Goal: Task Accomplishment & Management: Manage account settings

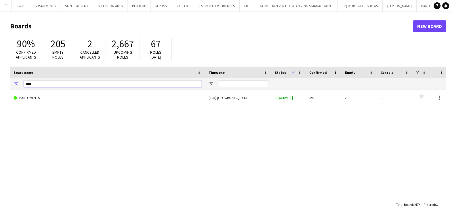
click at [85, 85] on input "****" at bounding box center [113, 84] width 178 height 7
click at [85, 86] on input "****" at bounding box center [113, 84] width 178 height 7
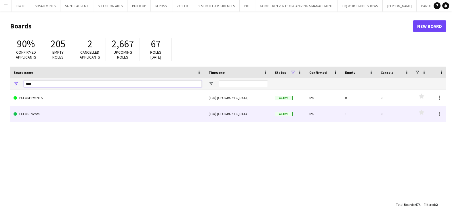
type input "****"
click at [85, 118] on link "ECLOS Events" at bounding box center [108, 114] width 188 height 16
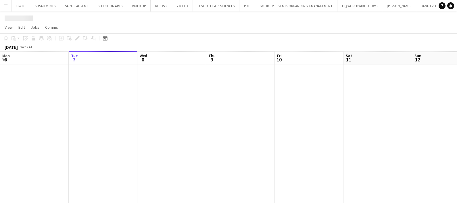
scroll to position [0, 40]
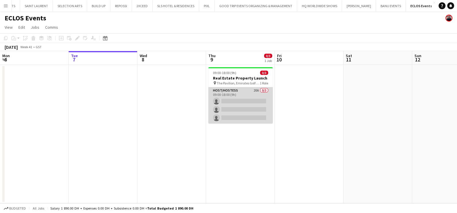
click at [233, 103] on app-card-role "Host/Hostess 20A 0/3 09:00-18:00 (9h) single-neutral-actions single-neutral-act…" at bounding box center [241, 105] width 64 height 36
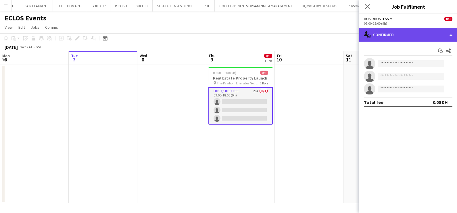
click at [422, 35] on div "single-neutral-actions-check-2 Confirmed" at bounding box center [408, 35] width 98 height 14
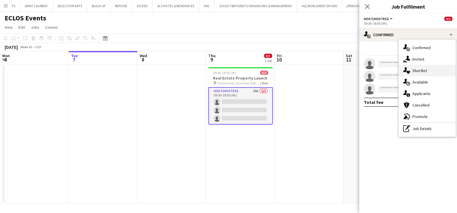
click at [428, 72] on div "single-neutral-actions-heart Shortlist" at bounding box center [427, 71] width 57 height 12
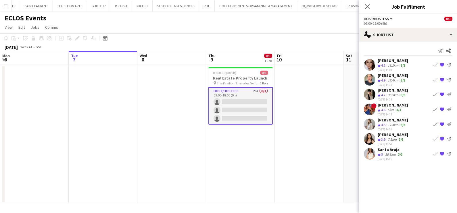
click at [433, 123] on button "Book crew" at bounding box center [435, 124] width 7 height 7
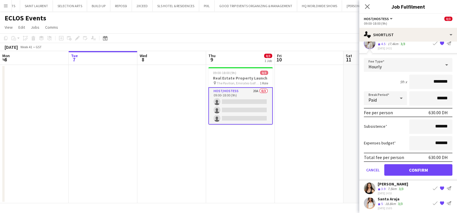
scroll to position [82, 0]
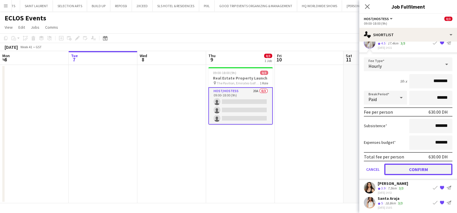
click at [414, 167] on button "Confirm" at bounding box center [419, 170] width 68 height 12
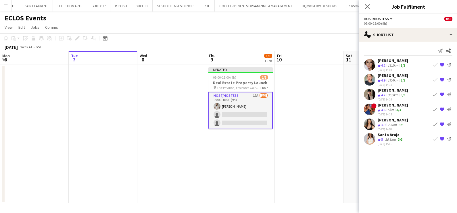
click at [435, 94] on app-icon "Book crew" at bounding box center [435, 94] width 5 height 5
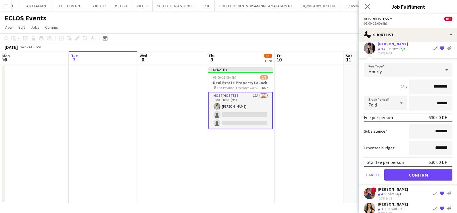
scroll to position [67, 0]
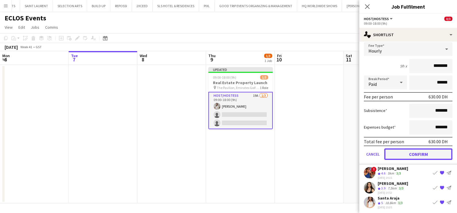
click at [410, 151] on button "Confirm" at bounding box center [419, 155] width 68 height 12
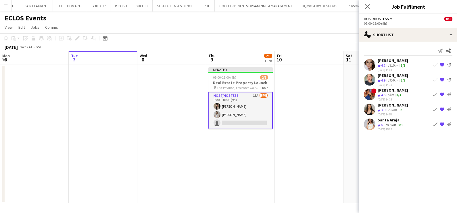
scroll to position [0, 0]
click at [434, 64] on app-icon "Book crew" at bounding box center [435, 65] width 5 height 5
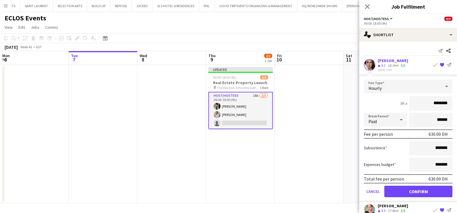
scroll to position [52, 0]
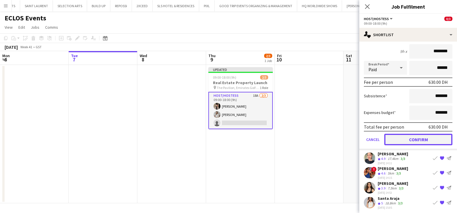
click at [408, 139] on button "Confirm" at bounding box center [419, 140] width 68 height 12
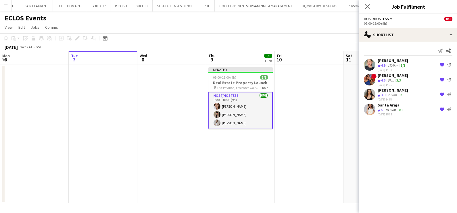
click at [319, 121] on app-date-cell at bounding box center [309, 134] width 69 height 139
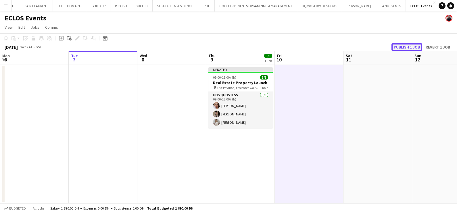
click at [397, 48] on button "Publish 1 job" at bounding box center [407, 46] width 31 height 7
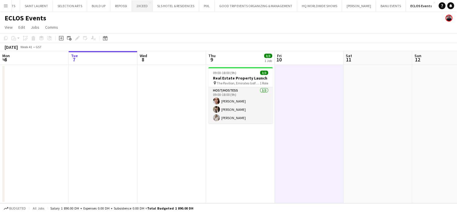
click at [141, 9] on button "2XCEED Close" at bounding box center [142, 5] width 21 height 11
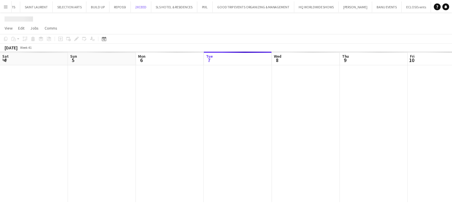
scroll to position [0, 137]
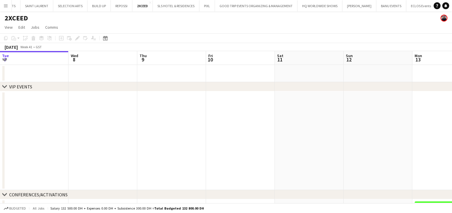
drag, startPoint x: 362, startPoint y: 121, endPoint x: 108, endPoint y: 121, distance: 253.7
click at [110, 118] on app-calendar-viewport "Sat 4 Sun 5 Mon 6 Tue 7 Wed 8 Thu 9 Fri 10 Sat 11 Sun 12 Mon 13 9/9 1 Job Tue 1…" at bounding box center [226, 174] width 452 height 247
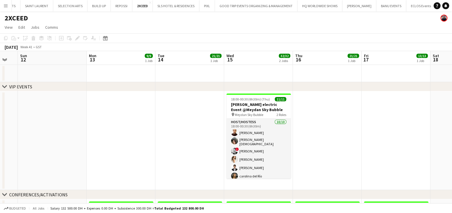
drag, startPoint x: 202, startPoint y: 125, endPoint x: 160, endPoint y: 125, distance: 42.0
click at [158, 125] on app-calendar-viewport "Thu 9 Fri 10 Sat 11 Sun 12 Mon 13 9/9 1 Job Tue 14 21/21 1 Job Wed 15 32/32 2 J…" at bounding box center [226, 174] width 452 height 247
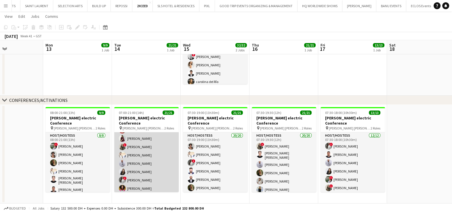
scroll to position [0, 0]
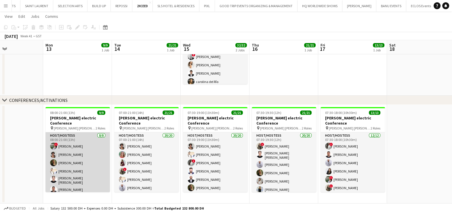
click at [61, 148] on app-card-role "Host/Hostess 8/8 08:00-21:00 (13h) ! Nourhan Mamdouh Ramila Aitova Georgina Gem…" at bounding box center [77, 173] width 64 height 80
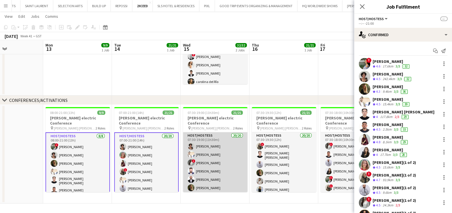
drag, startPoint x: 196, startPoint y: 153, endPoint x: 204, endPoint y: 155, distance: 8.9
click at [196, 154] on app-calendar-viewport "Thu 9 Fri 10 Sat 11 Sun 12 Mon 13 9/9 1 Job Tue 14 21/21 1 Job Wed 15 32/32 2 J…" at bounding box center [226, 66] width 452 height 276
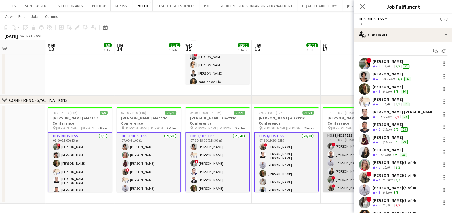
click at [335, 156] on app-card-role "Host/Hostess 12/12 07:30-18:00 (10h30m) ! Ayat Rahal Ayham Rasheed Laith Abumus…" at bounding box center [355, 188] width 64 height 111
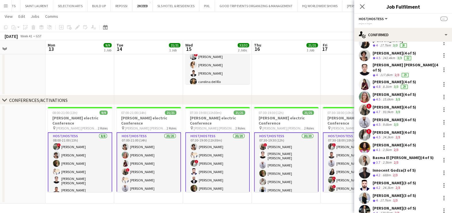
scroll to position [113, 0]
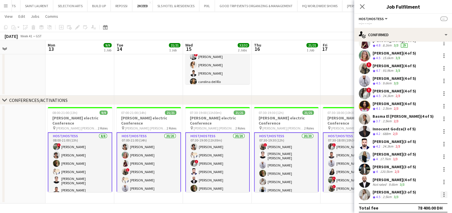
click at [441, 192] on div at bounding box center [443, 195] width 7 height 7
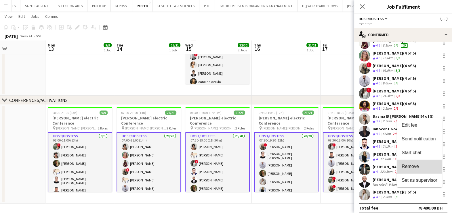
click at [413, 168] on span "Remove" at bounding box center [409, 166] width 17 height 5
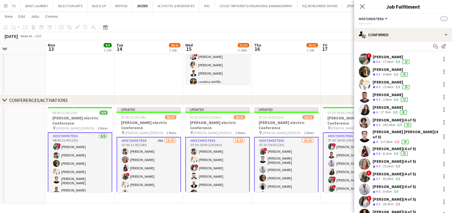
scroll to position [0, 0]
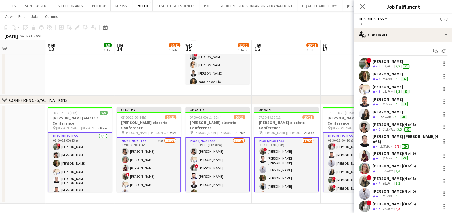
click at [311, 86] on app-date-cell at bounding box center [286, 46] width 69 height 99
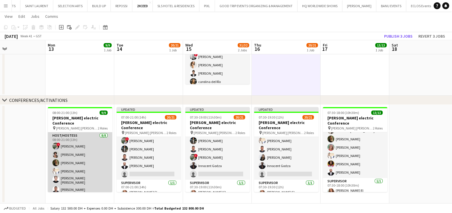
scroll to position [32, 0]
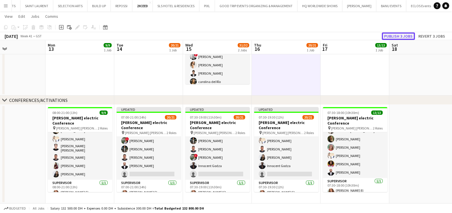
click at [401, 36] on button "Publish 3 jobs" at bounding box center [398, 35] width 33 height 7
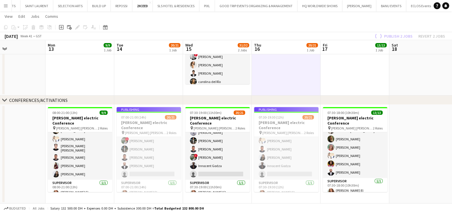
scroll to position [132, 0]
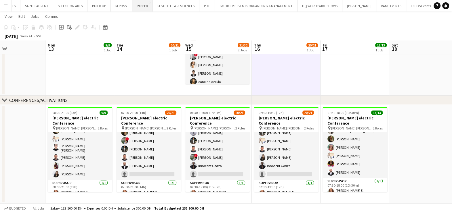
click at [138, 7] on button "2XCEED Close" at bounding box center [142, 5] width 20 height 11
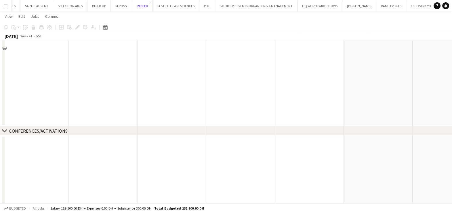
scroll to position [94, 0]
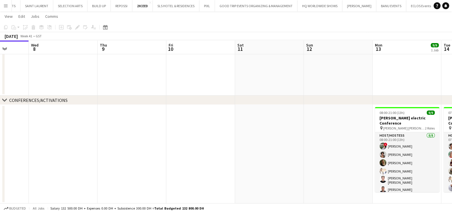
drag, startPoint x: 100, startPoint y: 161, endPoint x: 70, endPoint y: 161, distance: 29.9
click at [68, 161] on app-calendar-viewport "Sat 4 Sun 5 Mon 6 Tue 7 Wed 8 Thu 9 Fri 10 Sat 11 Sun 12 Mon 13 9/9 1 Job Tue 1…" at bounding box center [226, 66] width 452 height 276
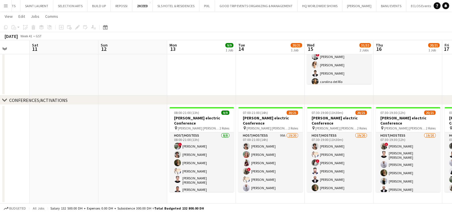
scroll to position [0, 183]
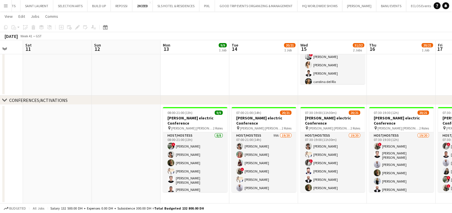
click at [332, 152] on app-calendar-viewport "Wed 8 Thu 9 Fri 10 Sat 11 Sun 12 Mon 13 9/9 1 Job Tue 14 20/21 1 Job Wed 15 31/…" at bounding box center [226, 66] width 452 height 276
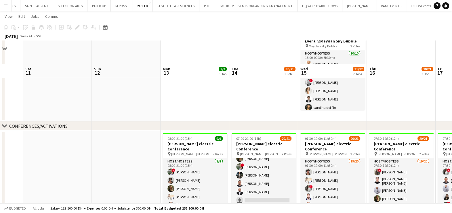
scroll to position [94, 0]
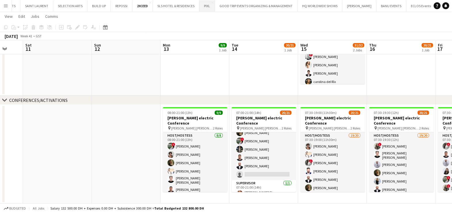
click at [204, 7] on button "PIXL Close" at bounding box center [207, 5] width 16 height 11
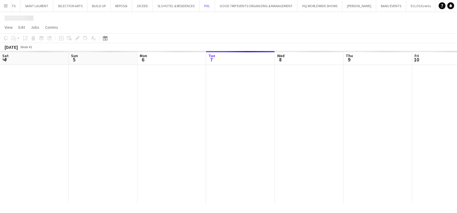
scroll to position [0, 137]
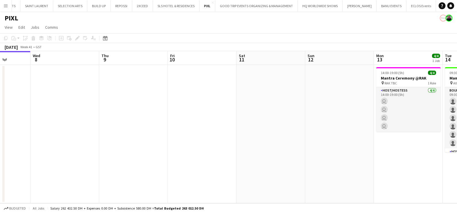
drag, startPoint x: 317, startPoint y: 133, endPoint x: 137, endPoint y: 133, distance: 180.0
click at [106, 133] on app-calendar-viewport "Sat 4 Sun 5 Mon 6 Tue 7 Wed 8 Thu 9 Fri 10 Sat 11 Sun 12 Mon 13 4/4 1 Job Tue 1…" at bounding box center [228, 127] width 457 height 152
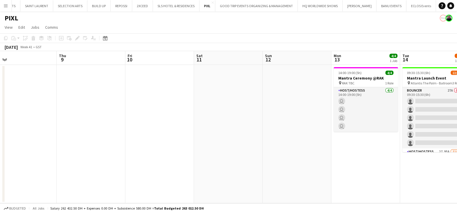
drag, startPoint x: 253, startPoint y: 137, endPoint x: 65, endPoint y: 138, distance: 187.8
click at [66, 138] on app-calendar-viewport "Mon 6 Tue 7 Wed 8 Thu 9 Fri 10 Sat 11 Sun 12 Mon 13 4/4 1 Job Tue 14 13/34 1 Jo…" at bounding box center [228, 127] width 457 height 152
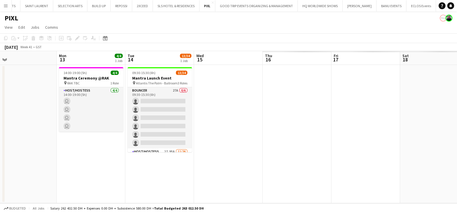
scroll to position [0, 189]
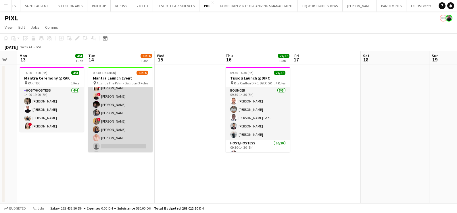
click at [119, 121] on app-card-role "Host/Hostess 2I 95A 11/26 09:30-15:30 (6h) Kateryna Varava Tanyarat Prachuabsin…" at bounding box center [120, 155] width 64 height 228
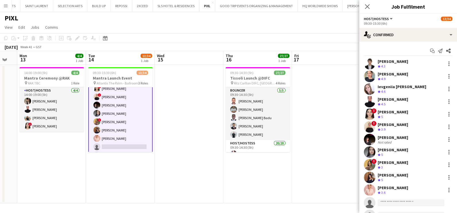
scroll to position [108, 0]
click at [446, 187] on div at bounding box center [449, 190] width 7 height 7
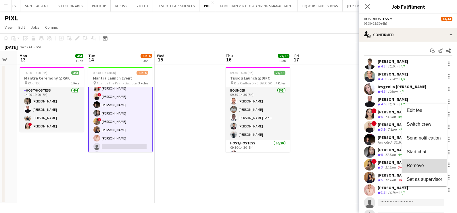
click at [420, 163] on button "Remove" at bounding box center [424, 166] width 45 height 14
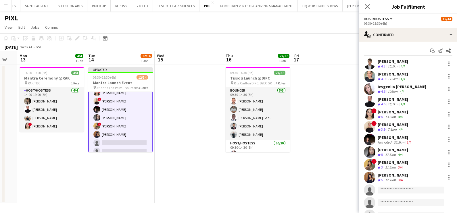
click at [177, 160] on app-date-cell at bounding box center [189, 134] width 69 height 139
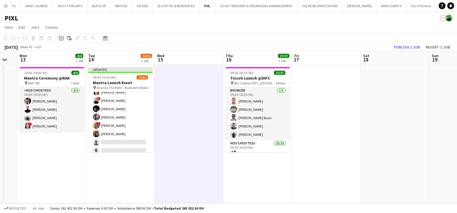
scroll to position [108, 0]
click at [405, 45] on button "Publish 1 job" at bounding box center [407, 46] width 31 height 7
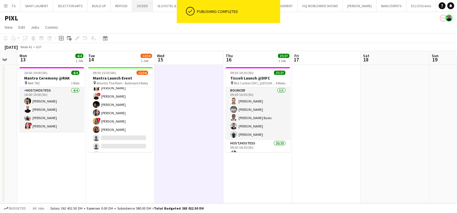
click at [142, 8] on button "2XCEED Close" at bounding box center [142, 5] width 21 height 11
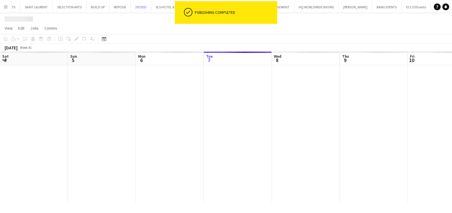
scroll to position [0, 137]
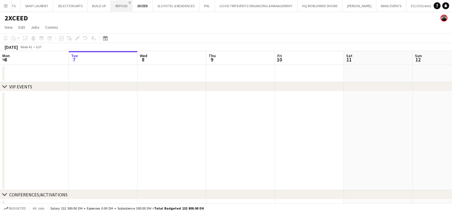
click at [129, 3] on app-icon "Close" at bounding box center [130, 2] width 2 height 2
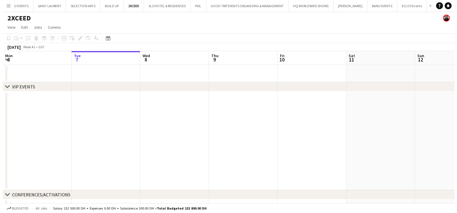
scroll to position [0, 24]
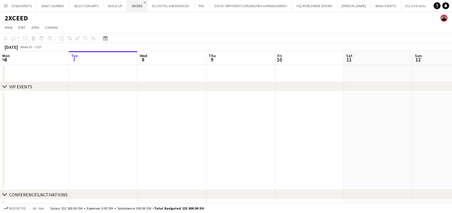
click at [144, 1] on app-icon "Close" at bounding box center [145, 2] width 2 height 2
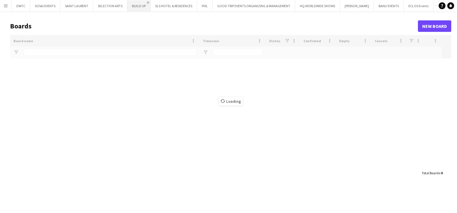
click at [147, 1] on app-icon "Close" at bounding box center [148, 2] width 2 height 2
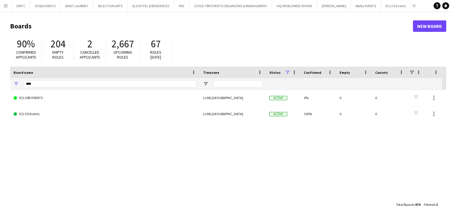
click at [413, 6] on app-icon "Add" at bounding box center [414, 6] width 2 height 2
click at [128, 80] on div "****" at bounding box center [110, 84] width 172 height 12
click at [129, 84] on input "****" at bounding box center [110, 84] width 172 height 7
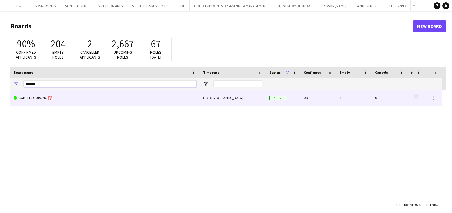
type input "******"
click at [108, 94] on link "SAMPLE SOURCING ⁉️" at bounding box center [105, 98] width 183 height 16
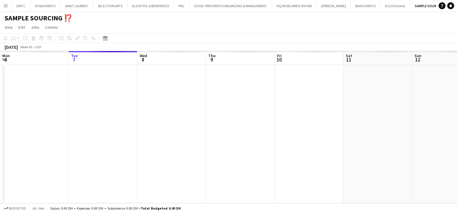
scroll to position [0, 18]
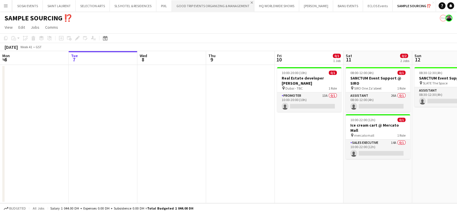
click at [251, 2] on app-icon "Close" at bounding box center [252, 2] width 2 height 2
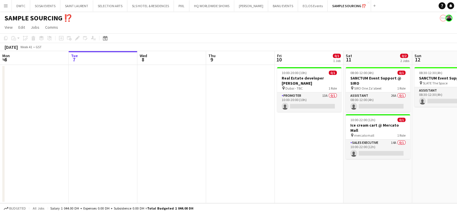
scroll to position [0, 0]
click at [372, 5] on button "Add" at bounding box center [374, 5] width 5 height 5
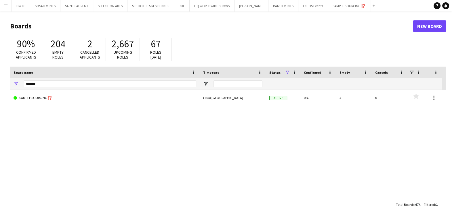
click at [138, 80] on div "******" at bounding box center [110, 84] width 172 height 12
click at [135, 83] on input "******" at bounding box center [110, 84] width 172 height 7
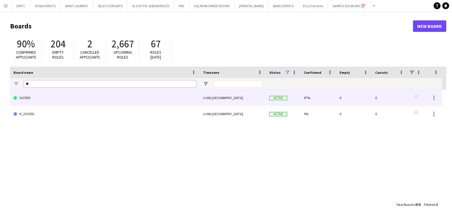
type input "**"
click at [123, 99] on link "2XCEED" at bounding box center [105, 98] width 183 height 16
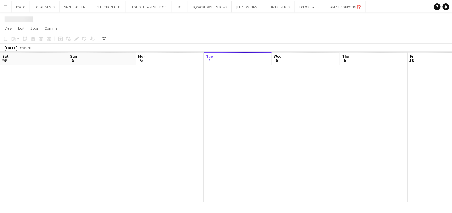
scroll to position [0, 137]
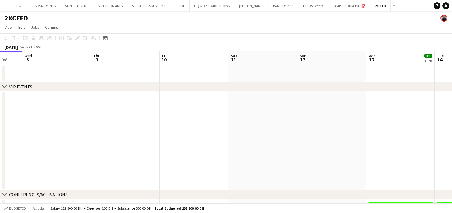
drag, startPoint x: 200, startPoint y: 125, endPoint x: 79, endPoint y: 125, distance: 121.4
click at [90, 125] on app-calendar-viewport "Sat 4 Sun 5 Mon 6 Tue 7 Wed 8 Thu 9 Fri 10 Sat 11 Sun 12 Mon 13 9/9 1 Job Tue 1…" at bounding box center [226, 174] width 452 height 247
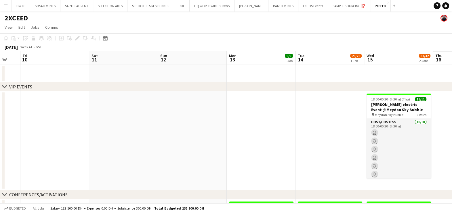
drag, startPoint x: 242, startPoint y: 128, endPoint x: 129, endPoint y: 128, distance: 112.7
click at [134, 128] on app-calendar-viewport "Mon 6 Tue 7 Wed 8 Thu 9 Fri 10 Sat 11 Sun 12 Mon 13 9/9 1 Job Tue 14 20/21 1 Jo…" at bounding box center [226, 174] width 452 height 247
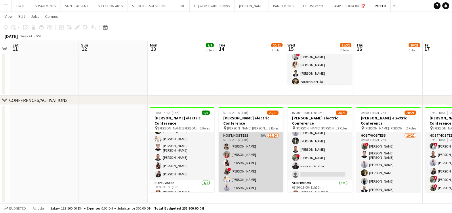
scroll to position [132, 0]
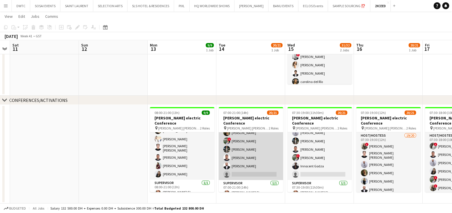
click at [247, 150] on app-card-role "Host/Hostess 99A 19/20 07:00-21:00 (14h) Ramila Aitova Marta Cozza Lara Doudar …" at bounding box center [251, 91] width 64 height 180
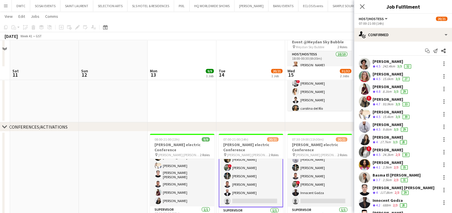
scroll to position [58, 0]
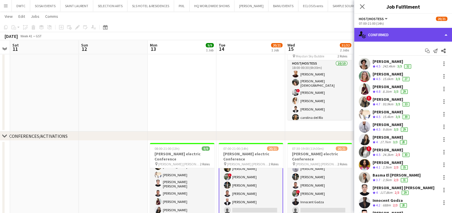
click at [390, 34] on div "single-neutral-actions-check-2 Confirmed" at bounding box center [403, 35] width 98 height 14
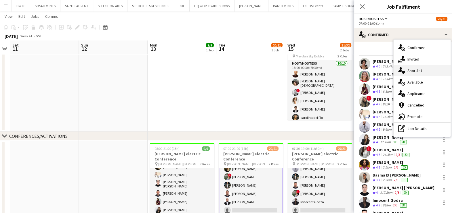
click at [408, 74] on div "single-neutral-actions-heart Shortlist" at bounding box center [421, 71] width 57 height 12
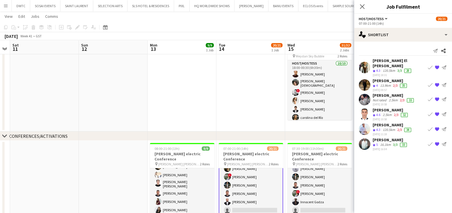
click at [393, 58] on div "Abdul Aziz El Masri" at bounding box center [398, 63] width 53 height 10
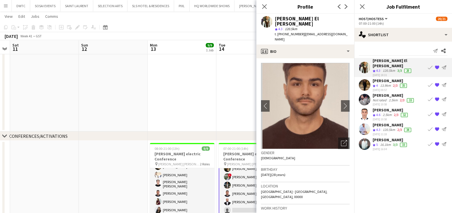
click at [403, 78] on div "Kate Seliuzhytskaya" at bounding box center [389, 80] width 35 height 5
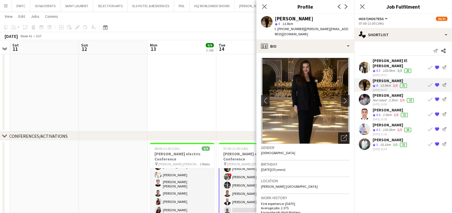
click at [338, 133] on div "Open photos pop-in" at bounding box center [344, 139] width 12 height 12
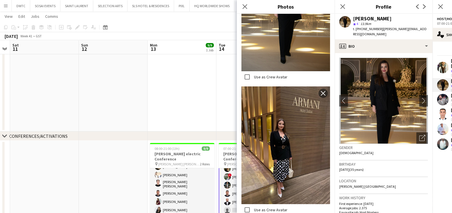
scroll to position [539, 0]
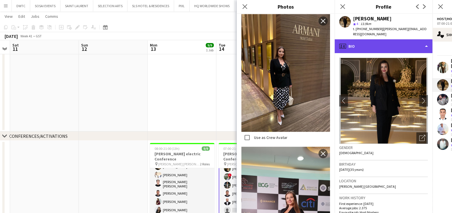
click at [386, 44] on div "profile Bio" at bounding box center [383, 46] width 98 height 14
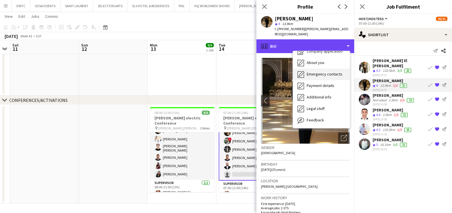
scroll to position [42, 0]
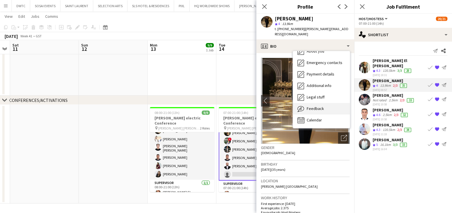
click at [322, 106] on span "Feedback" at bounding box center [315, 108] width 17 height 5
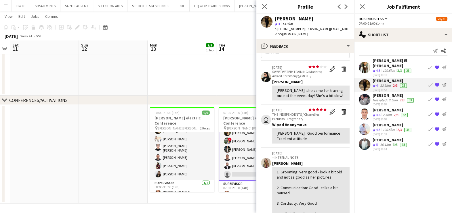
scroll to position [36, 0]
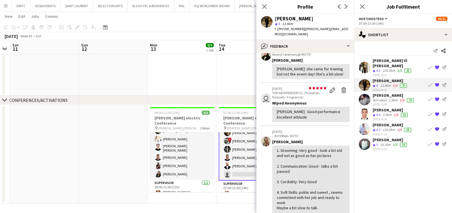
click at [389, 108] on div "Mahmoud Moustafa" at bounding box center [390, 110] width 36 height 5
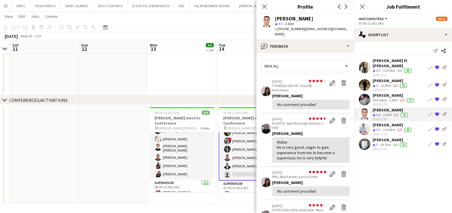
click at [309, 18] on div "Mahmoud Moustafa" at bounding box center [294, 18] width 39 height 5
copy div "Mahmoud Moustafa"
click at [429, 112] on app-icon "Book crew" at bounding box center [430, 114] width 5 height 5
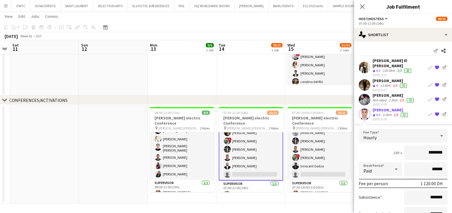
scroll to position [97, 0]
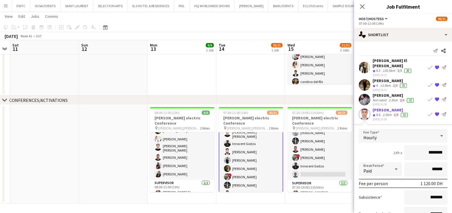
click at [428, 83] on app-icon "Book crew" at bounding box center [430, 85] width 5 height 5
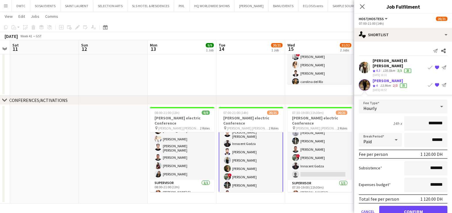
drag, startPoint x: 414, startPoint y: 74, endPoint x: 372, endPoint y: 74, distance: 42.0
click at [372, 78] on div "Kate Seliuzhytskaya Crew rating 4 13.9km 2/3 35 30-09-2025 09:57 Book crew {{ s…" at bounding box center [403, 85] width 98 height 14
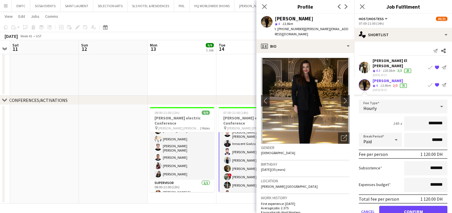
copy div "Kate Seliuzhytskaya"
click at [395, 206] on button "Confirm" at bounding box center [413, 212] width 68 height 12
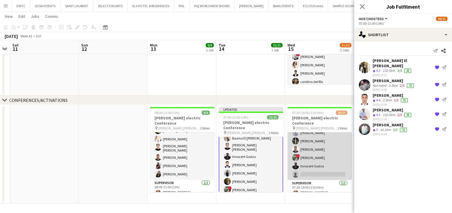
click at [314, 151] on app-card-role "Host/Hostess 19/20 07:30-19:00 (11h30m) Ramila Aitova Osman Ahmadzai ! Ayat Rah…" at bounding box center [319, 91] width 64 height 180
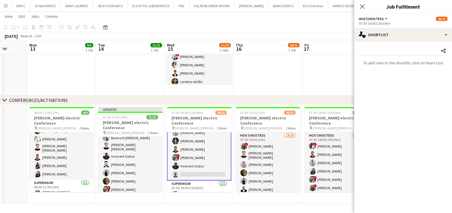
drag, startPoint x: 336, startPoint y: 153, endPoint x: 208, endPoint y: 138, distance: 129.4
click at [208, 138] on app-calendar-viewport "Thu 9 Fri 10 Sat 11 Sun 12 Mon 13 9/9 1 Job Tue 14 21/21 1 Job Wed 15 31/32 2 J…" at bounding box center [226, 66] width 452 height 276
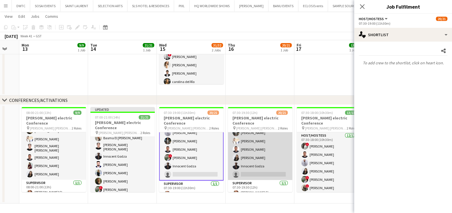
click at [264, 146] on app-card-role "Host/Hostess 19/20 07:30-19:30 (12h) ! Shima Abdelsalam Azad Baig Sultan Hussai…" at bounding box center [260, 91] width 64 height 180
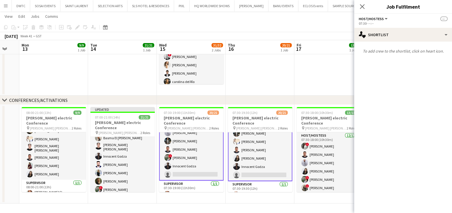
scroll to position [133, 0]
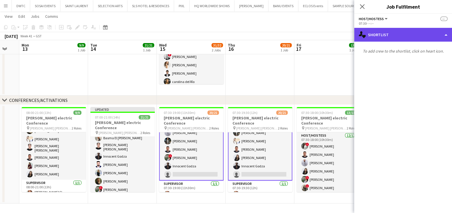
click at [395, 32] on div "single-neutral-actions-heart Shortlist" at bounding box center [403, 35] width 98 height 14
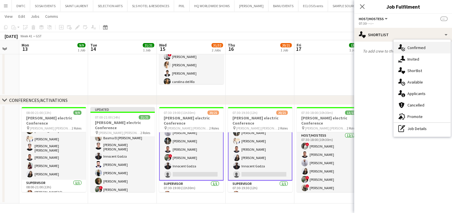
click at [413, 48] on span "Confirmed" at bounding box center [416, 47] width 18 height 5
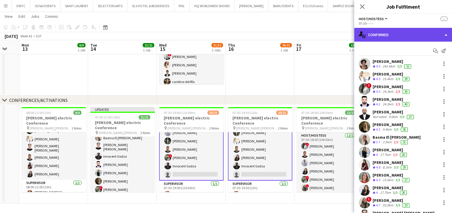
click at [386, 30] on div "single-neutral-actions-check-2 Confirmed" at bounding box center [403, 35] width 98 height 14
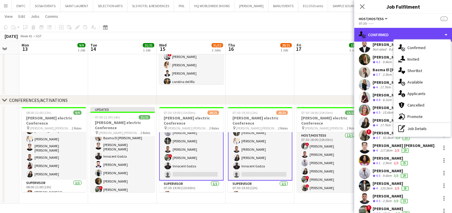
scroll to position [113, 0]
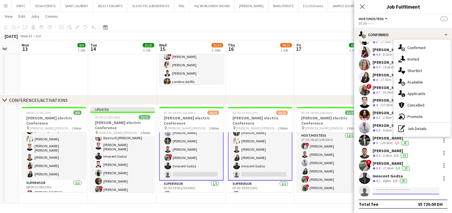
click at [382, 191] on input at bounding box center [405, 191] width 67 height 7
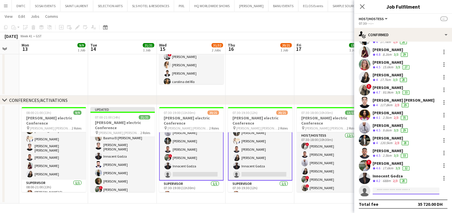
paste input "**********"
type input "**********"
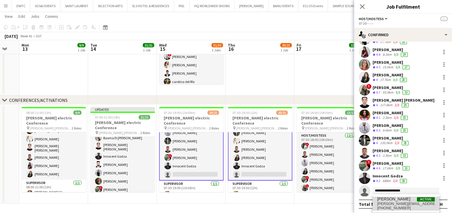
click at [402, 205] on span "kate.dxb2020@gmail.com" at bounding box center [406, 204] width 58 height 5
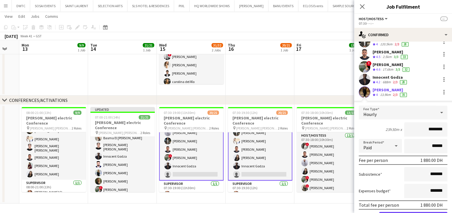
scroll to position [243, 0]
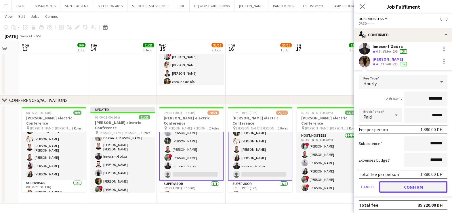
click at [407, 188] on button "Confirm" at bounding box center [413, 187] width 68 height 12
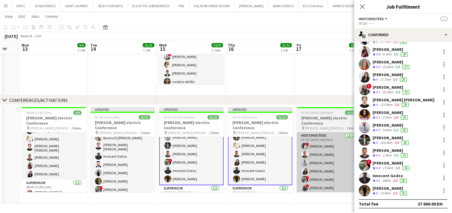
scroll to position [113, 0]
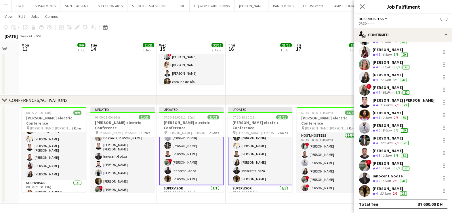
click at [305, 91] on app-date-cell at bounding box center [328, 46] width 69 height 99
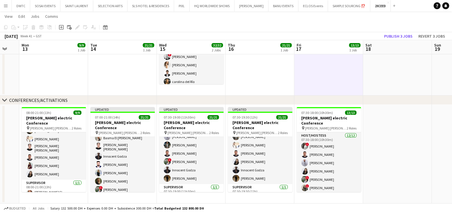
scroll to position [132, 0]
click at [403, 34] on button "Publish 3 jobs" at bounding box center [398, 35] width 33 height 7
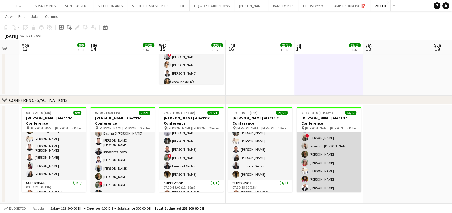
scroll to position [66, 0]
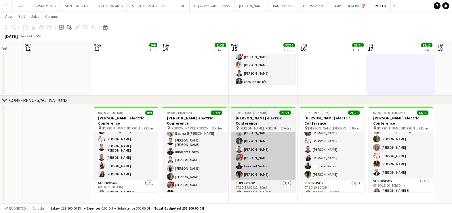
drag, startPoint x: 226, startPoint y: 153, endPoint x: 343, endPoint y: 152, distance: 117.1
click at [342, 152] on app-calendar-viewport "Thu 9 Fri 10 Sat 11 Sun 12 Mon 13 9/9 1 Job Tue 14 21/21 1 Job Wed 15 32/32 2 J…" at bounding box center [226, 66] width 452 height 276
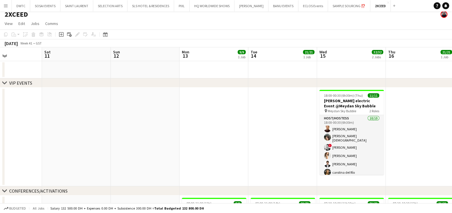
scroll to position [0, 0]
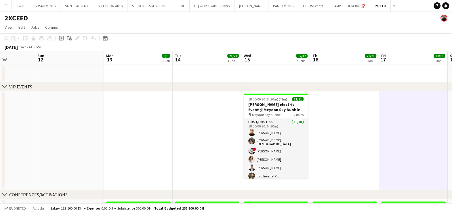
drag, startPoint x: 255, startPoint y: 152, endPoint x: 30, endPoint y: 127, distance: 226.6
click at [54, 129] on app-calendar-viewport "Wed 8 Thu 9 Fri 10 Sat 11 Sun 12 Mon 13 9/9 1 Job Tue 14 21/21 1 Job Wed 15 32/…" at bounding box center [226, 174] width 452 height 247
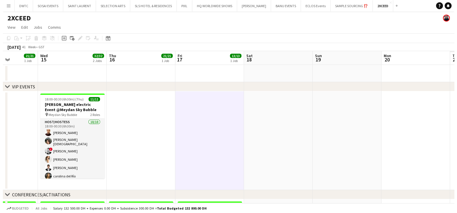
scroll to position [0, 171]
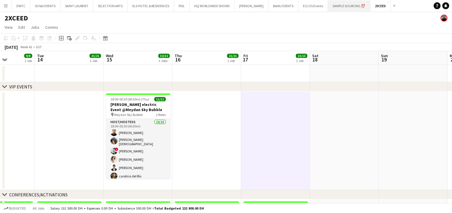
click at [334, 1] on button "SAMPLE SOURCING ⁉️ Close" at bounding box center [349, 5] width 42 height 11
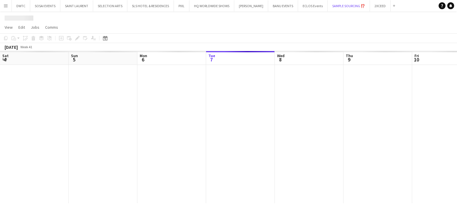
scroll to position [0, 137]
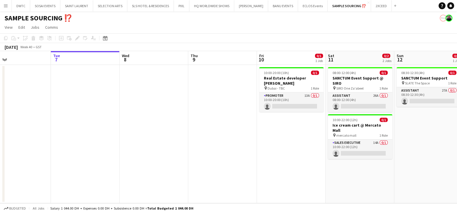
drag, startPoint x: 286, startPoint y: 131, endPoint x: 88, endPoint y: 125, distance: 197.7
click at [109, 125] on app-calendar-viewport "Sat 4 Sun 5 Mon 6 Tue 7 Wed 8 Thu 9 Fri 10 0/1 1 Job Sat 11 0/2 2 Jobs Sun 12 0…" at bounding box center [228, 127] width 457 height 152
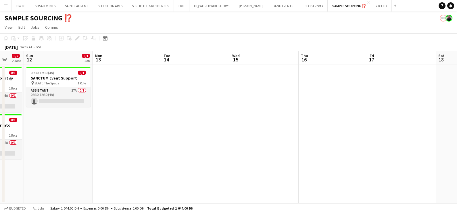
drag, startPoint x: 275, startPoint y: 144, endPoint x: 66, endPoint y: 138, distance: 209.5
click at [66, 138] on app-calendar-viewport "Wed 8 Thu 9 Fri 10 0/1 1 Job Sat 11 0/2 2 Jobs Sun 12 0/1 1 Job Mon 13 Tue 14 W…" at bounding box center [228, 127] width 457 height 152
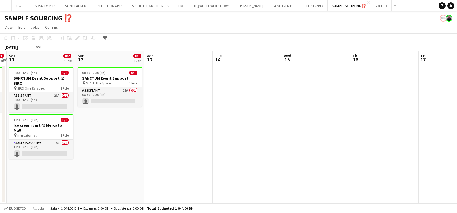
drag, startPoint x: 179, startPoint y: 138, endPoint x: 14, endPoint y: 141, distance: 164.8
click at [14, 141] on app-calendar-viewport "Wed 8 Thu 9 Fri 10 0/1 1 Job Sat 11 0/2 2 Jobs Sun 12 0/1 1 Job Mon 13 Tue 14 W…" at bounding box center [228, 127] width 457 height 152
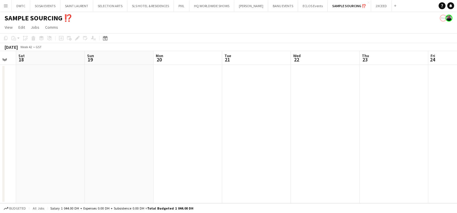
drag, startPoint x: 229, startPoint y: 144, endPoint x: 83, endPoint y: 147, distance: 145.6
click at [56, 144] on app-calendar-viewport "Wed 15 Thu 16 Fri 17 Sat 18 Sun 19 Mon 20 Tue 21 Wed 22 Thu 23 Fri 24 Sat 25 Su…" at bounding box center [228, 127] width 457 height 152
drag, startPoint x: 144, startPoint y: 150, endPoint x: 284, endPoint y: 154, distance: 140.7
click at [283, 151] on app-calendar-viewport "Wed 15 Thu 16 Fri 17 Sat 18 Sun 19 Mon 20 Tue 21 Wed 22 Thu 23 Fri 24 Sat 25 Su…" at bounding box center [228, 127] width 457 height 152
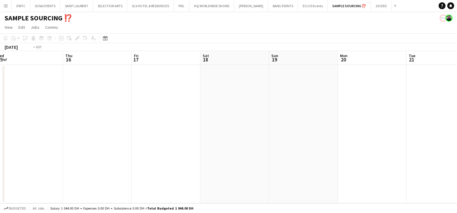
drag, startPoint x: 109, startPoint y: 148, endPoint x: 150, endPoint y: 152, distance: 40.4
click at [373, 158] on app-calendar-viewport "Mon 13 Tue 14 Wed 15 Thu 16 Fri 17 Sat 18 Sun 19 Mon 20 Tue 21 Wed 22 Thu 23 Fr…" at bounding box center [228, 127] width 457 height 152
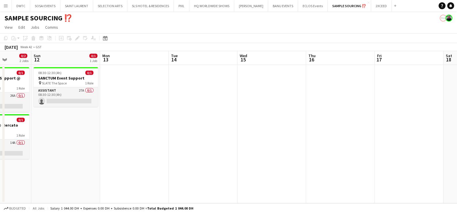
drag, startPoint x: 242, startPoint y: 165, endPoint x: 305, endPoint y: 166, distance: 62.7
click at [305, 166] on app-calendar-viewport "Thu 9 Fri 10 0/1 1 Job Sat 11 0/2 2 Jobs Sun 12 0/1 1 Job Mon 13 Tue 14 Wed 15 …" at bounding box center [228, 127] width 457 height 152
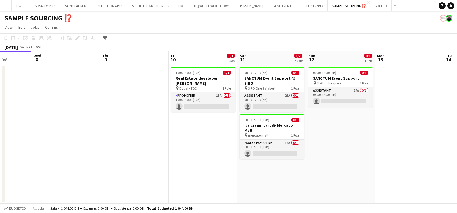
scroll to position [0, 132]
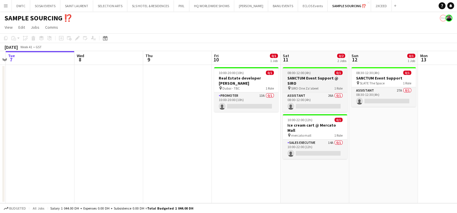
click at [311, 78] on h3 "SANCTUM Event Support @ SIRO" at bounding box center [315, 81] width 64 height 10
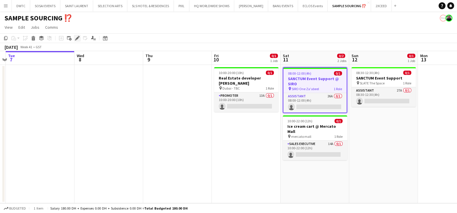
click at [77, 39] on icon at bounding box center [77, 38] width 3 height 3
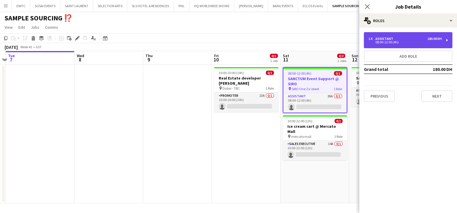
click at [406, 40] on div "1 x Assistant 180.00 DH" at bounding box center [405, 39] width 73 height 4
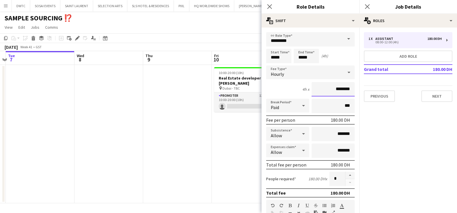
click at [332, 89] on input "********" at bounding box center [333, 89] width 43 height 14
type input "****"
type input "*****"
click at [238, 138] on app-date-cell "10:00-20:00 (10h) 0/1 Real Estate developer Booth pin Dubai - TBC 1 Role Promot…" at bounding box center [246, 134] width 69 height 139
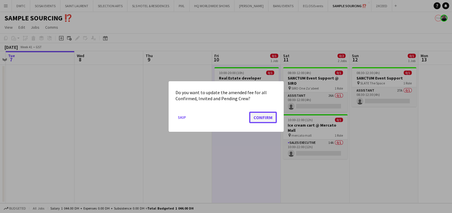
click at [261, 119] on button "Confirm" at bounding box center [263, 118] width 28 height 12
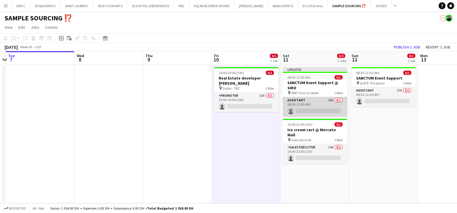
click at [323, 103] on app-card-role "Assistant 26A 0/1 08:00-12:00 (4h) single-neutral-actions" at bounding box center [315, 107] width 64 height 20
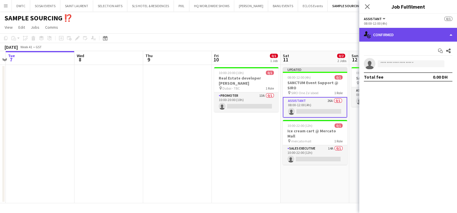
click at [394, 33] on div "single-neutral-actions-check-2 Confirmed" at bounding box center [408, 35] width 98 height 14
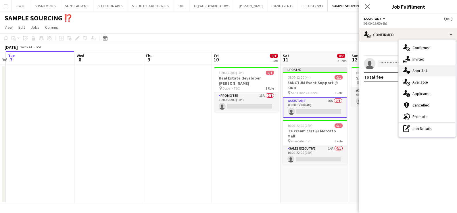
click at [431, 73] on div "single-neutral-actions-heart Shortlist" at bounding box center [427, 71] width 57 height 12
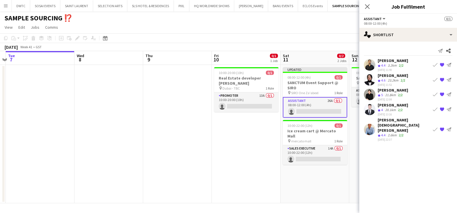
click at [322, 42] on app-toolbar "Copy Paste Paste Ctrl+V Paste with crew Ctrl+Shift+V Paste linked Job Delete Gr…" at bounding box center [228, 38] width 457 height 10
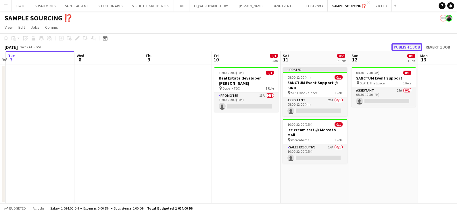
click at [407, 46] on button "Publish 1 job" at bounding box center [407, 46] width 31 height 7
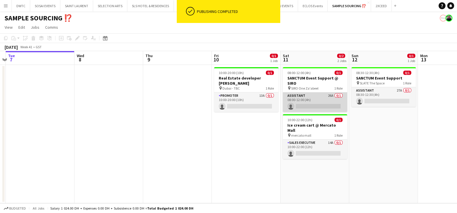
click at [316, 102] on app-card-role "Assistant 26A 0/1 08:00-12:00 (4h) single-neutral-actions" at bounding box center [315, 103] width 64 height 20
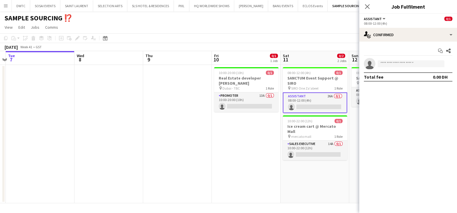
click at [244, 148] on app-date-cell "10:00-20:00 (10h) 0/1 Real Estate developer Booth pin Dubai - TBC 1 Role Promot…" at bounding box center [246, 134] width 69 height 139
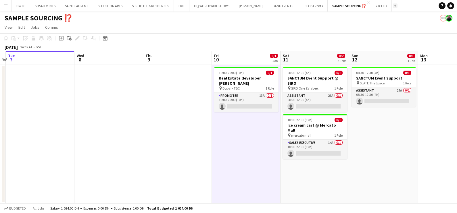
click at [393, 6] on button "Add" at bounding box center [395, 5] width 5 height 5
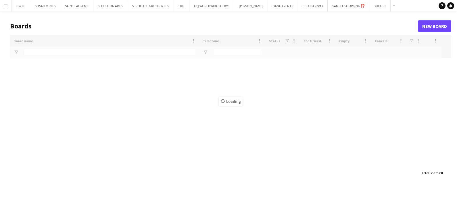
click at [124, 55] on div "Loading" at bounding box center [230, 101] width 441 height 133
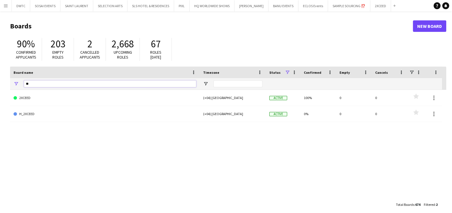
click at [109, 81] on input "**" at bounding box center [110, 84] width 172 height 7
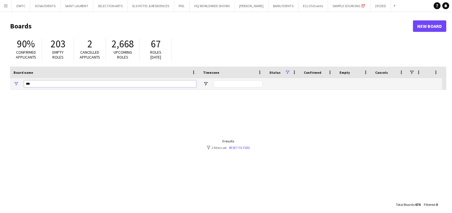
click at [67, 85] on input "***" at bounding box center [110, 84] width 172 height 7
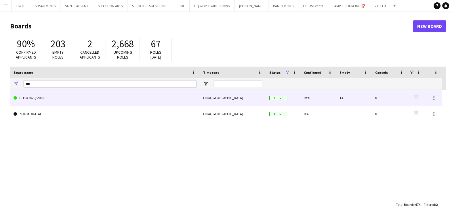
type input "***"
click at [74, 98] on link "GITEX 2020/ 2025" at bounding box center [105, 98] width 183 height 16
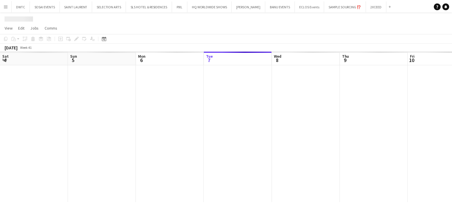
scroll to position [0, 137]
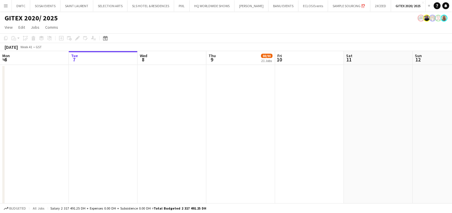
drag, startPoint x: 316, startPoint y: 140, endPoint x: 107, endPoint y: 140, distance: 208.5
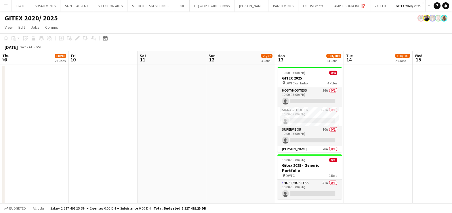
drag, startPoint x: 186, startPoint y: 140, endPoint x: 154, endPoint y: 140, distance: 31.6
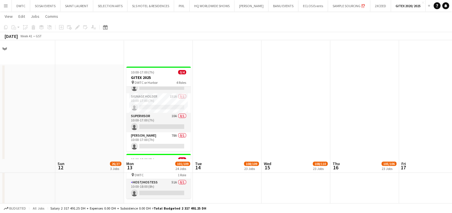
scroll to position [144, 0]
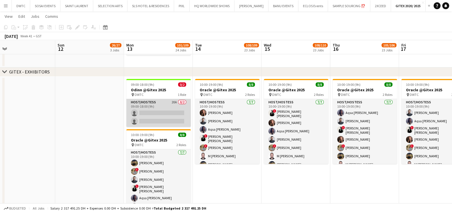
click at [163, 110] on app-card-role "Host/Hostess 20A 0/2 09:00-18:00 (9h) single-neutral-actions single-neutral-act…" at bounding box center [158, 113] width 64 height 28
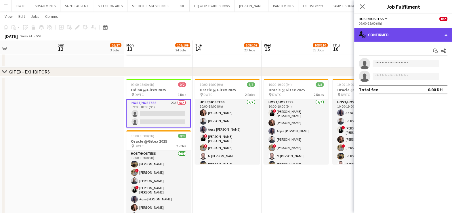
click at [393, 36] on div "single-neutral-actions-check-2 Confirmed" at bounding box center [403, 35] width 98 height 14
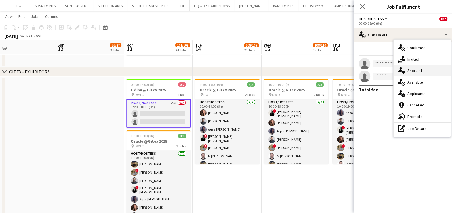
click at [413, 70] on span "Shortlist" at bounding box center [414, 70] width 15 height 5
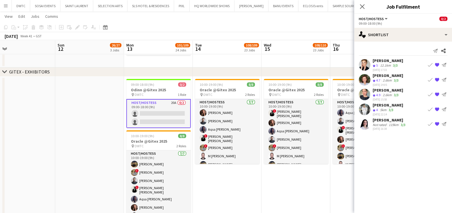
click at [431, 108] on app-icon "Book crew" at bounding box center [430, 109] width 5 height 5
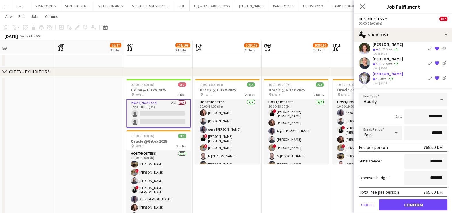
scroll to position [52, 0]
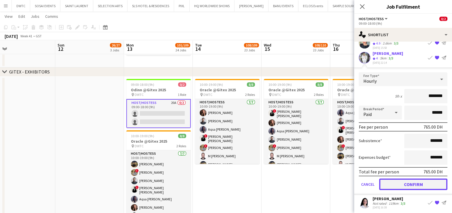
click at [402, 183] on button "Confirm" at bounding box center [413, 185] width 68 height 12
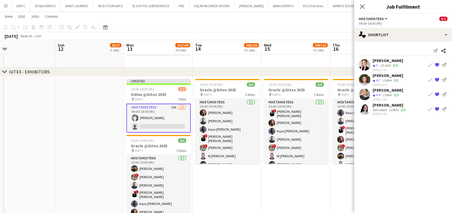
scroll to position [0, 0]
click at [430, 66] on app-icon "Book crew" at bounding box center [430, 65] width 5 height 5
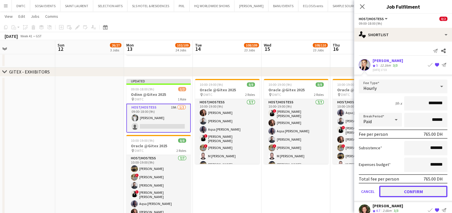
click at [390, 191] on button "Confirm" at bounding box center [413, 192] width 68 height 12
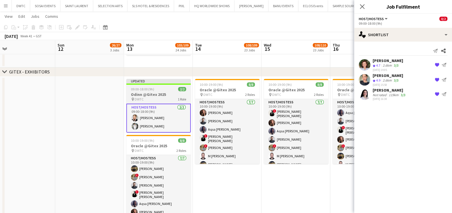
click at [157, 88] on div "09:00-18:00 (9h) 2/2" at bounding box center [158, 89] width 64 height 4
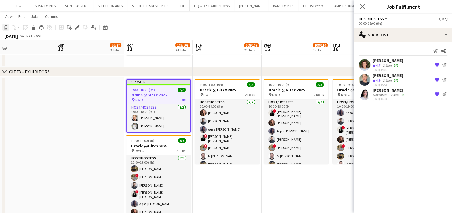
click at [5, 27] on icon at bounding box center [5, 27] width 3 height 4
click at [223, 182] on app-date-cell "10:00-19:00 (9h) 8/8 Oracle @Gitex 2025 pin DWTC 2 Roles Host/Hostess 7/7 10:00…" at bounding box center [227, 154] width 69 height 154
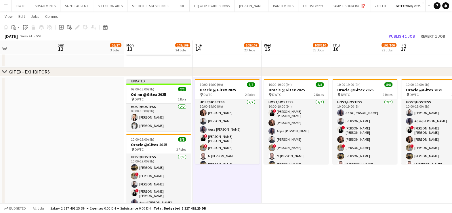
click at [303, 188] on app-date-cell "10:00-19:00 (9h) 8/8 Oracle @Gitex 2025 pin DWTC 2 Roles Host/Hostess 7/7 10:00…" at bounding box center [295, 154] width 69 height 154
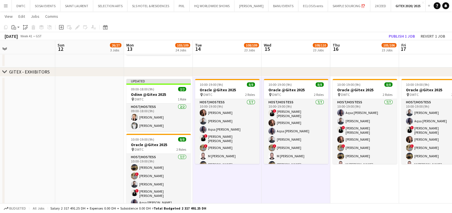
click at [375, 183] on app-date-cell "10:00-19:00 (9h) 8/8 Oracle @Gitex 2025 pin DWTC 2 Roles Host/Hostess 7/7 10:00…" at bounding box center [364, 154] width 69 height 154
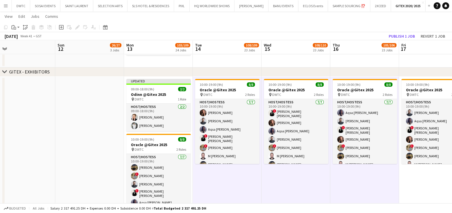
click at [431, 183] on app-date-cell "10:00-19:00 (9h) 8/8 Oracle @Gitex 2025 pin DWTC 2 Roles Host/Hostess 7/7 10:00…" at bounding box center [433, 154] width 69 height 154
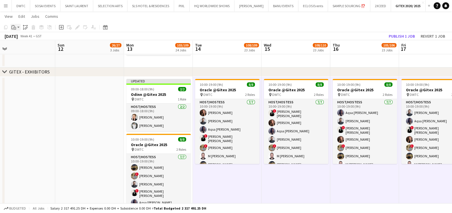
click at [18, 27] on app-action-btn "Paste" at bounding box center [15, 27] width 10 height 7
click at [21, 48] on link "Paste with crew Ctrl+Shift+V" at bounding box center [42, 47] width 54 height 5
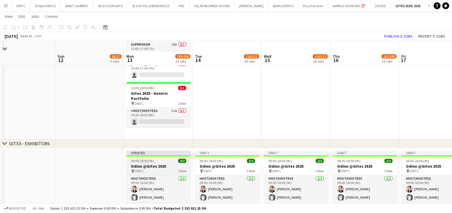
scroll to position [108, 0]
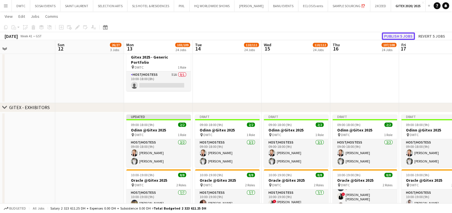
click at [395, 36] on button "Publish 5 jobs" at bounding box center [398, 35] width 33 height 7
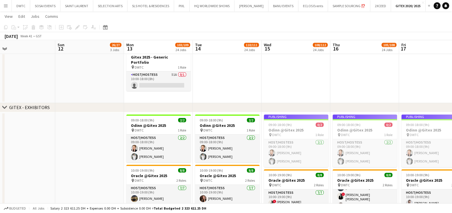
drag, startPoint x: 335, startPoint y: 86, endPoint x: 216, endPoint y: 85, distance: 119.1
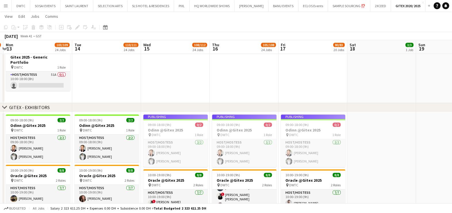
scroll to position [0, 173]
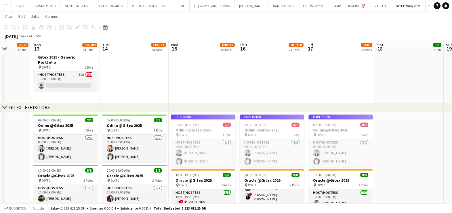
drag, startPoint x: 147, startPoint y: 91, endPoint x: 165, endPoint y: 91, distance: 17.5
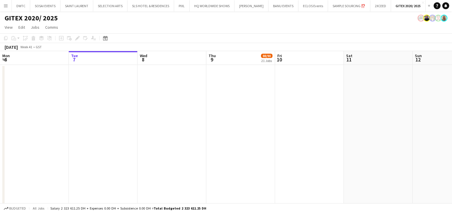
drag, startPoint x: 280, startPoint y: 142, endPoint x: 177, endPoint y: 142, distance: 103.5
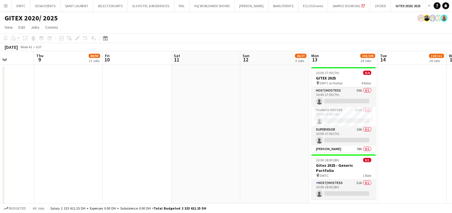
drag, startPoint x: 250, startPoint y: 142, endPoint x: 64, endPoint y: 141, distance: 186.6
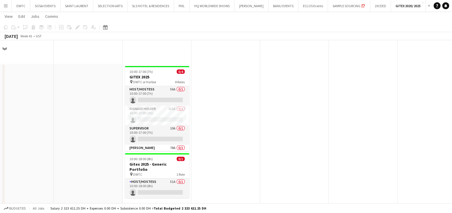
scroll to position [180, 0]
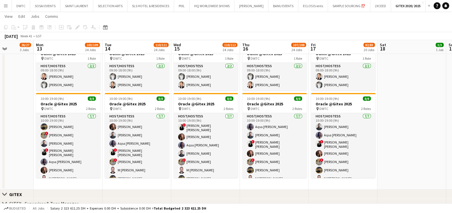
drag, startPoint x: 269, startPoint y: 109, endPoint x: 245, endPoint y: 114, distance: 25.2
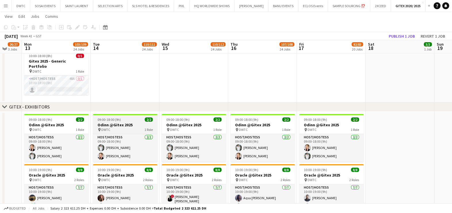
scroll to position [144, 0]
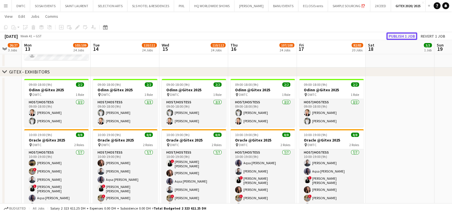
click at [398, 33] on button "Publish 1 job" at bounding box center [401, 35] width 31 height 7
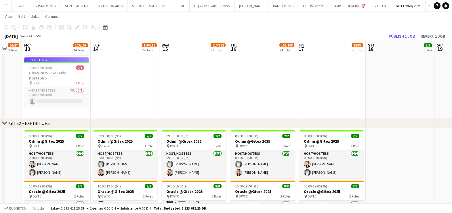
scroll to position [108, 0]
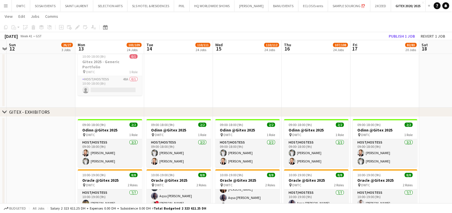
drag, startPoint x: 392, startPoint y: 149, endPoint x: 445, endPoint y: 149, distance: 52.6
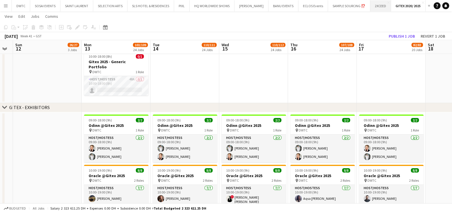
click at [380, 6] on button "2XCEED Close" at bounding box center [380, 5] width 21 height 11
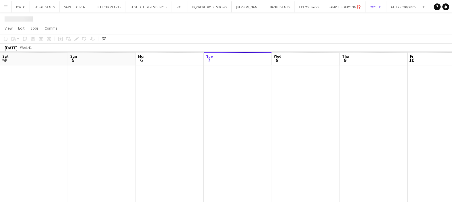
scroll to position [0, 137]
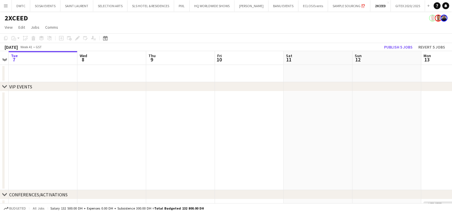
drag, startPoint x: 393, startPoint y: 134, endPoint x: 194, endPoint y: 134, distance: 199.0
click at [204, 134] on app-calendar-viewport "Sat 4 Sun 5 Mon 6 Tue 7 Wed 8 Thu 9 Fri 10 Sat 11 Sun 12 Mon 13 9/9 1 Job Tue 1…" at bounding box center [226, 174] width 452 height 247
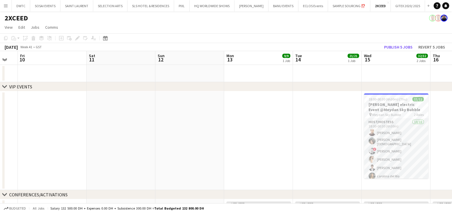
drag, startPoint x: 308, startPoint y: 136, endPoint x: 155, endPoint y: 134, distance: 152.4
click at [170, 134] on app-calendar-viewport "Mon 6 Tue 7 Wed 8 Thu 9 Fri 10 Sat 11 Sun 12 Mon 13 9/9 1 Job Tue 14 21/21 1 Jo…" at bounding box center [226, 174] width 452 height 247
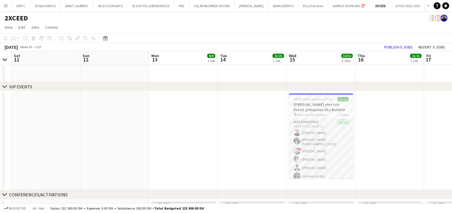
drag, startPoint x: 289, startPoint y: 138, endPoint x: 192, endPoint y: 131, distance: 97.5
click at [196, 132] on app-calendar-viewport "Wed 8 Thu 9 Fri 10 Sat 11 Sun 12 Mon 13 9/9 1 Job Tue 14 21/21 1 Job Wed 15 32/…" at bounding box center [226, 174] width 452 height 247
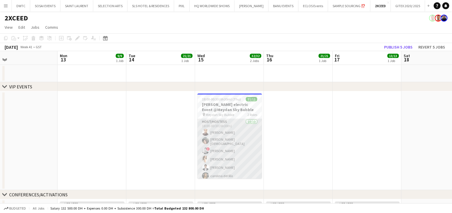
scroll to position [0, 0]
click at [225, 149] on app-card-role "Host/Hostess 10/10 18:00-00:30 (6h30m) Ahmed Abdelsalam Siobhan Male ! Danaker …" at bounding box center [229, 168] width 64 height 98
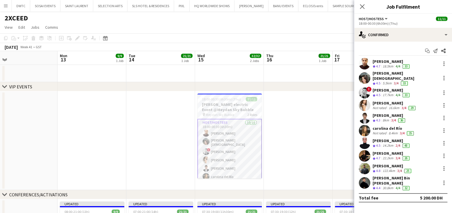
click at [290, 114] on app-date-cell at bounding box center [298, 140] width 69 height 99
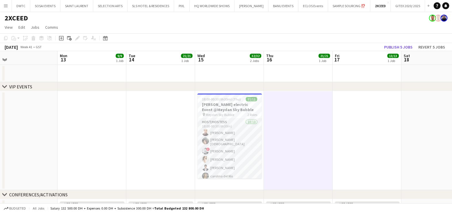
click at [302, 119] on app-date-cell at bounding box center [298, 140] width 69 height 99
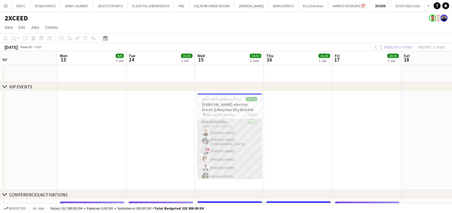
click at [232, 131] on app-card-role "Host/Hostess 10/10 18:00-00:30 (6h30m) Ahmed Abdelsalam Siobhan Male ! Danaker …" at bounding box center [229, 168] width 64 height 98
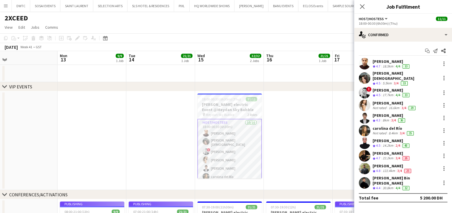
click at [382, 59] on div "Ahmed Abdelsalam" at bounding box center [391, 61] width 38 height 5
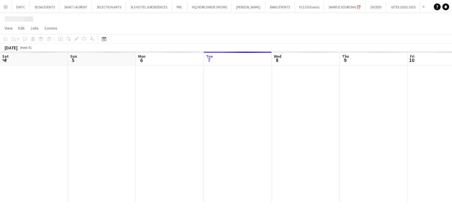
scroll to position [0, 137]
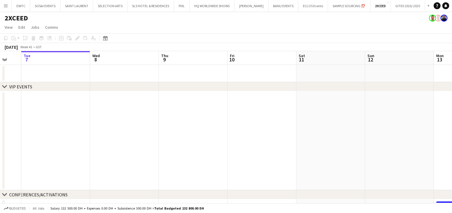
drag, startPoint x: 320, startPoint y: 115, endPoint x: 198, endPoint y: 123, distance: 121.6
click at [126, 118] on app-calendar-viewport "Sat 4 Sun 5 Mon 6 Tue 7 Wed 8 Thu 9 Fri 10 Sat 11 Sun 12 Mon 13 9/9 1 Job Tue 1…" at bounding box center [226, 174] width 452 height 247
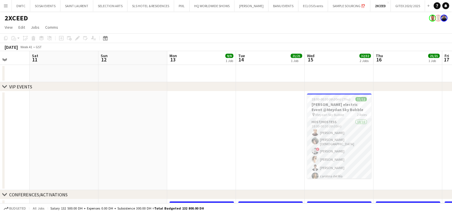
drag, startPoint x: 336, startPoint y: 125, endPoint x: 182, endPoint y: 124, distance: 154.2
click at [194, 125] on app-calendar-viewport "Tue 7 Wed 8 Thu 9 Fri 10 Sat 11 Sun 12 Mon 13 9/9 1 Job Tue 14 21/21 1 Job Wed …" at bounding box center [226, 174] width 452 height 247
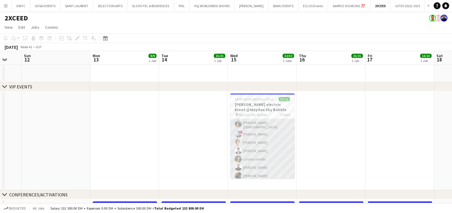
scroll to position [0, 0]
click at [260, 142] on app-card-role "Host/Hostess 10/10 18:00-00:30 (6h30m) Ahmed Abdelsalam Siobhan Male ! Danaker …" at bounding box center [262, 168] width 64 height 98
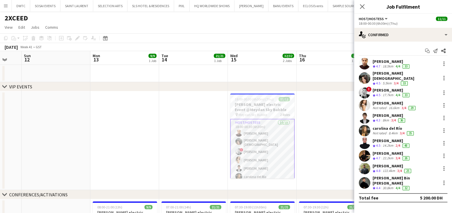
click at [391, 63] on div "Ahmed Abdelsalam" at bounding box center [391, 61] width 38 height 5
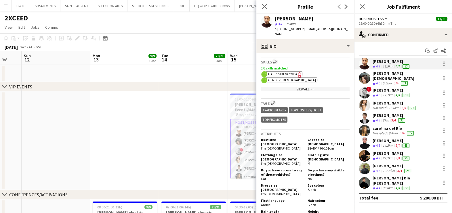
scroll to position [251, 0]
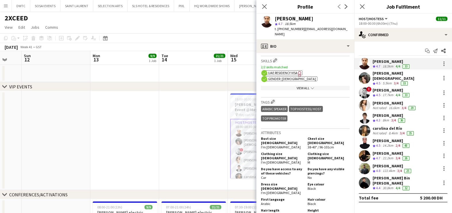
drag, startPoint x: 318, startPoint y: 19, endPoint x: 275, endPoint y: 17, distance: 43.7
click at [275, 17] on div "Ahmed Abdelsalam" at bounding box center [312, 18] width 75 height 5
copy div "Ahmed Abdelsalam"
drag, startPoint x: 397, startPoint y: 72, endPoint x: 372, endPoint y: 73, distance: 25.0
click at [372, 73] on div "Siobhan Male" at bounding box center [405, 76] width 66 height 10
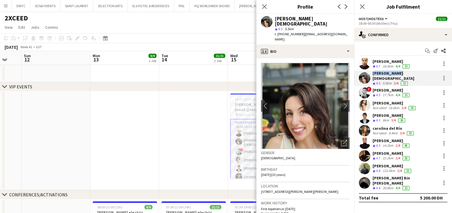
copy div "Siobhan Male"
drag, startPoint x: 409, startPoint y: 86, endPoint x: 372, endPoint y: 89, distance: 36.9
click at [372, 89] on div "Danaker Kenenbaev" at bounding box center [391, 90] width 38 height 5
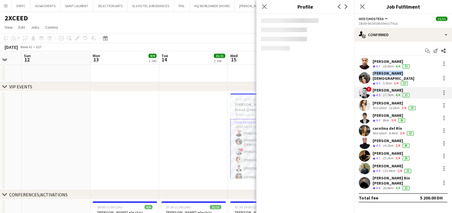
copy div "Danaker Kenenbaev"
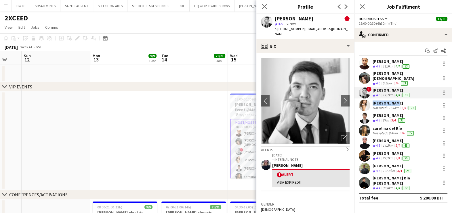
drag, startPoint x: 395, startPoint y: 99, endPoint x: 370, endPoint y: 99, distance: 25.0
click at [370, 100] on div "Sara Gouda Not rated 16.6km 3/4 29" at bounding box center [403, 106] width 98 height 12
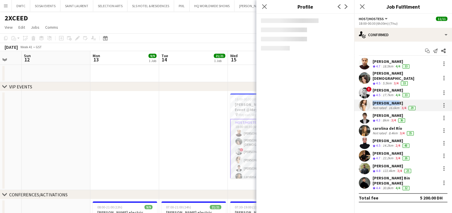
copy div "Sara Gouda"
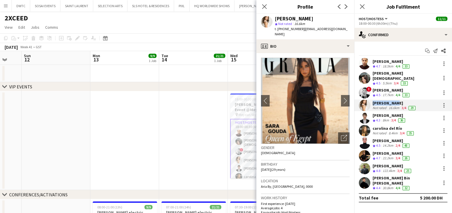
drag, startPoint x: 406, startPoint y: 111, endPoint x: 373, endPoint y: 112, distance: 32.8
click at [373, 113] on div "Kateryna Varava" at bounding box center [389, 115] width 34 height 5
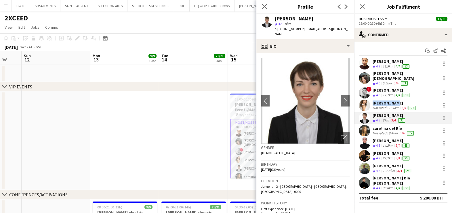
copy div "Kateryna Varava"
drag, startPoint x: 401, startPoint y: 124, endPoint x: 373, endPoint y: 125, distance: 27.7
click at [373, 126] on div "carolina del Río" at bounding box center [393, 128] width 42 height 5
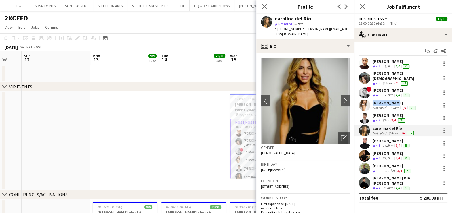
copy div "carolina del Río"
drag, startPoint x: 395, startPoint y: 137, endPoint x: 370, endPoint y: 137, distance: 25.3
click at [370, 138] on div "Jasna Kasic Crew rating 4.5 14.2km 2/4 48" at bounding box center [403, 144] width 98 height 12
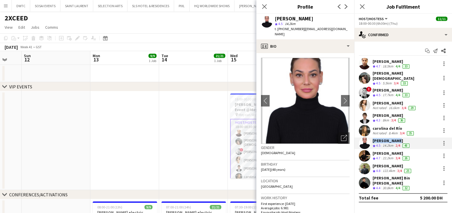
copy div "Jasna Kasic"
drag, startPoint x: 404, startPoint y: 149, endPoint x: 371, endPoint y: 150, distance: 33.1
click at [371, 150] on div "Wael Kharoufah Crew rating 4.7 22.2km 3/4 26" at bounding box center [403, 156] width 98 height 12
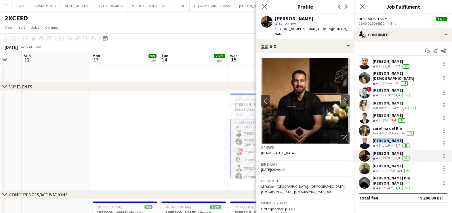
copy div "Wael Kharoufah"
drag, startPoint x: 403, startPoint y: 161, endPoint x: 372, endPoint y: 162, distance: 31.6
click at [372, 163] on div "Abdulkader Habra Crew rating 4.8 122.4km 3/4 25" at bounding box center [403, 169] width 98 height 12
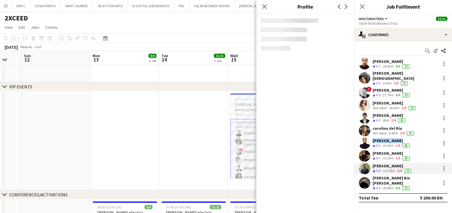
copy div "Abdulkader Habra"
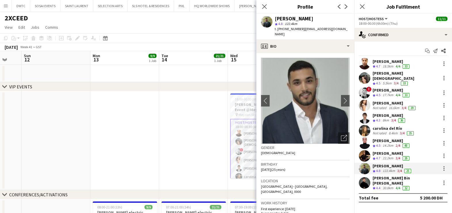
click at [419, 176] on div "Hassan Bin Rashid Ahmed Crew rating 4.4 30.8km 4/4 32" at bounding box center [403, 183] width 98 height 15
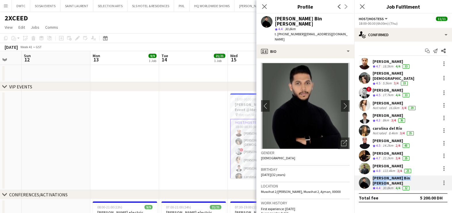
drag, startPoint x: 419, startPoint y: 174, endPoint x: 370, endPoint y: 176, distance: 48.7
click at [370, 176] on div "Hassan Bin Rashid Ahmed Crew rating 4.4 30.8km 4/4 32" at bounding box center [403, 183] width 98 height 15
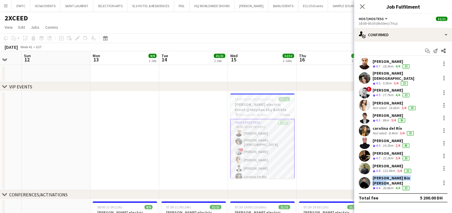
copy div "Hassan Bin Rashid Ahmed"
click at [395, 65] on div "4/4" at bounding box center [397, 66] width 7 height 5
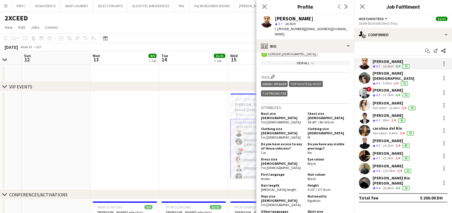
scroll to position [287, 0]
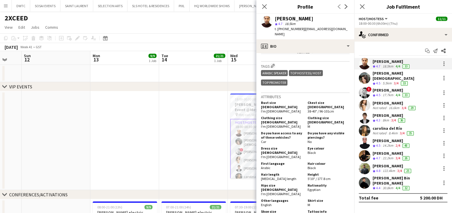
click at [393, 82] on div "Ahmed Abdelsalam Crew rating 4.7 18.5km 4/4 33 Siobhan Male Crew rating 4.5 5.5…" at bounding box center [403, 124] width 98 height 133
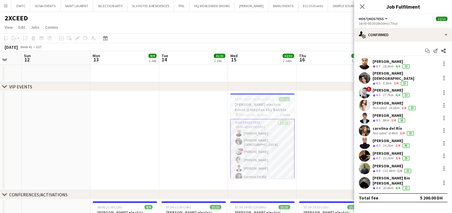
click at [395, 75] on div "Siobhan Male" at bounding box center [405, 76] width 66 height 10
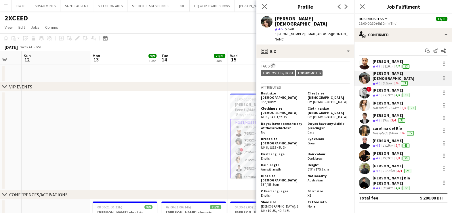
click at [389, 88] on div "Danaker Kenenbaev" at bounding box center [391, 90] width 38 height 5
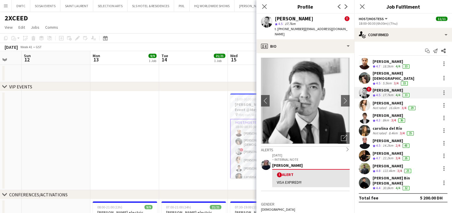
click at [384, 101] on div "Sara Gouda" at bounding box center [394, 103] width 44 height 5
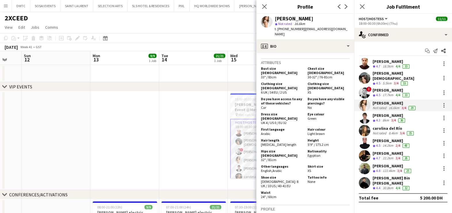
scroll to position [324, 0]
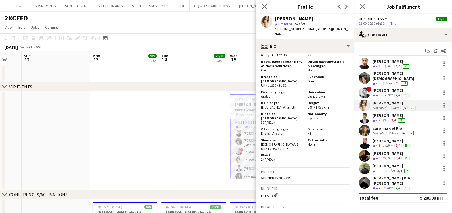
click at [392, 113] on div "Kateryna Varava" at bounding box center [389, 115] width 34 height 5
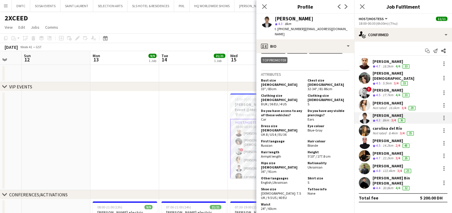
click at [397, 89] on div "Danaker Kenenbaev" at bounding box center [391, 90] width 38 height 5
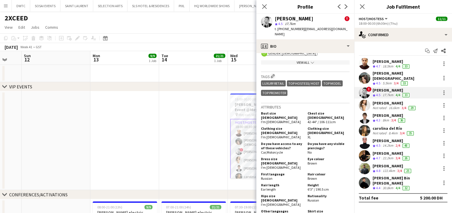
scroll to position [395, 0]
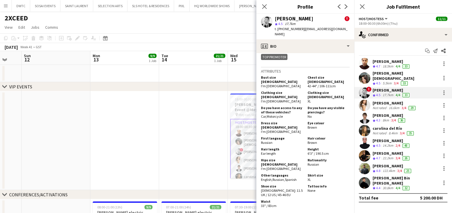
click at [380, 127] on div "carolina del Río" at bounding box center [393, 128] width 42 height 5
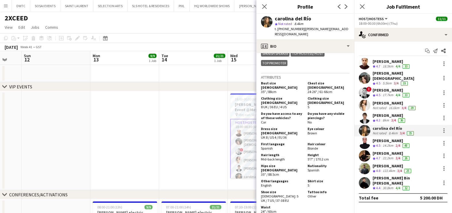
scroll to position [324, 0]
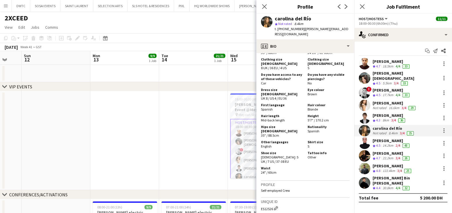
click at [377, 139] on div "Jasna Kasic" at bounding box center [391, 140] width 38 height 5
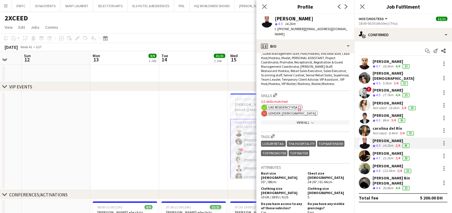
scroll to position [287, 0]
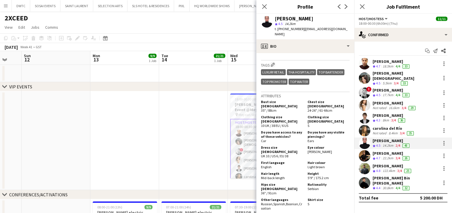
click at [387, 152] on div "Wael Kharoufah" at bounding box center [391, 153] width 38 height 5
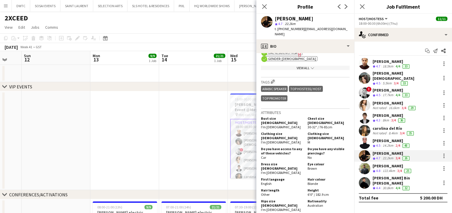
scroll to position [324, 0]
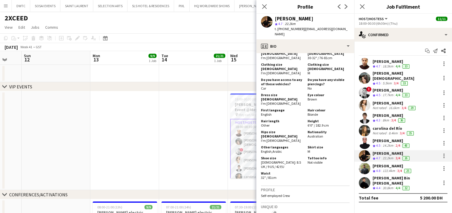
click at [381, 169] on div "Crew rating 4.8" at bounding box center [376, 171] width 9 height 5
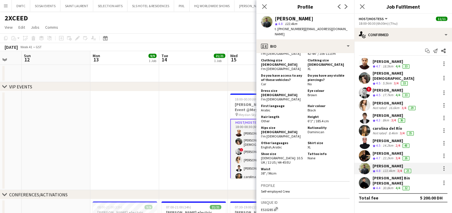
click at [382, 186] on div "30.8km" at bounding box center [387, 188] width 13 height 5
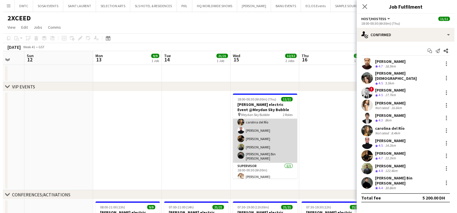
scroll to position [0, 0]
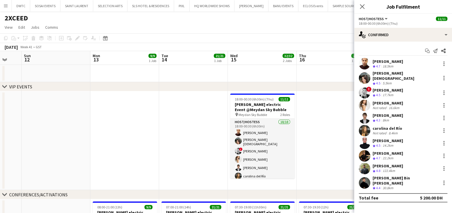
click at [271, 21] on div "2XCEED" at bounding box center [226, 17] width 452 height 11
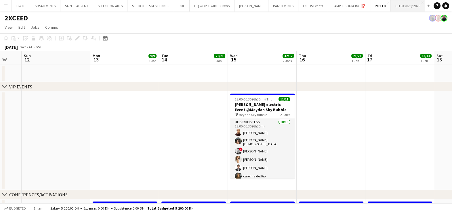
click at [407, 9] on button "GITEX 2020/ 2025 Close" at bounding box center [408, 5] width 34 height 11
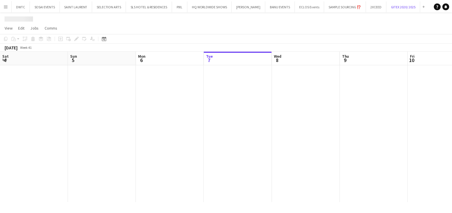
scroll to position [0, 137]
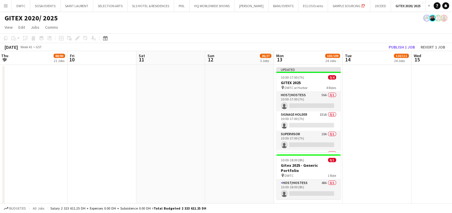
drag, startPoint x: 323, startPoint y: 130, endPoint x: 83, endPoint y: 130, distance: 240.1
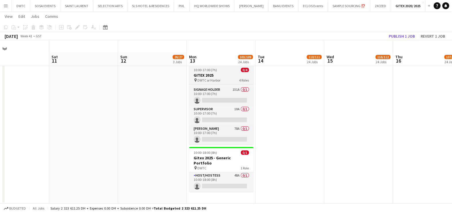
scroll to position [144, 0]
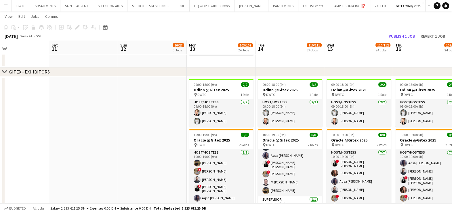
drag, startPoint x: 50, startPoint y: 153, endPoint x: 32, endPoint y: 153, distance: 18.1
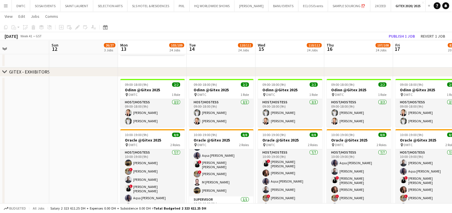
scroll to position [0, 195]
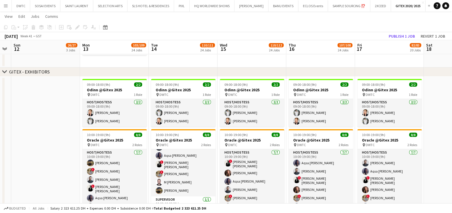
click at [433, 133] on app-date-cell at bounding box center [458, 152] width 69 height 150
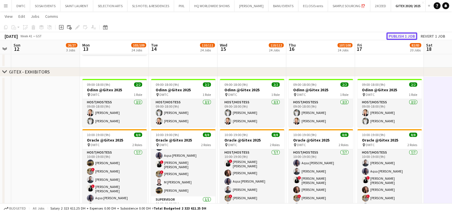
click at [410, 37] on button "Publish 1 job" at bounding box center [401, 35] width 31 height 7
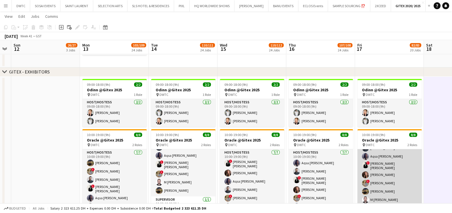
scroll to position [24, 0]
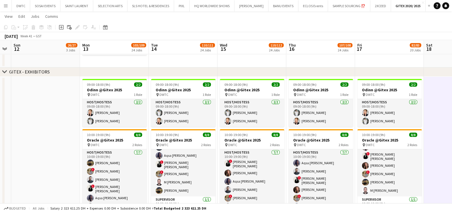
click at [429, 148] on app-date-cell at bounding box center [458, 152] width 69 height 150
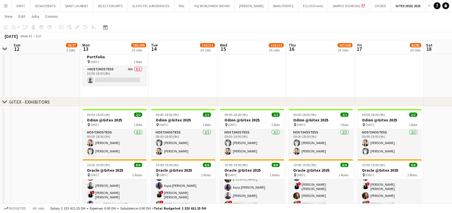
scroll to position [108, 0]
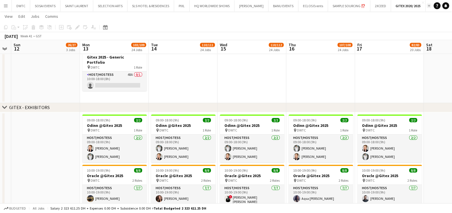
click at [427, 6] on button "Add" at bounding box center [429, 5] width 5 height 5
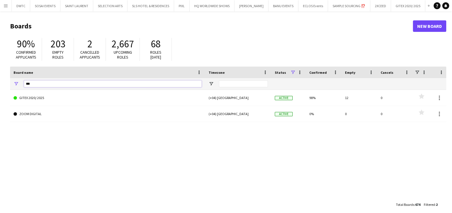
click at [141, 86] on input "***" at bounding box center [113, 84] width 178 height 7
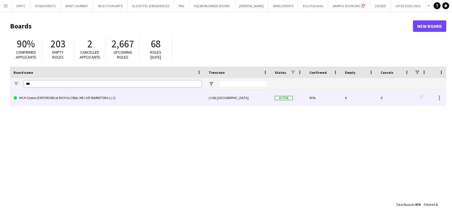
type input "***"
click at [118, 95] on link "MCH Global (EXPOMOBILIA MCH GLOBAL ME LIVE MARKETING LLC)" at bounding box center [108, 98] width 188 height 16
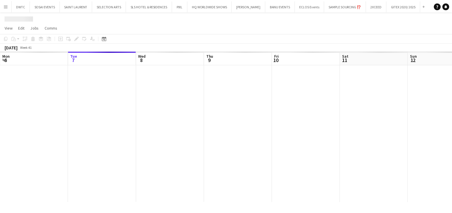
scroll to position [0, 98]
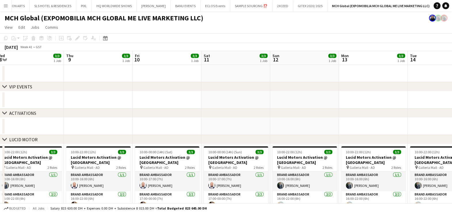
drag, startPoint x: 393, startPoint y: 104, endPoint x: 145, endPoint y: 103, distance: 248.5
click at [145, 103] on app-calendar-viewport "Sat 4 3/3 1 Job Sun 5 3/3 1 Job Mon 6 3/3 1 Job Tue 7 3/3 1 Job Wed 8 3/3 1 Job…" at bounding box center [226, 196] width 452 height 291
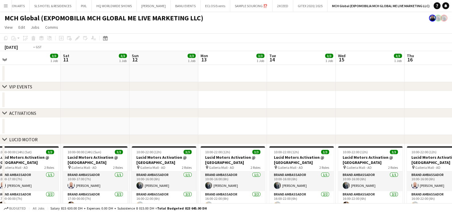
drag, startPoint x: 383, startPoint y: 99, endPoint x: 53, endPoint y: 104, distance: 330.5
click at [48, 103] on app-calendar-viewport "Tue 7 3/3 1 Job Wed 8 3/3 1 Job Thu 9 3/3 1 Job Fri 10 3/3 1 Job Sat 11 3/3 1 J…" at bounding box center [226, 196] width 452 height 291
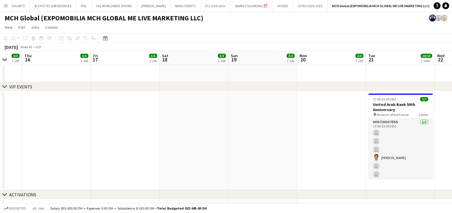
scroll to position [0, 245]
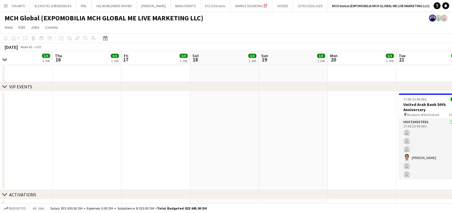
drag, startPoint x: 279, startPoint y: 102, endPoint x: 0, endPoint y: 118, distance: 279.4
click at [0, 112] on html "Menu Boards Boards Boards All jobs Status Workforce Workforce My Workforce Recr…" at bounding box center [226, 216] width 452 height 433
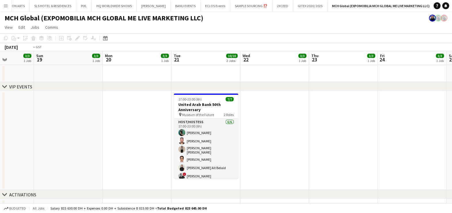
drag, startPoint x: 366, startPoint y: 121, endPoint x: 206, endPoint y: 128, distance: 160.6
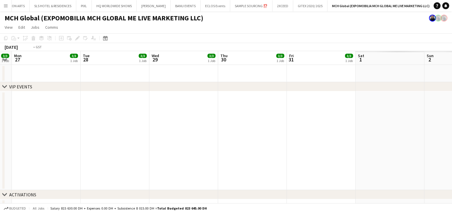
drag, startPoint x: 232, startPoint y: 125, endPoint x: 98, endPoint y: 131, distance: 133.3
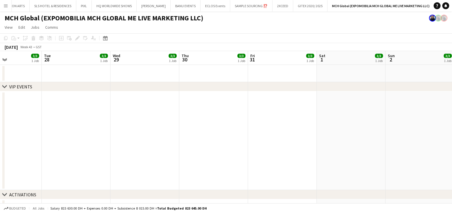
drag, startPoint x: 355, startPoint y: 127, endPoint x: 3, endPoint y: 139, distance: 351.7
click at [0, 138] on html "Menu Boards Boards Boards All jobs Status Workforce Workforce My Workforce Recr…" at bounding box center [226, 216] width 452 height 433
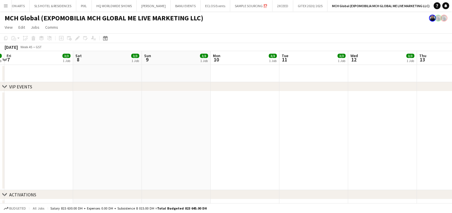
drag, startPoint x: 202, startPoint y: 141, endPoint x: 218, endPoint y: 141, distance: 16.4
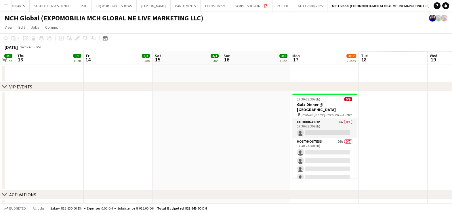
drag, startPoint x: 211, startPoint y: 113, endPoint x: 90, endPoint y: 121, distance: 121.7
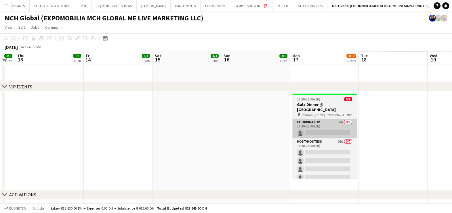
scroll to position [0, 194]
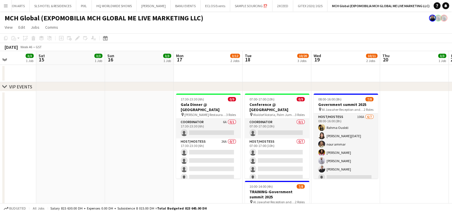
drag, startPoint x: 87, startPoint y: 120, endPoint x: 62, endPoint y: 122, distance: 25.7
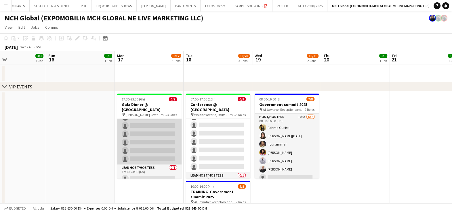
scroll to position [0, 0]
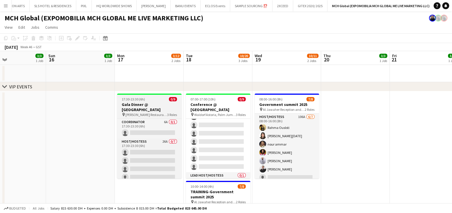
click at [148, 99] on div "17:30-23:30 (6h) 0/9" at bounding box center [149, 99] width 64 height 4
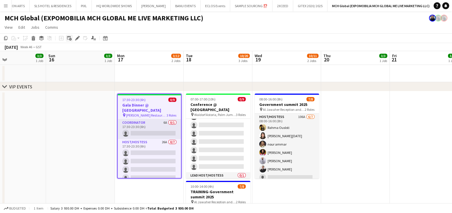
click at [72, 37] on div "Add linked Job" at bounding box center [69, 38] width 7 height 7
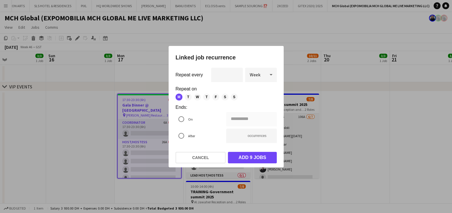
click at [76, 39] on div at bounding box center [226, 106] width 452 height 213
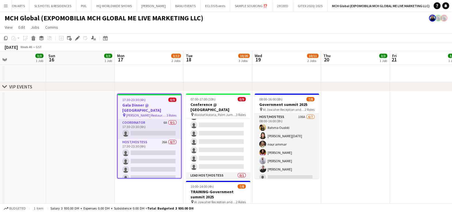
click at [76, 39] on icon at bounding box center [77, 38] width 3 height 3
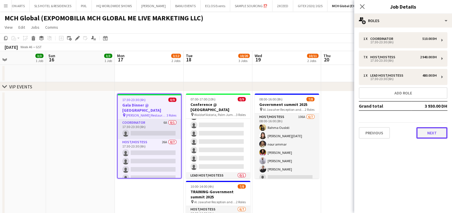
click at [421, 129] on button "Next" at bounding box center [431, 133] width 31 height 12
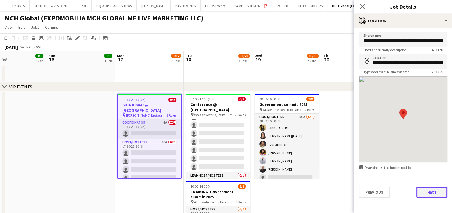
click at [424, 196] on button "Next" at bounding box center [431, 193] width 31 height 12
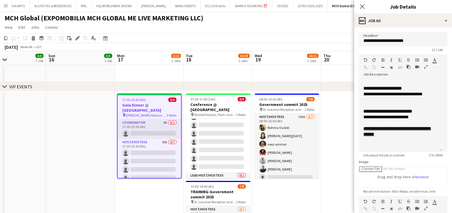
drag, startPoint x: 440, startPoint y: 112, endPoint x: 438, endPoint y: 154, distance: 42.0
click at [438, 152] on div "**********" at bounding box center [400, 116] width 83 height 72
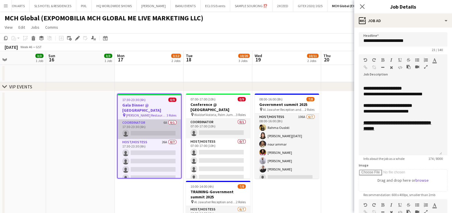
click at [147, 121] on app-card-role "Coordinator 6A 0/1 17:30-23:30 (6h) single-neutral-actions" at bounding box center [149, 130] width 63 height 20
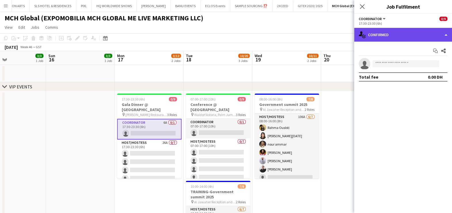
click at [401, 32] on div "single-neutral-actions-check-2 Confirmed" at bounding box center [403, 35] width 98 height 14
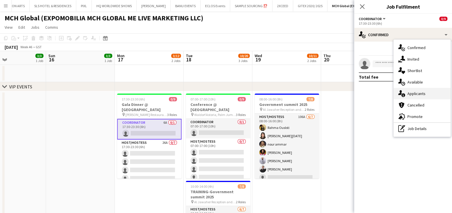
drag, startPoint x: 411, startPoint y: 95, endPoint x: 403, endPoint y: 102, distance: 11.0
click at [411, 95] on span "Applicants" at bounding box center [416, 93] width 18 height 5
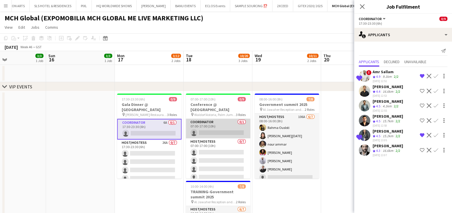
click at [220, 125] on app-card-role "Coordinator 0/1 07:00-17:00 (10h) single-neutral-actions" at bounding box center [218, 129] width 64 height 20
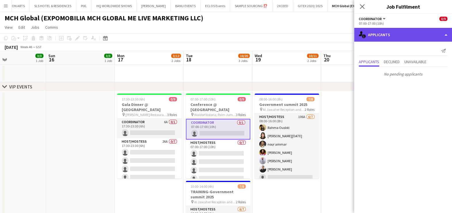
click at [393, 35] on div "single-neutral-actions-information Applicants" at bounding box center [403, 35] width 98 height 14
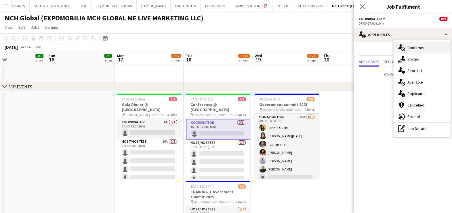
click at [405, 48] on div "single-neutral-actions-check-2 Confirmed" at bounding box center [421, 48] width 57 height 12
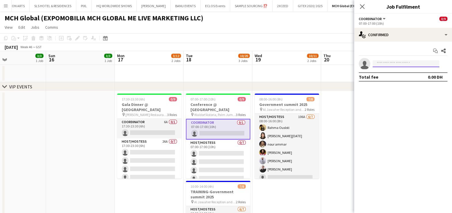
click at [388, 64] on input at bounding box center [405, 63] width 67 height 7
type input "******"
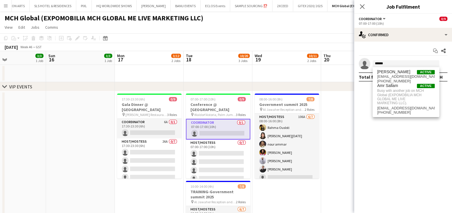
click at [215, 73] on app-date-cell at bounding box center [217, 73] width 69 height 17
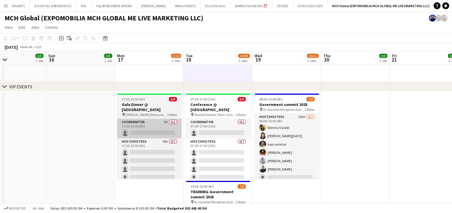
click at [161, 120] on app-card-role "Coordinator 6A 0/1 17:30-23:30 (6h) single-neutral-actions" at bounding box center [149, 129] width 64 height 20
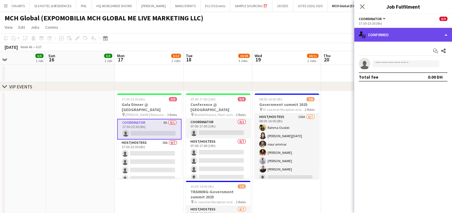
click at [372, 32] on div "single-neutral-actions-check-2 Confirmed" at bounding box center [403, 35] width 98 height 14
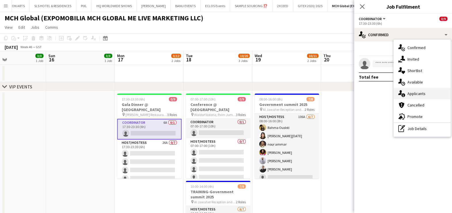
click at [408, 93] on span "Applicants" at bounding box center [416, 93] width 18 height 5
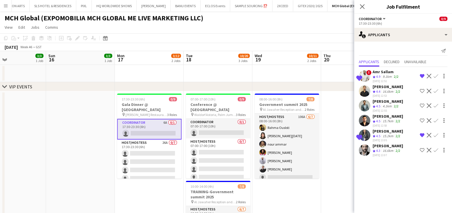
click at [420, 74] on app-icon "Remove crew from shortlist" at bounding box center [422, 76] width 5 height 5
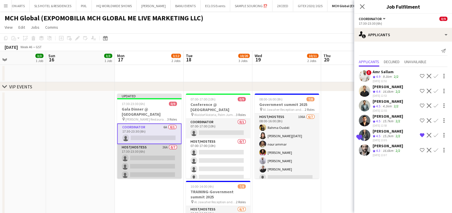
click at [149, 151] on app-card-role "Host/Hostess 26A 0/7 17:30-23:30 (6h) single-neutral-actions single-neutral-act…" at bounding box center [149, 179] width 64 height 70
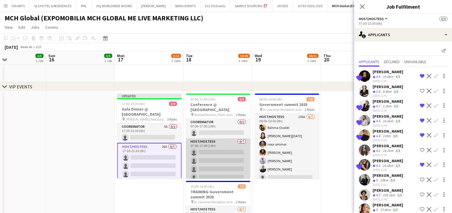
click at [209, 148] on app-card-role "Host/Hostess 0/7 07:00-17:00 (10h) single-neutral-actions single-neutral-action…" at bounding box center [218, 174] width 64 height 70
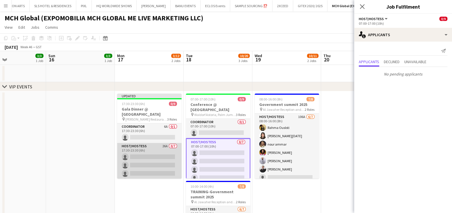
click at [164, 156] on app-card-role "Host/Hostess 26A 0/7 17:30-23:30 (6h) single-neutral-actions single-neutral-act…" at bounding box center [149, 178] width 64 height 70
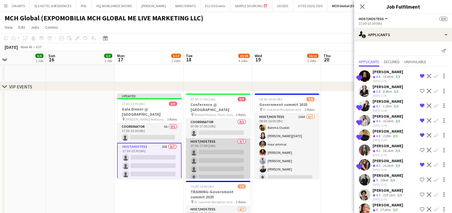
click at [208, 148] on app-card-role "Host/Hostess 0/7 07:00-17:00 (10h) single-neutral-actions single-neutral-action…" at bounding box center [218, 174] width 64 height 70
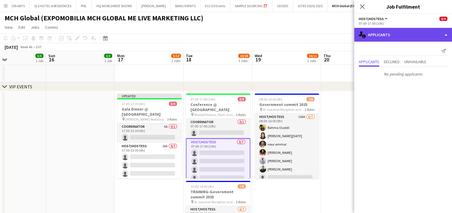
click at [391, 32] on div "single-neutral-actions-information Applicants" at bounding box center [403, 35] width 98 height 14
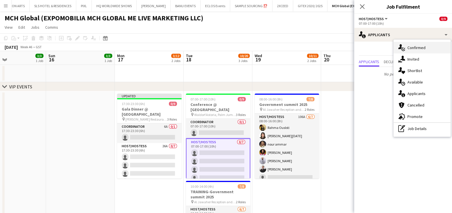
click at [406, 47] on div "single-neutral-actions-check-2 Confirmed" at bounding box center [421, 48] width 57 height 12
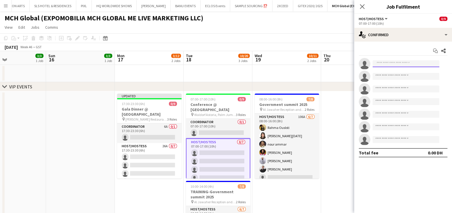
click at [385, 61] on input at bounding box center [405, 63] width 67 height 7
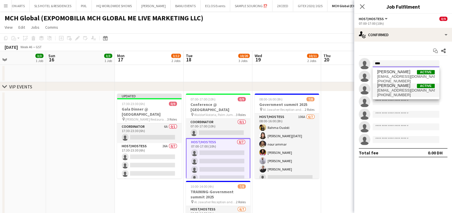
type input "****"
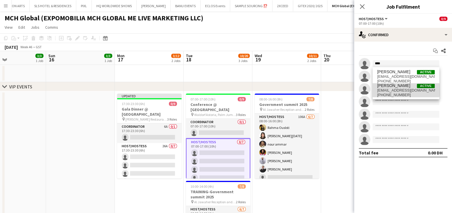
click at [387, 90] on span "[EMAIL_ADDRESS][DOMAIN_NAME]" at bounding box center [406, 90] width 58 height 5
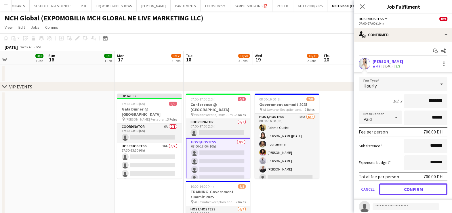
drag, startPoint x: 393, startPoint y: 184, endPoint x: 391, endPoint y: 177, distance: 7.3
click at [393, 184] on button "Confirm" at bounding box center [413, 190] width 68 height 12
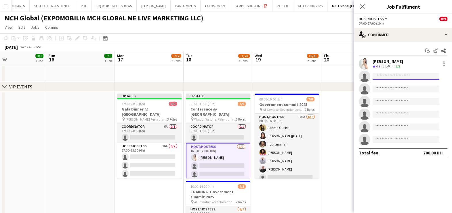
click at [392, 76] on input at bounding box center [405, 76] width 67 height 7
type input "*******"
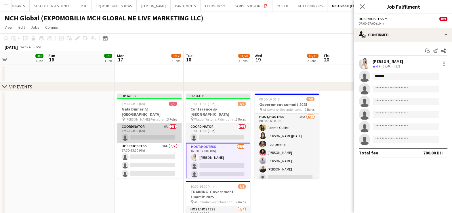
click at [155, 127] on app-card-role "Coordinator 6A 0/1 17:30-23:30 (6h) single-neutral-actions" at bounding box center [149, 134] width 64 height 20
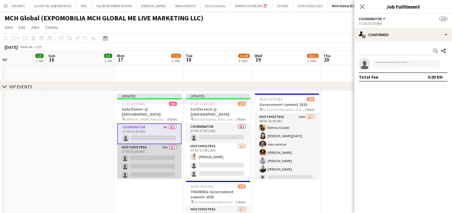
click at [154, 153] on app-card-role "Host/Hostess 26A 0/7 17:30-23:30 (6h) single-neutral-actions single-neutral-act…" at bounding box center [149, 179] width 64 height 70
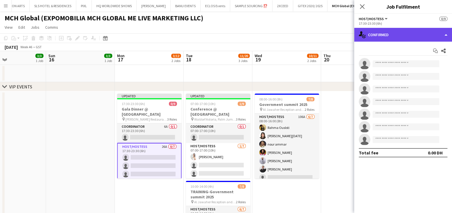
click at [403, 35] on div "single-neutral-actions-check-2 Confirmed" at bounding box center [403, 35] width 98 height 14
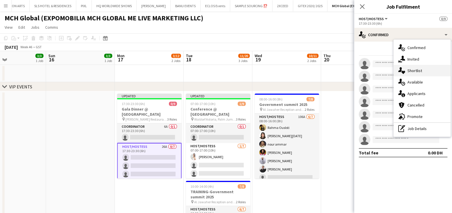
click at [411, 74] on div "single-neutral-actions-heart Shortlist" at bounding box center [421, 71] width 57 height 12
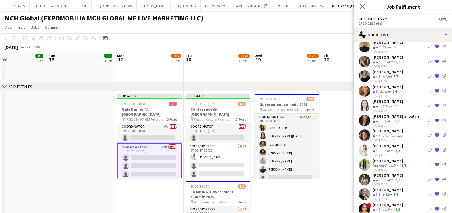
scroll to position [70, 0]
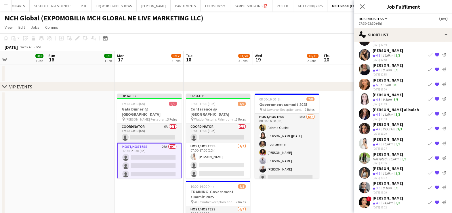
click at [428, 141] on app-icon "Book crew" at bounding box center [430, 143] width 5 height 5
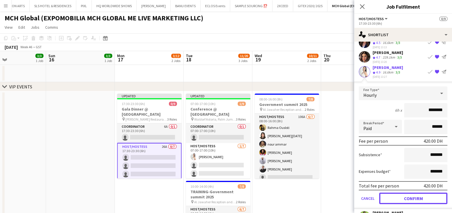
drag, startPoint x: 401, startPoint y: 197, endPoint x: 396, endPoint y: 194, distance: 5.7
click at [401, 197] on button "Confirm" at bounding box center [413, 199] width 68 height 12
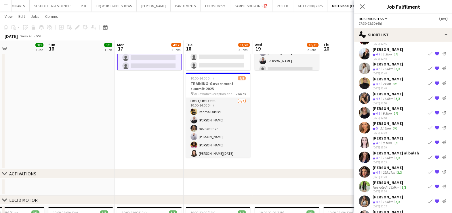
scroll to position [0, 0]
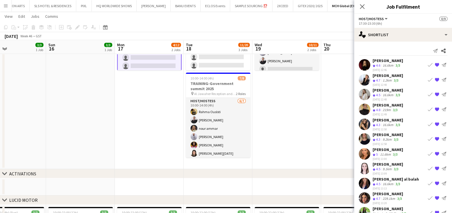
click at [428, 78] on app-icon "Book crew" at bounding box center [430, 79] width 5 height 5
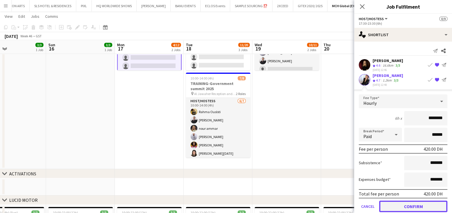
click at [391, 206] on button "Confirm" at bounding box center [413, 207] width 68 height 12
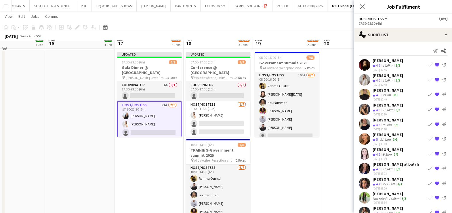
scroll to position [36, 0]
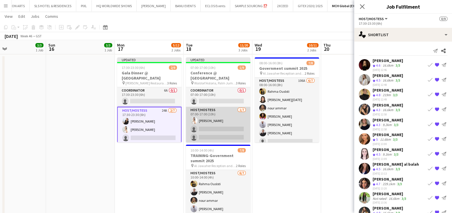
click at [200, 124] on app-card-role "Host/Hostess 1/7 07:00-17:00 (10h) Amel Ferjani single-neutral-actions single-n…" at bounding box center [218, 142] width 64 height 70
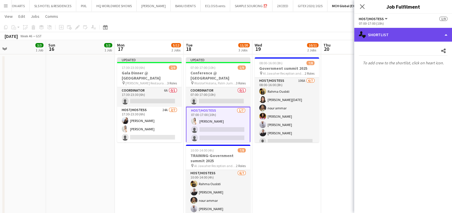
click at [382, 36] on div "single-neutral-actions-heart Shortlist" at bounding box center [403, 35] width 98 height 14
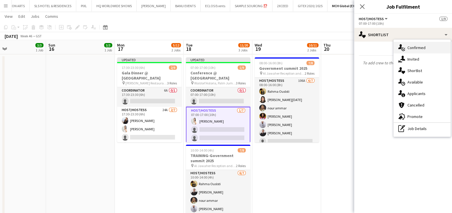
click at [408, 49] on span "Confirmed" at bounding box center [416, 47] width 18 height 5
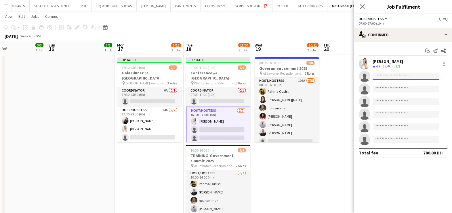
click at [389, 74] on input at bounding box center [405, 76] width 67 height 7
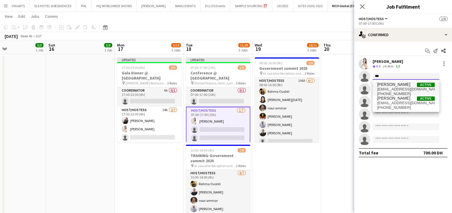
type input "***"
click at [384, 87] on span "giorgia.caramellino@hotmail.it" at bounding box center [406, 89] width 58 height 5
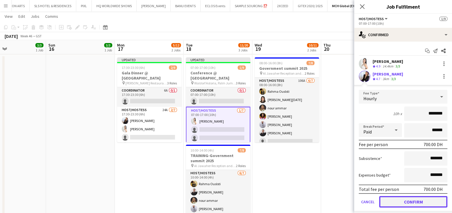
click at [402, 201] on button "Confirm" at bounding box center [413, 202] width 68 height 12
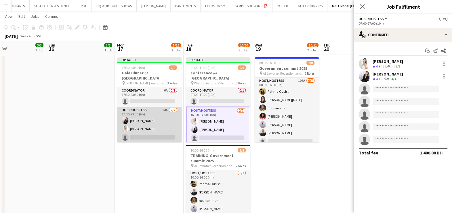
click at [144, 124] on app-card-role "Host/Hostess 24A 2/7 17:30-23:30 (6h) Giorgia Caramellino Amel Ferjani single-n…" at bounding box center [149, 142] width 64 height 70
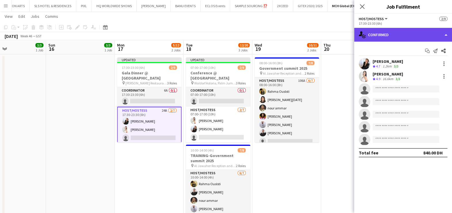
click at [389, 38] on div "single-neutral-actions-check-2 Confirmed" at bounding box center [403, 35] width 98 height 14
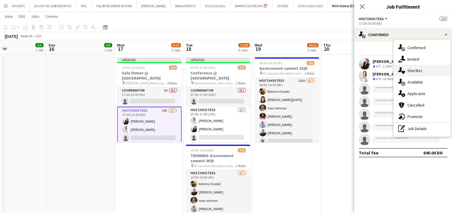
click at [412, 73] on span "Shortlist" at bounding box center [414, 70] width 15 height 5
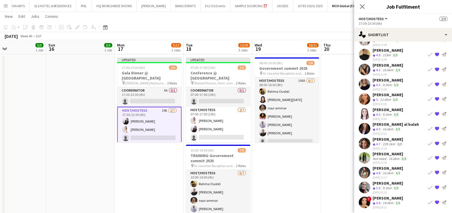
scroll to position [40, 0]
click at [428, 141] on app-icon "Book crew" at bounding box center [430, 143] width 5 height 5
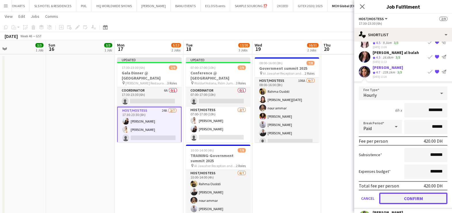
click at [405, 195] on button "Confirm" at bounding box center [413, 199] width 68 height 12
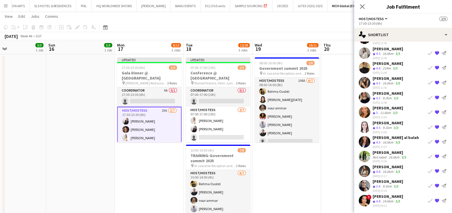
scroll to position [26, 0]
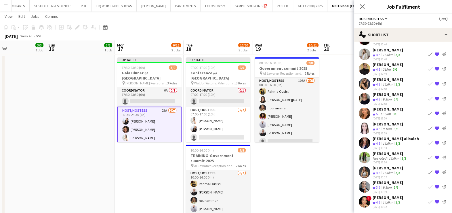
click at [428, 141] on app-icon "Book crew" at bounding box center [430, 143] width 5 height 5
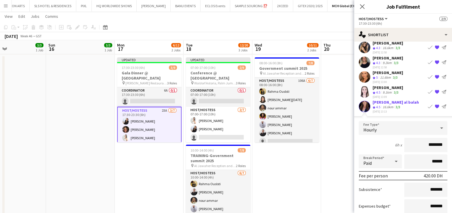
scroll to position [97, 0]
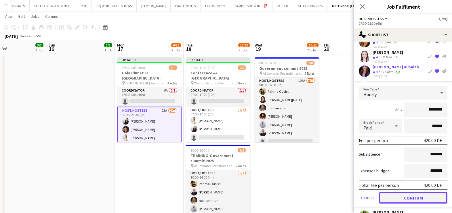
click at [398, 197] on button "Confirm" at bounding box center [413, 198] width 68 height 12
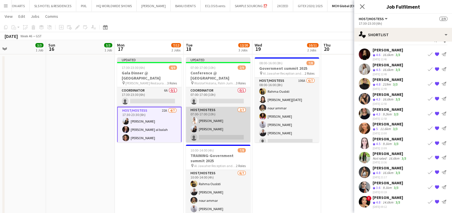
click at [211, 115] on app-card-role "Host/Hostess 2/7 07:00-17:00 (10h) Amel Ferjani Giorgia Caramellino single-neut…" at bounding box center [218, 142] width 64 height 70
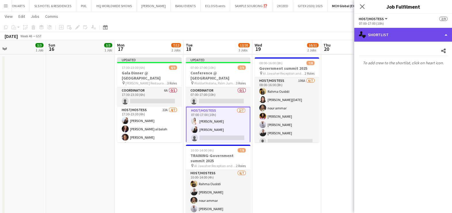
click at [414, 37] on div "single-neutral-actions-heart Shortlist" at bounding box center [403, 35] width 98 height 14
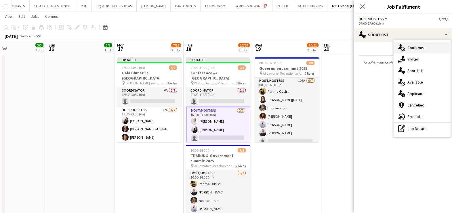
click at [418, 49] on span "Confirmed" at bounding box center [416, 47] width 18 height 5
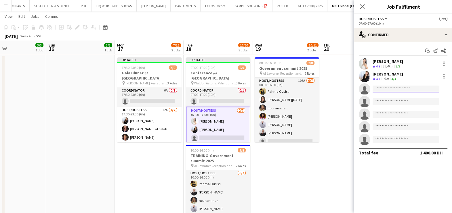
click at [391, 89] on input at bounding box center [405, 89] width 67 height 7
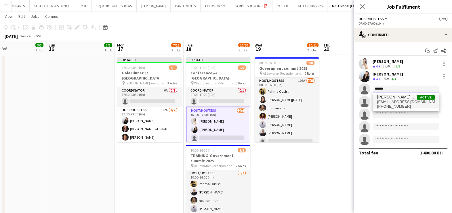
type input "******"
click at [395, 101] on span "maharawda140@gmail.com" at bounding box center [406, 102] width 58 height 5
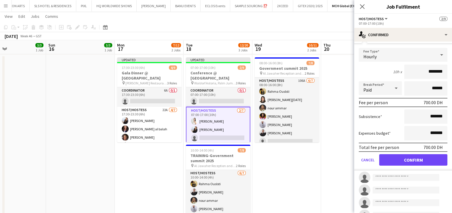
scroll to position [72, 0]
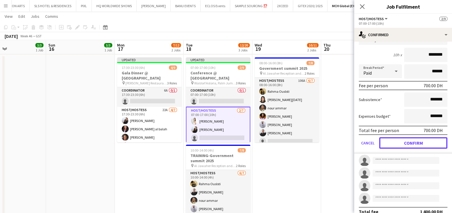
click at [403, 144] on button "Confirm" at bounding box center [413, 143] width 68 height 12
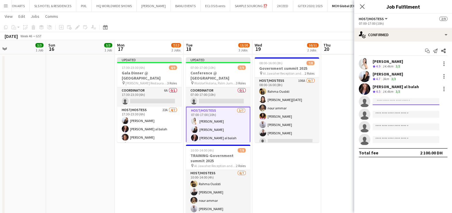
click at [380, 100] on input at bounding box center [405, 101] width 67 height 7
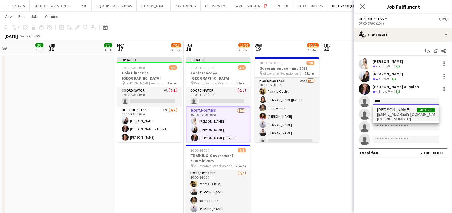
type input "****"
click at [391, 115] on span "souha.bentahar05@gmail.com" at bounding box center [406, 114] width 58 height 5
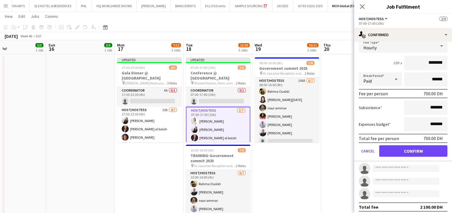
scroll to position [78, 0]
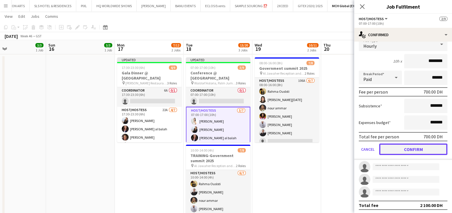
click at [413, 148] on button "Confirm" at bounding box center [413, 150] width 68 height 12
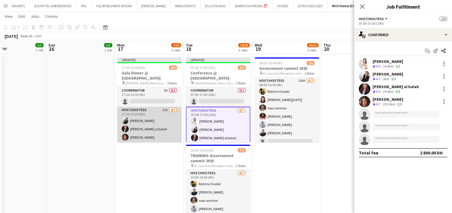
click at [159, 128] on app-card-role "Host/Hostess 22A 4/7 17:30-23:30 (6h) Giorgia Caramellino Maha Rawda al balah S…" at bounding box center [149, 142] width 64 height 70
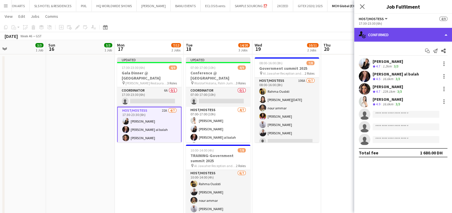
click at [402, 33] on div "single-neutral-actions-check-2 Confirmed" at bounding box center [403, 35] width 98 height 14
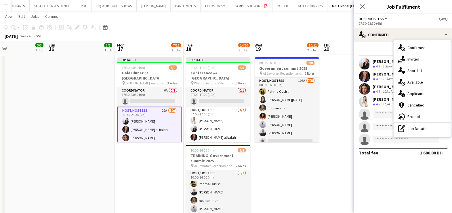
click at [410, 70] on span "Shortlist" at bounding box center [414, 70] width 15 height 5
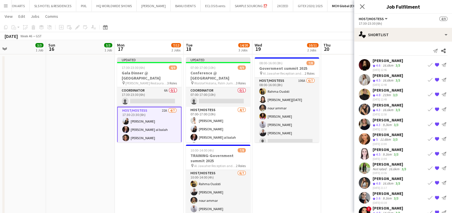
click at [427, 78] on button "Book crew" at bounding box center [430, 79] width 7 height 7
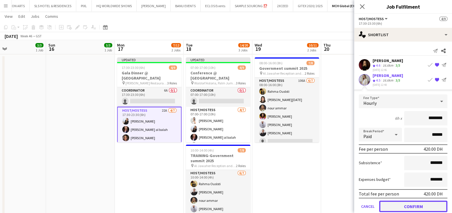
click at [393, 204] on button "Confirm" at bounding box center [413, 207] width 68 height 12
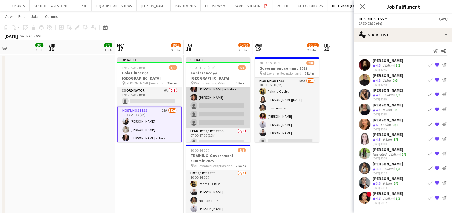
click at [209, 106] on app-card-role "Host/Hostess 4/7 07:00-17:00 (10h) Amel Ferjani Giorgia Caramellino Maha Rawda …" at bounding box center [218, 94] width 64 height 70
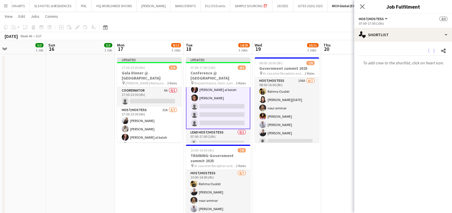
scroll to position [49, 0]
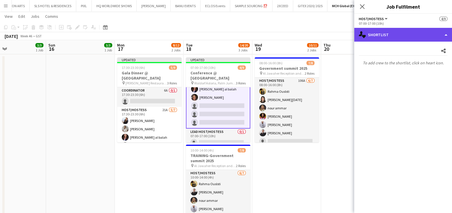
click at [407, 34] on div "single-neutral-actions-heart Shortlist" at bounding box center [403, 35] width 98 height 14
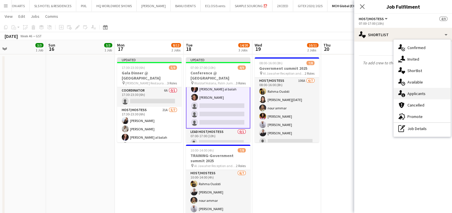
click at [417, 93] on span "Applicants" at bounding box center [416, 93] width 18 height 5
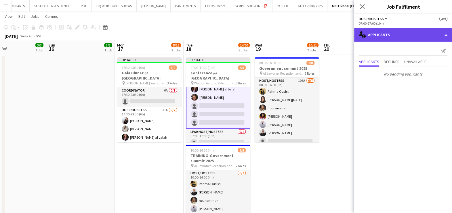
click at [388, 37] on div "single-neutral-actions-information Applicants" at bounding box center [403, 35] width 98 height 14
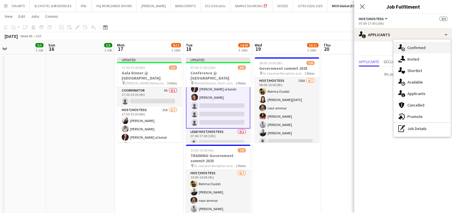
click at [400, 47] on icon at bounding box center [400, 46] width 4 height 5
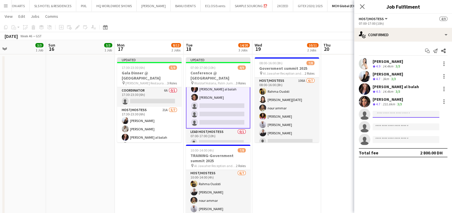
click at [393, 115] on input at bounding box center [405, 114] width 67 height 7
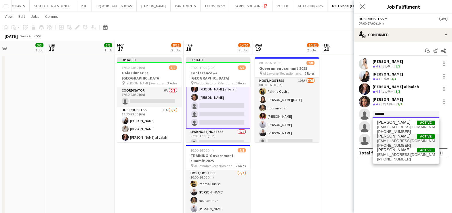
type input "*******"
click at [396, 138] on span "Valeria Romanyuk" at bounding box center [393, 136] width 33 height 5
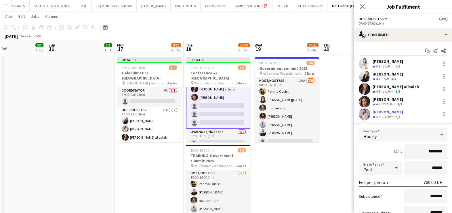
scroll to position [72, 0]
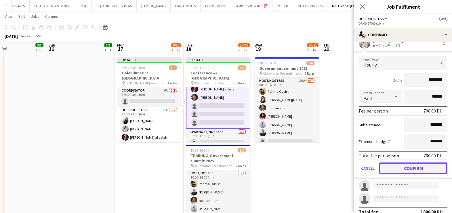
click at [415, 165] on button "Confirm" at bounding box center [413, 169] width 68 height 12
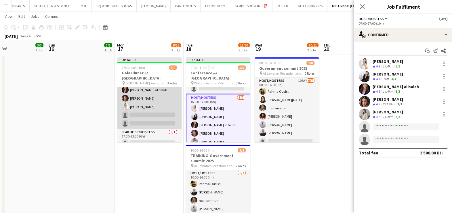
scroll to position [48, 0]
click at [162, 104] on app-card-role "Host/Hostess 21A 5/7 17:30-23:30 (6h) Giorgia Caramellino Valeria Romanyuk Maha…" at bounding box center [149, 94] width 64 height 70
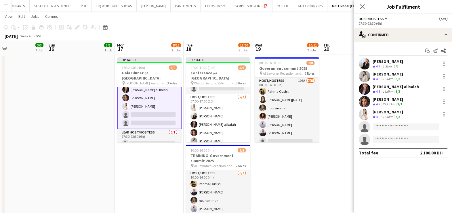
scroll to position [49, 0]
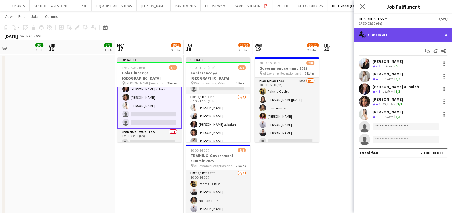
click at [407, 34] on div "single-neutral-actions-check-2 Confirmed" at bounding box center [403, 35] width 98 height 14
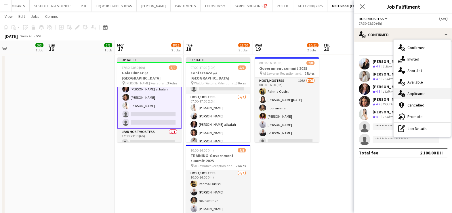
click at [406, 92] on div "single-neutral-actions-information Applicants" at bounding box center [421, 94] width 57 height 12
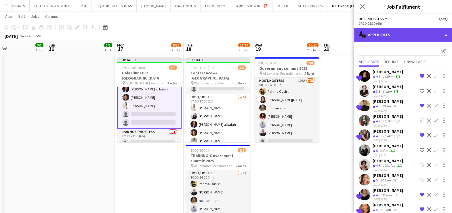
click at [395, 32] on div "single-neutral-actions-information Applicants" at bounding box center [403, 35] width 98 height 14
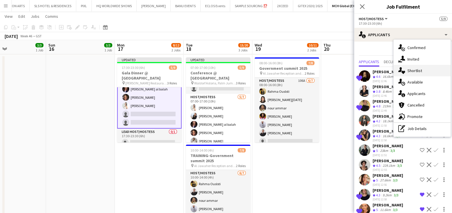
click at [416, 70] on span "Shortlist" at bounding box center [414, 70] width 15 height 5
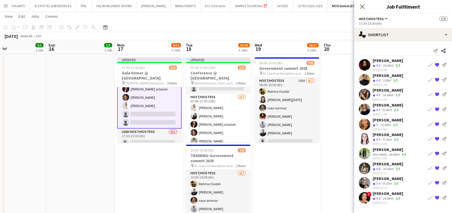
click at [429, 197] on app-icon "Book crew" at bounding box center [430, 198] width 5 height 5
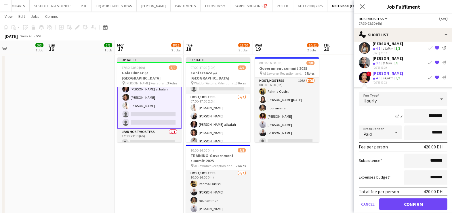
scroll to position [125, 0]
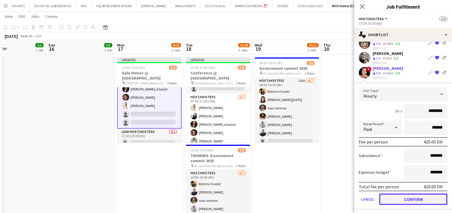
click at [407, 197] on button "Confirm" at bounding box center [413, 200] width 68 height 12
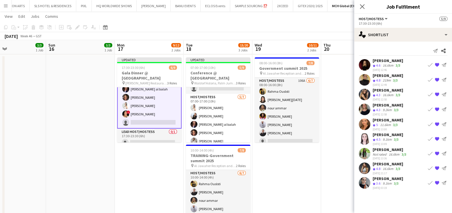
click at [428, 63] on app-icon "Book crew" at bounding box center [430, 65] width 5 height 5
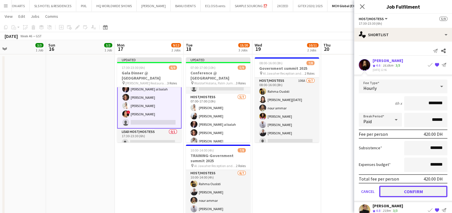
click at [402, 191] on button "Confirm" at bounding box center [413, 192] width 68 height 12
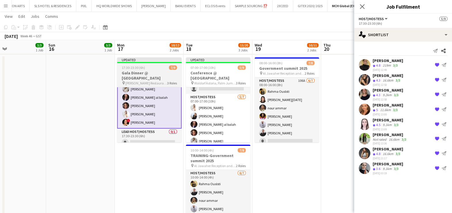
click at [145, 67] on div "17:30-23:30 (6h) 7/9" at bounding box center [149, 68] width 64 height 4
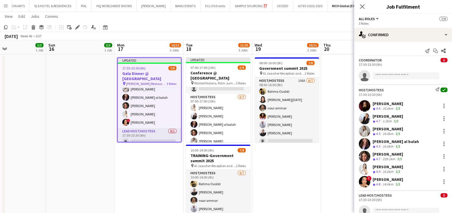
scroll to position [48, 0]
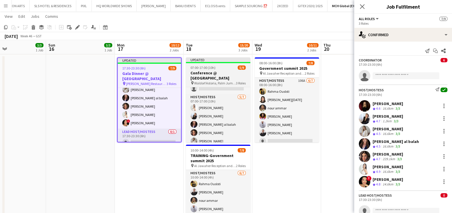
click at [218, 69] on div "07:00-17:00 (10h) 5/9" at bounding box center [218, 68] width 64 height 4
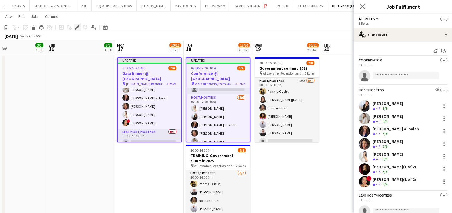
click at [76, 27] on icon at bounding box center [77, 27] width 3 height 3
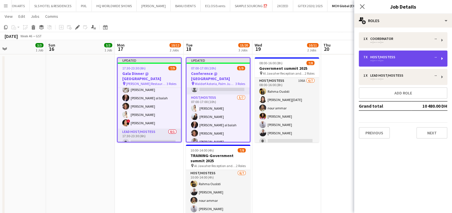
click at [370, 58] on div "Host/Hostess" at bounding box center [383, 57] width 27 height 4
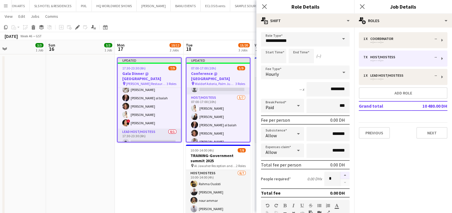
click at [340, 172] on button "button" at bounding box center [344, 175] width 9 height 7
type input "*"
click at [157, 159] on app-date-cell "Updated 17:30-23:30 (6h) 7/9 Gala Dinner @ St Regis pin Lena Restaurant - St Re…" at bounding box center [149, 148] width 69 height 186
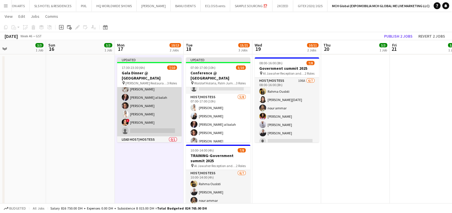
click at [149, 101] on app-card-role "Host/Hostess 19A 7/8 17:30-23:30 (6h) Kateryna Lupenkova Giorgia Caramellino Va…" at bounding box center [149, 98] width 64 height 78
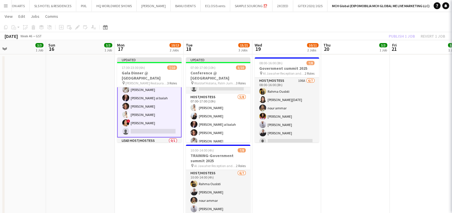
scroll to position [49, 0]
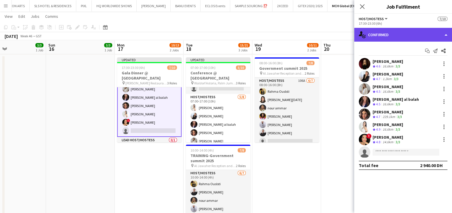
click at [411, 34] on div "single-neutral-actions-check-2 Confirmed" at bounding box center [403, 35] width 98 height 14
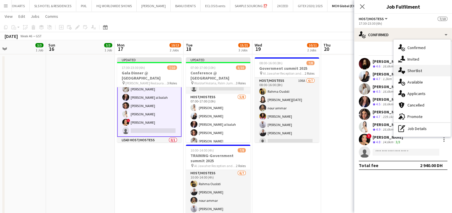
click at [414, 70] on span "Shortlist" at bounding box center [414, 70] width 15 height 5
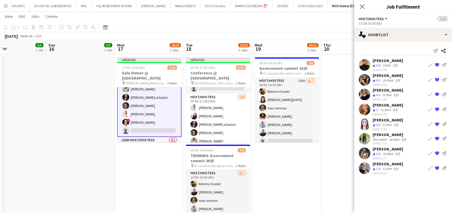
click at [429, 108] on app-icon "Book crew" at bounding box center [430, 109] width 5 height 5
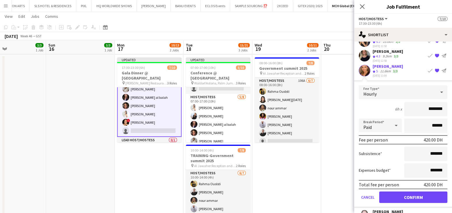
scroll to position [72, 0]
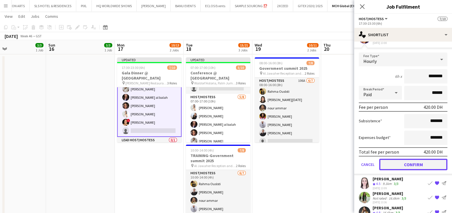
click at [409, 167] on button "Confirm" at bounding box center [413, 165] width 68 height 12
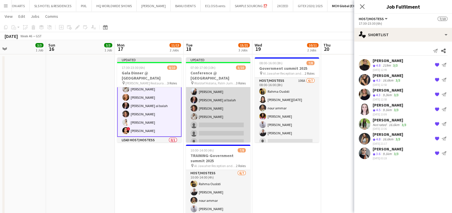
scroll to position [56, 0]
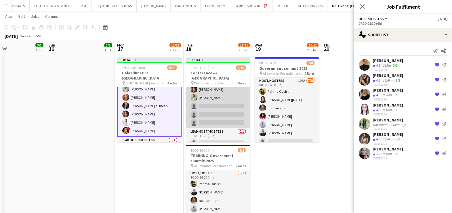
click at [216, 101] on app-card-role "Host/Hostess 5/8 07:00-17:00 (10h) Amel Ferjani Giorgia Caramellino Maha Rawda …" at bounding box center [218, 90] width 64 height 78
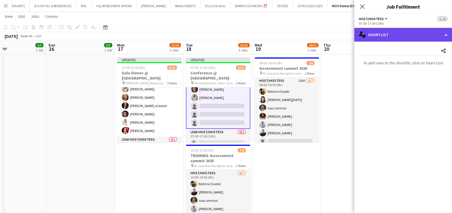
click at [385, 37] on div "single-neutral-actions-heart Shortlist" at bounding box center [403, 35] width 98 height 14
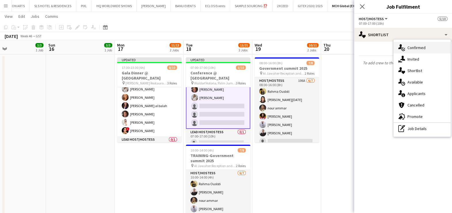
click at [416, 51] on div "single-neutral-actions-check-2 Confirmed" at bounding box center [421, 48] width 57 height 12
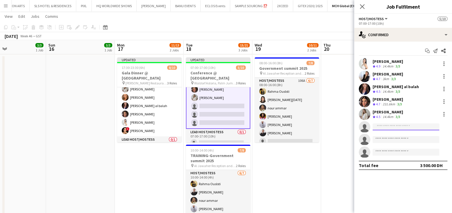
click at [385, 127] on input at bounding box center [405, 127] width 67 height 7
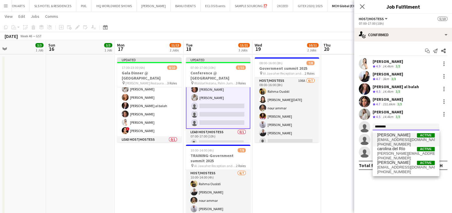
type input "********"
click at [396, 141] on span "liliacarolinaalvarez@gmail.com" at bounding box center [406, 140] width 58 height 5
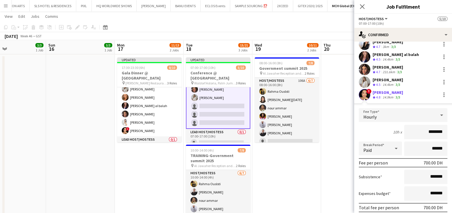
scroll to position [72, 0]
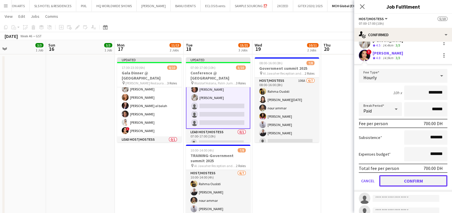
click at [399, 178] on button "Confirm" at bounding box center [413, 181] width 68 height 12
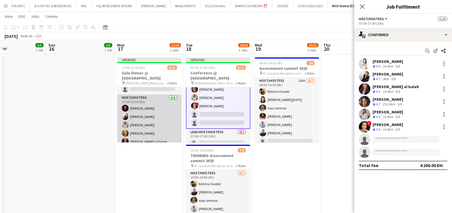
scroll to position [48, 0]
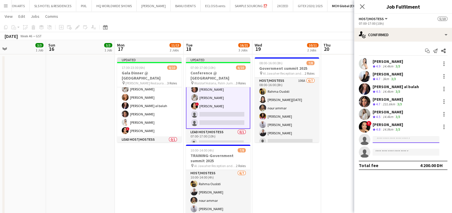
click at [386, 141] on input at bounding box center [405, 139] width 67 height 7
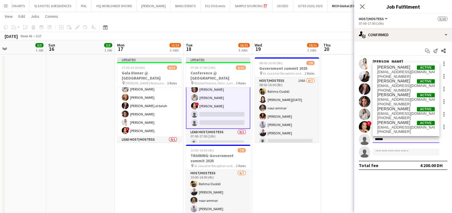
type input "******"
click at [403, 64] on div "Maryna Demchenko Active marina.demchenko9@gmail.com +971551269060 Maryna Kalash…" at bounding box center [405, 100] width 67 height 74
click at [403, 70] on span "marina.demchenko9@gmail.com" at bounding box center [406, 72] width 58 height 5
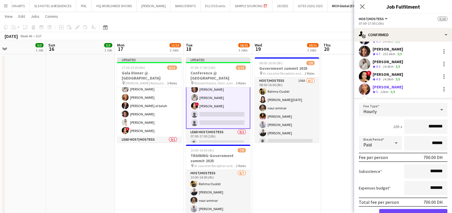
scroll to position [72, 0]
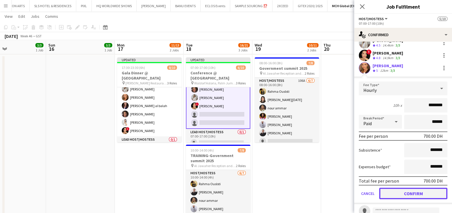
click at [395, 190] on button "Confirm" at bounding box center [413, 194] width 68 height 12
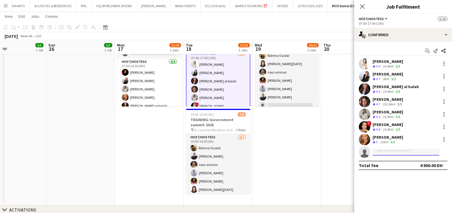
click at [392, 152] on input at bounding box center [405, 152] width 67 height 7
click at [398, 150] on input "**********" at bounding box center [405, 152] width 67 height 7
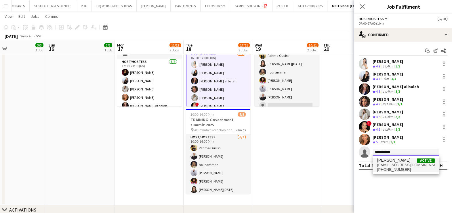
type input "**********"
click at [396, 163] on span "katyalpk@gmail.com" at bounding box center [406, 165] width 58 height 5
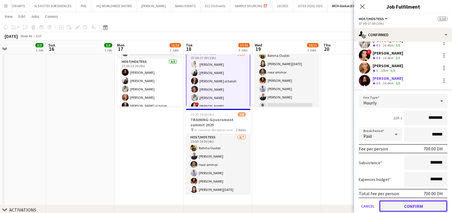
click at [418, 201] on button "Confirm" at bounding box center [413, 207] width 68 height 12
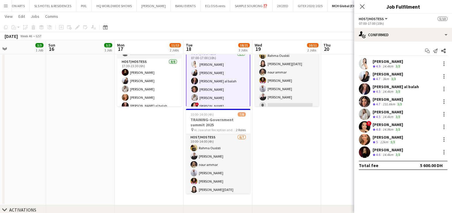
click at [281, 147] on app-date-cell "08:00-16:00 (8h) 7/8 Government summit 2025 pin Al Jawaher Reception and Conven…" at bounding box center [286, 112] width 69 height 186
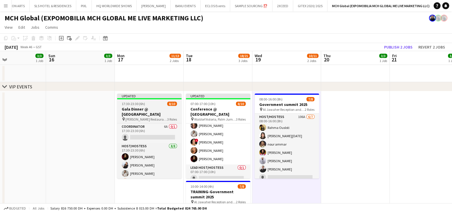
click at [155, 105] on div "17:30-23:30 (6h) 8/10" at bounding box center [149, 104] width 64 height 4
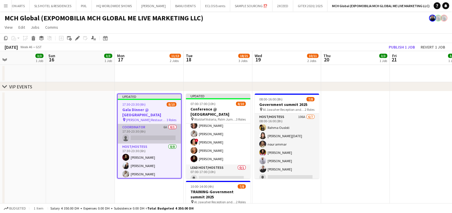
click at [154, 125] on app-card-role "Coordinator 6A 0/1 17:30-23:30 (6h) single-neutral-actions" at bounding box center [149, 134] width 63 height 20
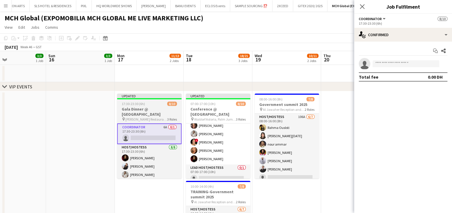
click at [153, 105] on div "17:30-23:30 (6h) 8/10" at bounding box center [149, 104] width 64 height 4
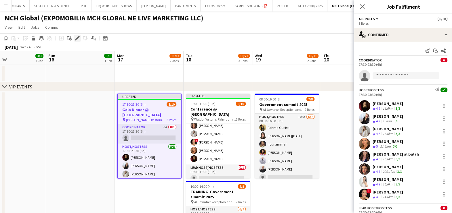
click at [78, 39] on icon "Edit" at bounding box center [77, 38] width 5 height 5
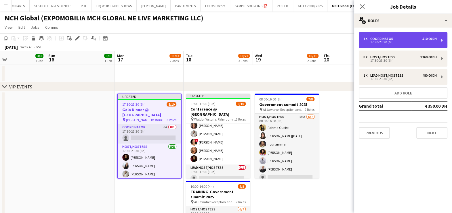
click at [390, 37] on div "Coordinator" at bounding box center [382, 39] width 25 height 4
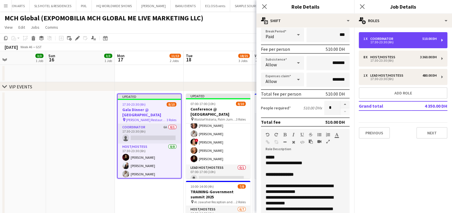
scroll to position [144, 0]
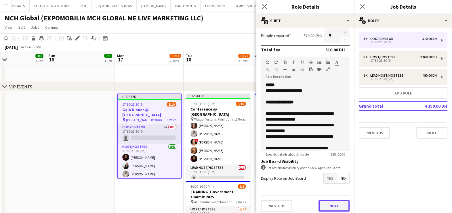
click at [322, 204] on button "Next" at bounding box center [333, 206] width 31 height 12
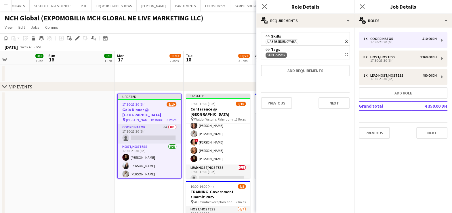
scroll to position [0, 0]
click at [214, 76] on app-date-cell at bounding box center [217, 73] width 69 height 17
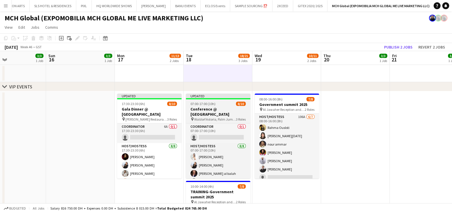
click at [221, 105] on div "07:00-17:00 (10h) 8/10" at bounding box center [218, 104] width 64 height 4
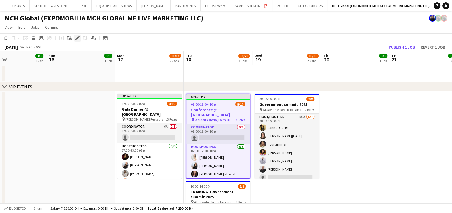
click at [76, 37] on icon "Edit" at bounding box center [77, 38] width 5 height 5
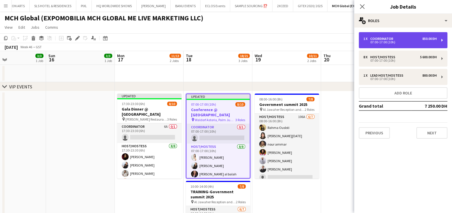
click at [411, 39] on div "1 x Coordinator 850.00 DH" at bounding box center [399, 39] width 73 height 4
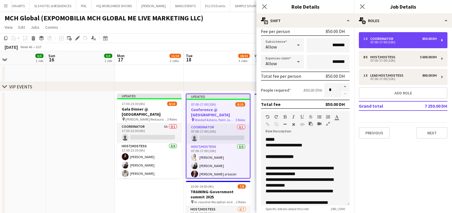
scroll to position [145, 0]
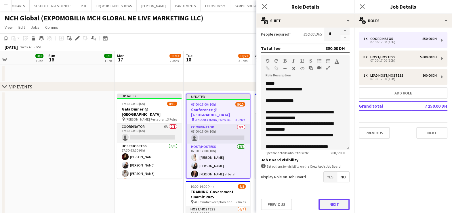
click at [330, 205] on button "Next" at bounding box center [333, 205] width 31 height 12
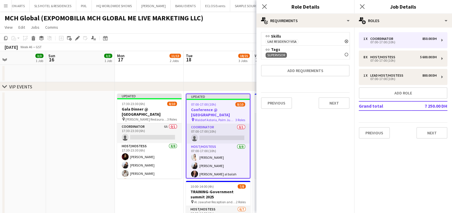
click at [187, 70] on app-date-cell at bounding box center [217, 73] width 69 height 17
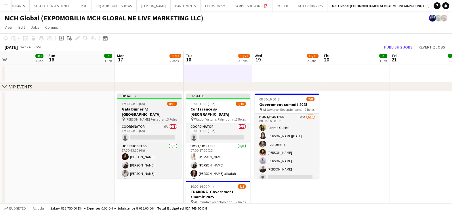
click at [159, 104] on div "17:30-23:30 (6h) 8/10" at bounding box center [149, 104] width 64 height 4
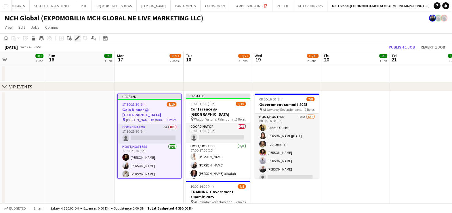
click at [76, 37] on icon "Edit" at bounding box center [77, 38] width 5 height 5
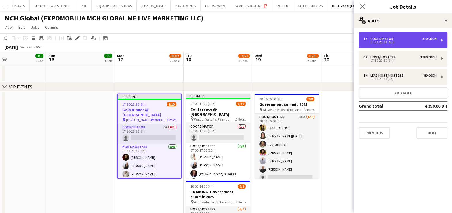
click at [416, 42] on div "17:30-23:30 (6h)" at bounding box center [399, 42] width 73 height 3
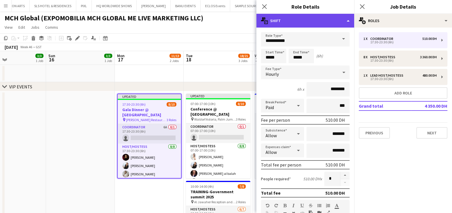
click at [329, 20] on div "multiple-actions-text Shift" at bounding box center [305, 21] width 98 height 14
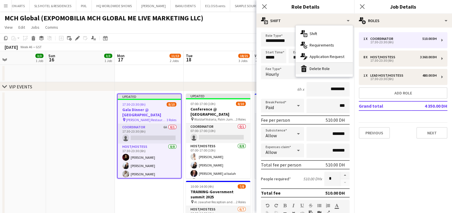
click at [329, 67] on div "bin-2 Delete Role" at bounding box center [324, 69] width 57 height 12
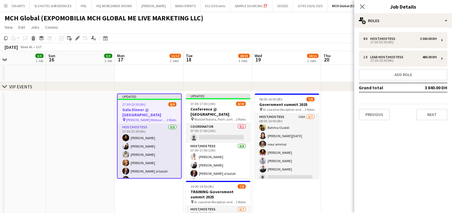
click at [83, 156] on app-date-cell at bounding box center [80, 184] width 69 height 186
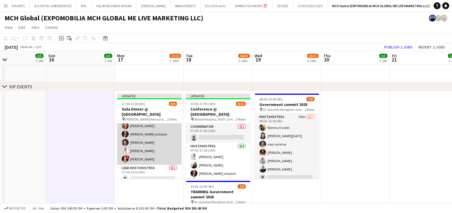
scroll to position [37, 0]
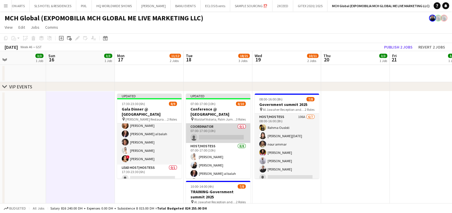
click at [219, 124] on app-card-role "Coordinator 0/1 07:00-17:00 (10h) single-neutral-actions" at bounding box center [218, 134] width 64 height 20
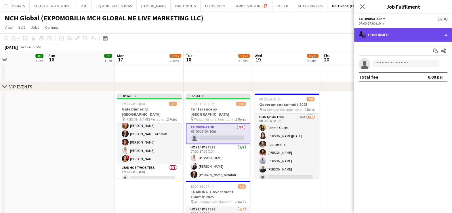
click at [390, 36] on div "single-neutral-actions-check-2 Confirmed" at bounding box center [403, 35] width 98 height 14
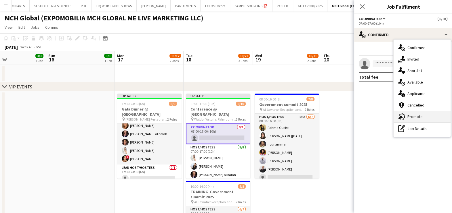
click at [429, 115] on div "advertising-megaphone Promote" at bounding box center [421, 117] width 57 height 12
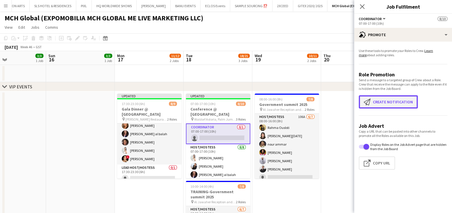
click at [378, 97] on button "Create notification Create notification" at bounding box center [388, 101] width 59 height 13
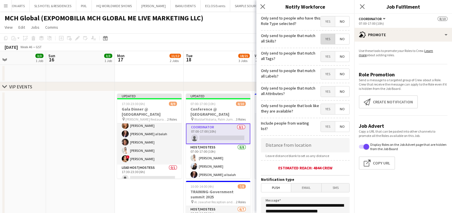
click at [322, 41] on span "Yes" at bounding box center [328, 39] width 14 height 10
click at [321, 57] on span "Yes" at bounding box center [328, 56] width 14 height 10
click at [321, 74] on span "Yes" at bounding box center [328, 74] width 14 height 10
click at [321, 91] on span "Yes" at bounding box center [328, 92] width 14 height 10
click at [321, 112] on span "Yes" at bounding box center [328, 109] width 14 height 10
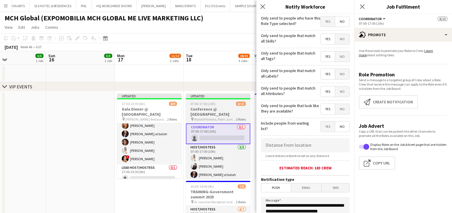
click at [212, 109] on h3 "Conference @ Waldorf Astoria" at bounding box center [218, 112] width 64 height 10
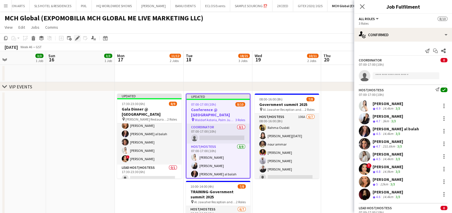
click at [79, 36] on icon "Edit" at bounding box center [77, 38] width 5 height 5
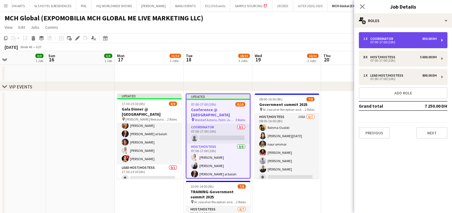
click at [385, 39] on div "Coordinator" at bounding box center [382, 39] width 25 height 4
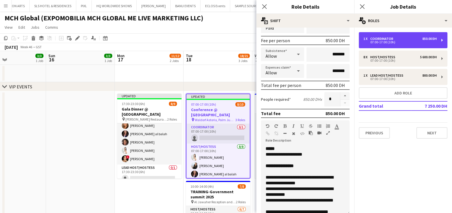
scroll to position [145, 0]
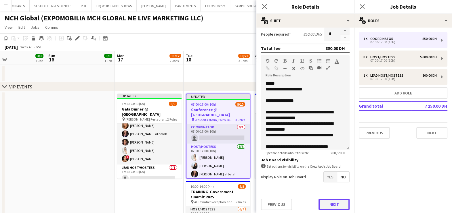
click at [333, 204] on button "Next" at bounding box center [333, 205] width 31 height 12
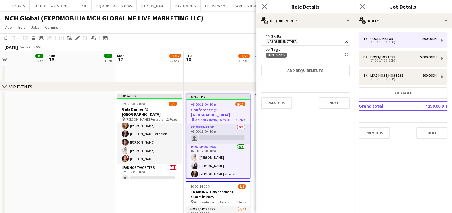
scroll to position [0, 0]
click at [338, 102] on button "Next" at bounding box center [333, 103] width 31 height 12
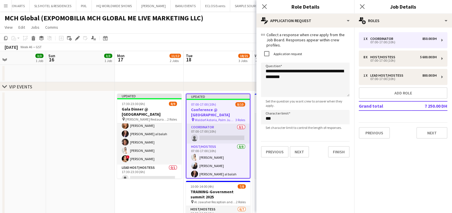
click at [213, 80] on app-date-cell at bounding box center [217, 73] width 69 height 17
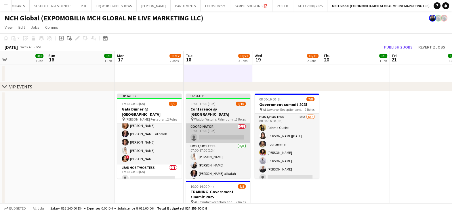
click at [215, 124] on app-card-role "Coordinator 0/1 07:00-17:00 (10h) single-neutral-actions" at bounding box center [218, 134] width 64 height 20
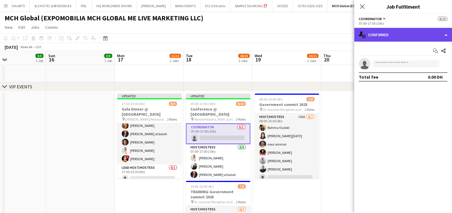
click at [411, 36] on div "single-neutral-actions-check-2 Confirmed" at bounding box center [403, 35] width 98 height 14
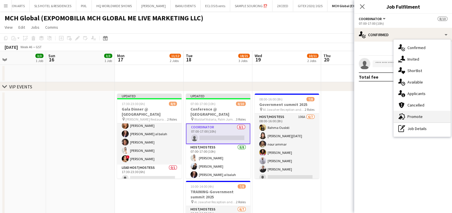
click at [419, 116] on span "Promote" at bounding box center [414, 116] width 15 height 5
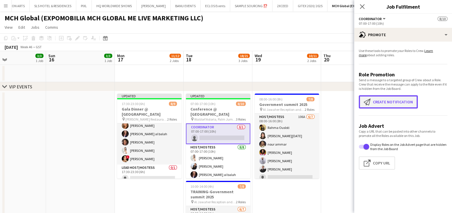
click at [381, 103] on button "Create notification Create notification" at bounding box center [388, 101] width 59 height 13
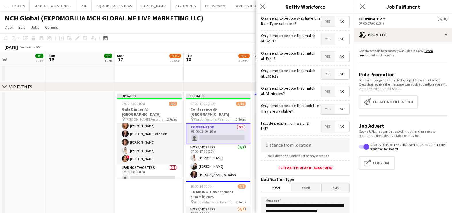
click at [322, 37] on span "Yes" at bounding box center [328, 39] width 14 height 10
click at [321, 58] on span "Yes" at bounding box center [328, 56] width 14 height 10
click at [321, 75] on span "Yes" at bounding box center [328, 74] width 14 height 10
click at [321, 90] on span "Yes" at bounding box center [328, 92] width 14 height 10
click at [322, 106] on span "Yes" at bounding box center [328, 109] width 14 height 10
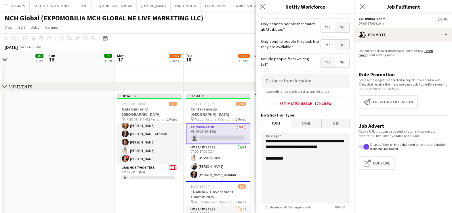
scroll to position [102, 0]
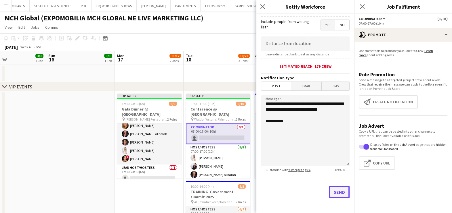
click at [331, 193] on button "Send" at bounding box center [339, 192] width 21 height 13
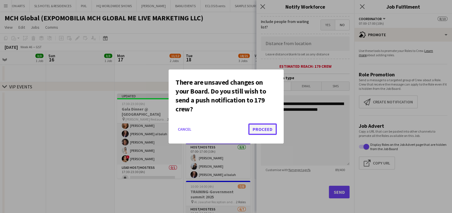
click at [266, 127] on button "Proceed" at bounding box center [262, 130] width 28 height 12
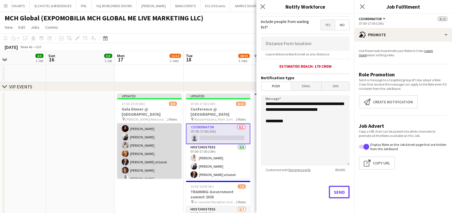
scroll to position [1, 0]
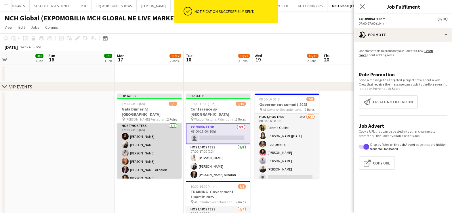
click at [137, 134] on app-card-role "Host/Hostess 8/8 17:30-23:30 (6h) Kateryna Lupenkova Giorgia Caramellino Valeri…" at bounding box center [149, 162] width 64 height 78
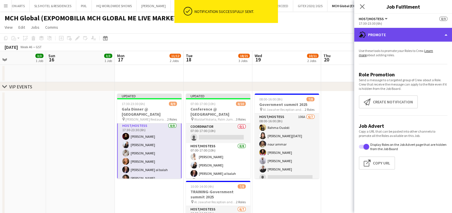
click at [383, 35] on div "advertising-megaphone Promote" at bounding box center [403, 35] width 98 height 14
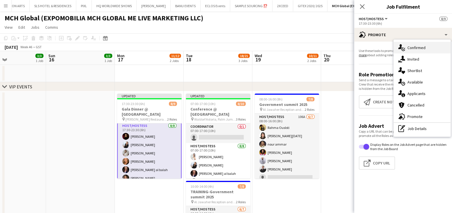
click at [413, 49] on span "Confirmed" at bounding box center [416, 47] width 18 height 5
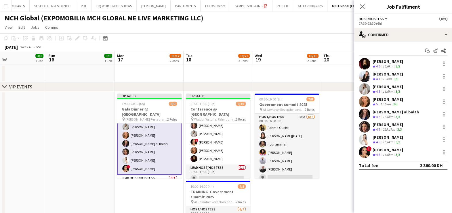
scroll to position [38, 0]
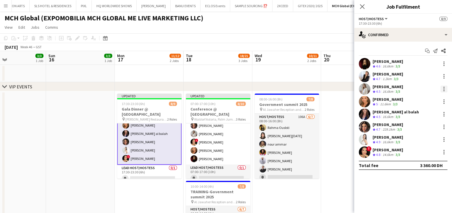
click at [444, 90] on div at bounding box center [443, 89] width 7 height 7
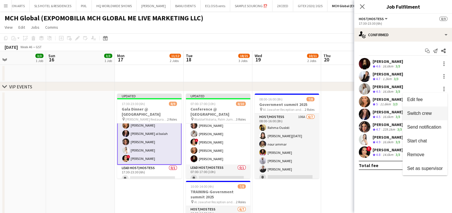
click at [416, 112] on span "Switch crew" at bounding box center [419, 113] width 24 height 5
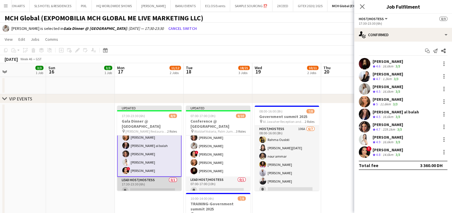
click at [142, 180] on app-card-role "Lead Host/Hostess 0/1 17:30-23:30 (6h) single-neutral-actions" at bounding box center [149, 187] width 64 height 20
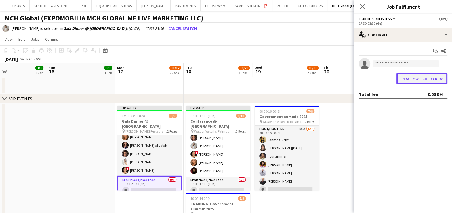
click at [413, 78] on button "Place switched crew" at bounding box center [421, 79] width 51 height 12
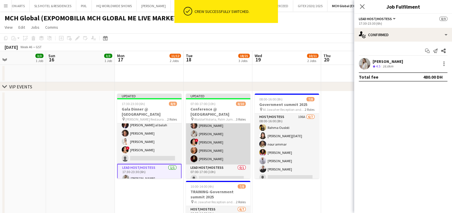
click at [207, 124] on app-card-role "Host/Hostess 8/8 07:00-17:00 (10h) Amel Ferjani Giorgia Caramellino Maha Rawda …" at bounding box center [218, 126] width 64 height 78
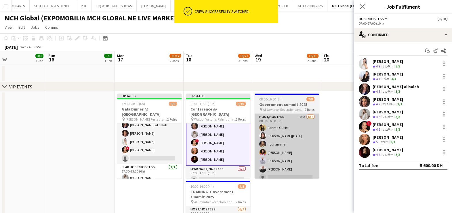
scroll to position [57, 0]
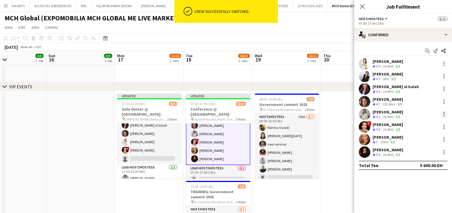
click at [446, 115] on div at bounding box center [443, 114] width 7 height 7
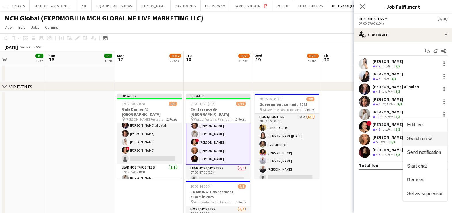
click at [430, 138] on span "Switch crew" at bounding box center [419, 138] width 24 height 5
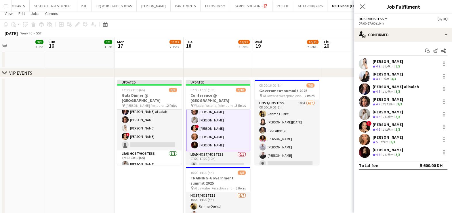
scroll to position [36, 0]
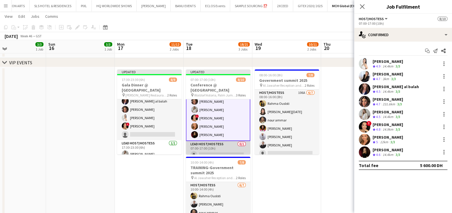
click at [216, 151] on app-card-role "Lead Host/Hostess 0/1 07:00-17:00 (10h) single-neutral-actions" at bounding box center [218, 151] width 64 height 20
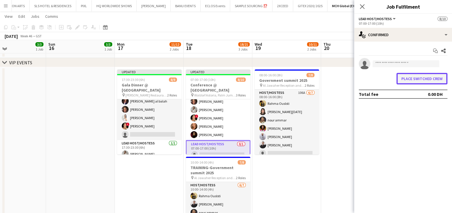
click at [420, 78] on button "Place switched crew" at bounding box center [421, 79] width 51 height 12
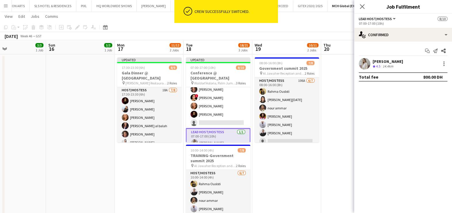
scroll to position [0, 0]
click at [131, 69] on span "17:30-23:30 (6h)" at bounding box center [133, 68] width 23 height 4
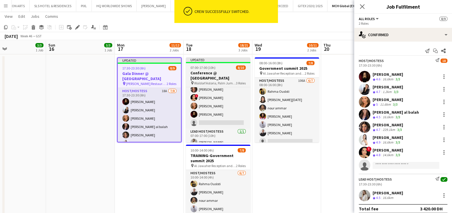
click at [206, 69] on span "07:00-17:00 (10h)" at bounding box center [202, 68] width 25 height 4
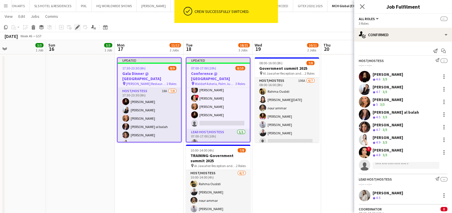
click at [76, 30] on div "Edit" at bounding box center [77, 27] width 7 height 7
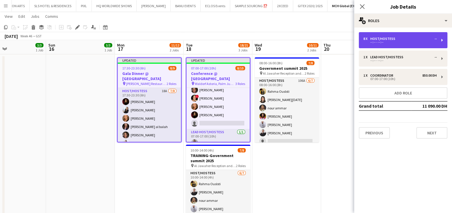
click at [378, 41] on div "--:-- - --:--" at bounding box center [399, 42] width 73 height 3
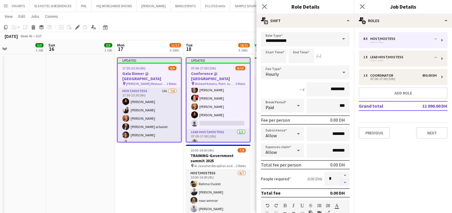
click at [340, 183] on button "button" at bounding box center [344, 182] width 9 height 7
type input "*"
click at [130, 176] on app-date-cell "Updated 17:30-23:30 (6h) 8/9 Gala Dinner @ St Regis pin Lena Restaurant - St Re…" at bounding box center [149, 148] width 69 height 186
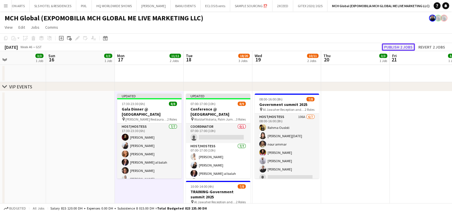
click at [399, 49] on button "Publish 2 jobs" at bounding box center [398, 46] width 33 height 7
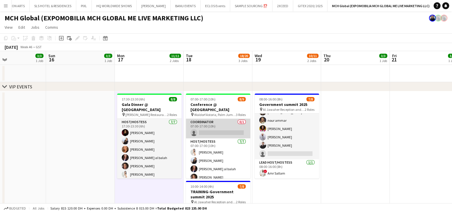
click at [218, 120] on app-card-role "Coordinator 0/1 07:00-17:00 (10h) single-neutral-actions" at bounding box center [218, 129] width 64 height 20
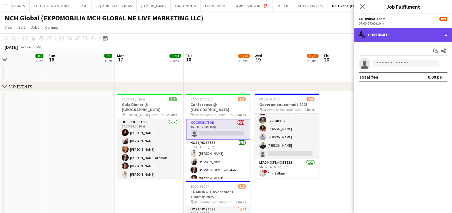
click at [391, 35] on div "single-neutral-actions-check-2 Confirmed" at bounding box center [403, 35] width 98 height 14
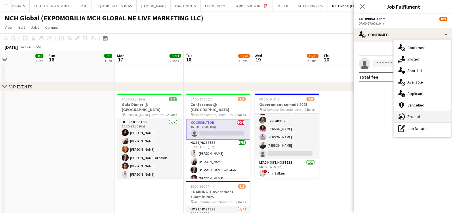
click at [423, 116] on div "advertising-megaphone Promote" at bounding box center [421, 117] width 57 height 12
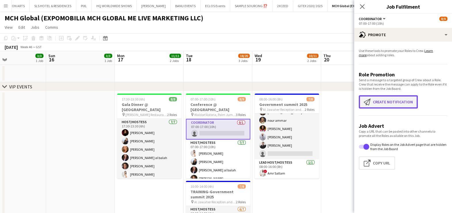
click at [402, 102] on button "Create notification Create notification" at bounding box center [388, 101] width 59 height 13
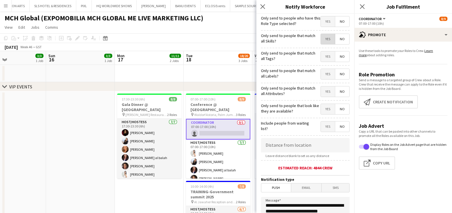
click at [323, 42] on span "Yes" at bounding box center [328, 39] width 14 height 10
click at [324, 56] on span "Yes" at bounding box center [328, 56] width 14 height 10
click at [323, 74] on span "Yes" at bounding box center [328, 74] width 14 height 10
click at [323, 93] on span "Yes" at bounding box center [328, 92] width 14 height 10
click at [324, 112] on span "Yes" at bounding box center [328, 109] width 14 height 10
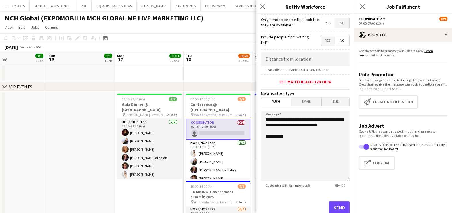
scroll to position [102, 0]
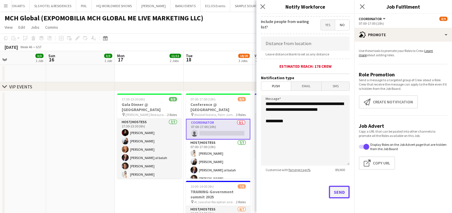
click at [332, 190] on button "Send" at bounding box center [339, 192] width 21 height 13
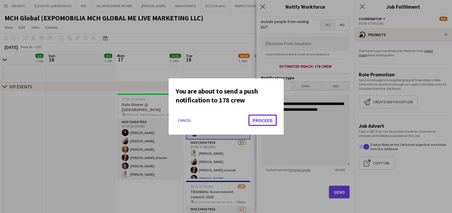
click at [268, 118] on button "Proceed" at bounding box center [262, 121] width 28 height 12
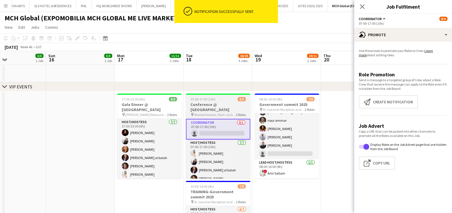
click at [210, 100] on span "07:00-17:00 (10h)" at bounding box center [202, 99] width 25 height 4
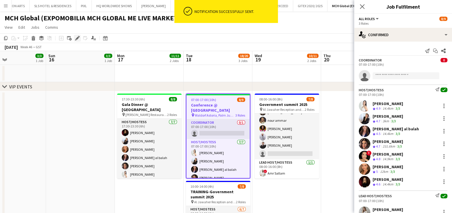
click at [75, 39] on icon "Edit" at bounding box center [77, 38] width 5 height 5
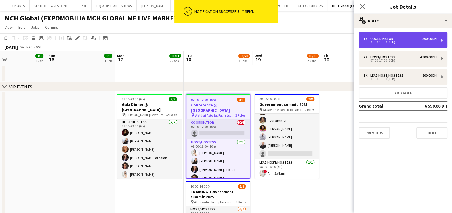
click at [385, 37] on div "Coordinator" at bounding box center [382, 39] width 25 height 4
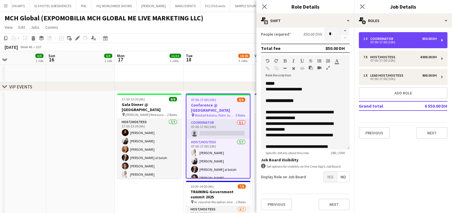
scroll to position [22, 0]
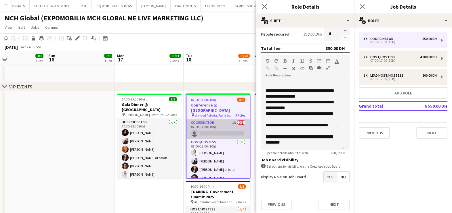
click at [221, 122] on app-card-role "Coordinator 1A 0/1 07:00-17:00 (10h) single-neutral-actions" at bounding box center [217, 130] width 63 height 20
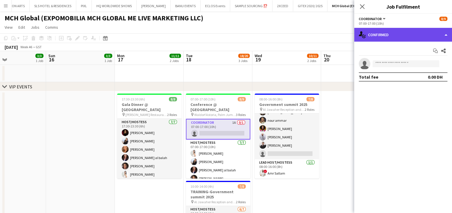
click at [393, 32] on div "single-neutral-actions-check-2 Confirmed" at bounding box center [403, 35] width 98 height 14
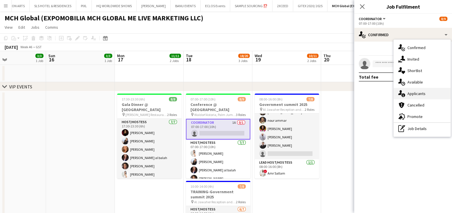
click at [410, 92] on span "Applicants" at bounding box center [416, 93] width 18 height 5
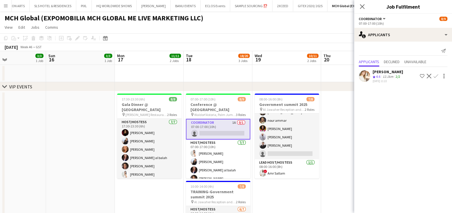
click at [420, 75] on app-icon "Shortlist crew" at bounding box center [422, 76] width 5 height 5
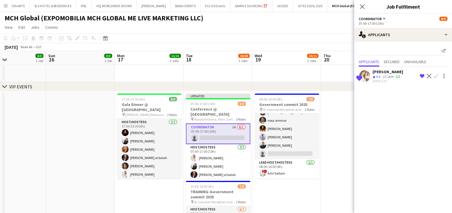
click at [338, 130] on app-date-cell at bounding box center [355, 184] width 69 height 186
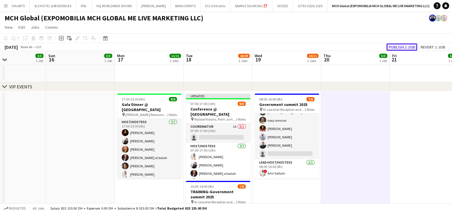
click at [394, 48] on button "Publish 1 job" at bounding box center [401, 46] width 31 height 7
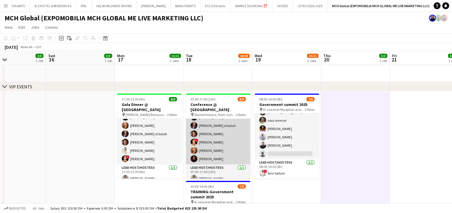
scroll to position [0, 0]
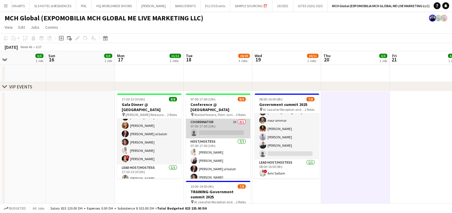
click at [227, 119] on app-card-role "Coordinator 2A 0/1 07:00-17:00 (10h) single-neutral-actions" at bounding box center [218, 129] width 64 height 20
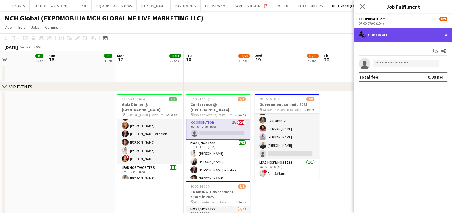
click at [399, 36] on div "single-neutral-actions-check-2 Confirmed" at bounding box center [403, 35] width 98 height 14
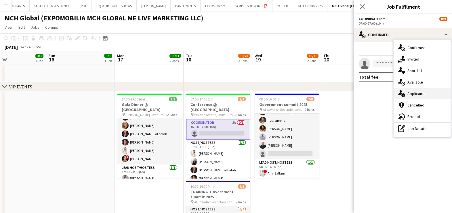
click at [417, 95] on span "Applicants" at bounding box center [416, 93] width 18 height 5
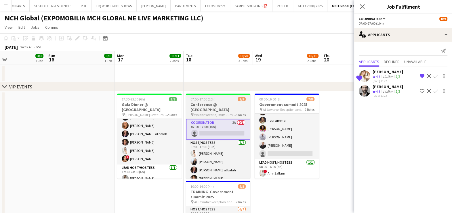
click at [219, 105] on h3 "Conference @ Waldorf Astoria" at bounding box center [218, 107] width 64 height 10
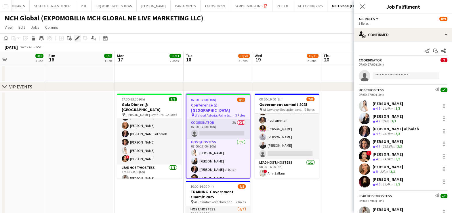
click at [77, 39] on icon at bounding box center [77, 38] width 3 height 3
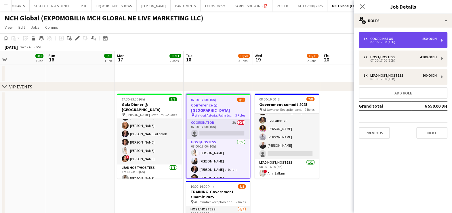
click at [396, 40] on div "1 x Coordinator 850.00 DH" at bounding box center [399, 39] width 73 height 4
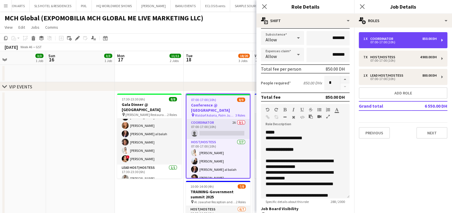
scroll to position [145, 0]
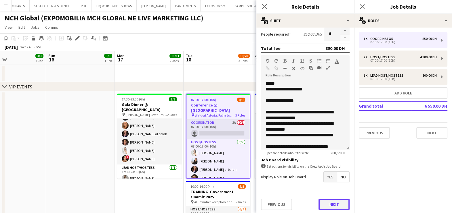
click at [325, 209] on button "Next" at bounding box center [333, 205] width 31 height 12
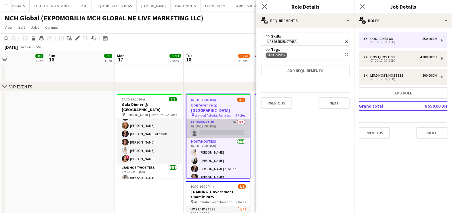
scroll to position [0, 0]
click at [229, 121] on app-card-role "Coordinator 3A 0/1 07:00-17:00 (10h) single-neutral-actions" at bounding box center [217, 130] width 63 height 20
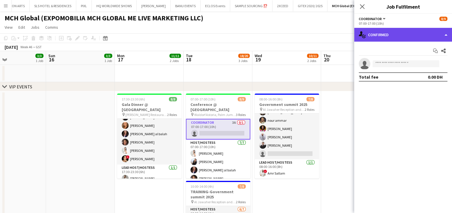
click at [406, 32] on div "single-neutral-actions-check-2 Confirmed" at bounding box center [403, 35] width 98 height 14
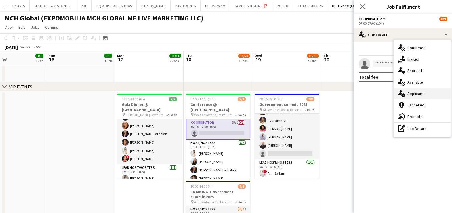
click at [419, 92] on span "Applicants" at bounding box center [416, 93] width 18 height 5
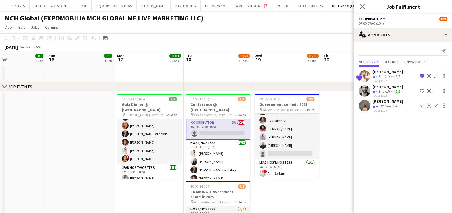
click at [419, 75] on button "Remove crew from shortlist" at bounding box center [421, 76] width 7 height 7
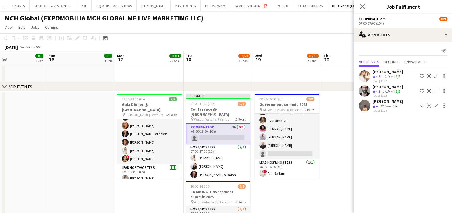
click at [341, 129] on app-date-cell at bounding box center [355, 184] width 69 height 186
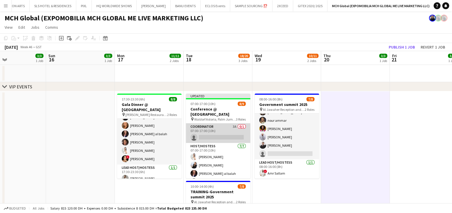
click at [211, 124] on app-card-role "Coordinator 3A 0/1 07:00-17:00 (10h) single-neutral-actions" at bounding box center [218, 134] width 64 height 20
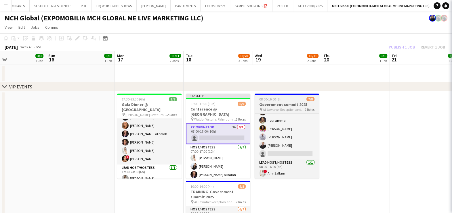
scroll to position [0, 229]
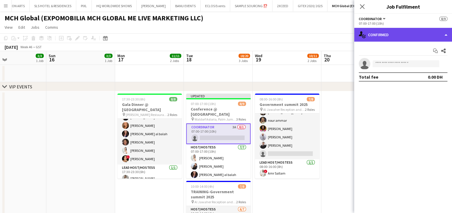
click at [390, 34] on div "single-neutral-actions-check-2 Confirmed" at bounding box center [403, 35] width 98 height 14
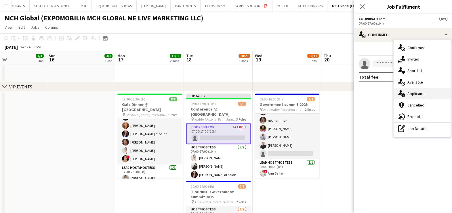
click at [417, 96] on span "Applicants" at bounding box center [416, 93] width 18 height 5
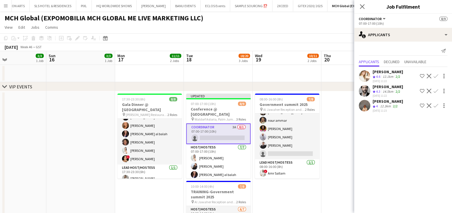
click at [382, 104] on div "Kristina Kukec" at bounding box center [387, 101] width 30 height 5
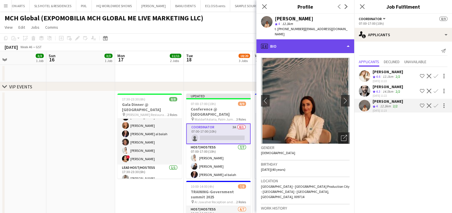
click at [330, 39] on div "profile Bio" at bounding box center [305, 46] width 98 height 14
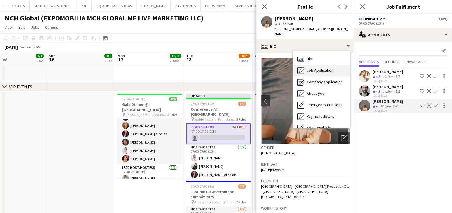
click at [336, 69] on div "Job Application Job Application" at bounding box center [321, 71] width 57 height 12
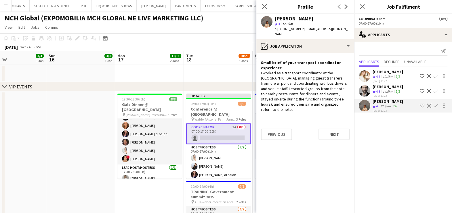
click at [420, 108] on app-icon "Shortlist crew" at bounding box center [422, 106] width 5 height 5
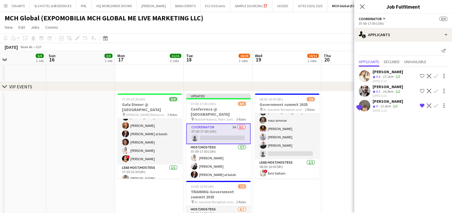
click at [420, 75] on app-icon "Shortlist crew" at bounding box center [422, 76] width 5 height 5
click at [335, 126] on app-date-cell at bounding box center [355, 184] width 69 height 186
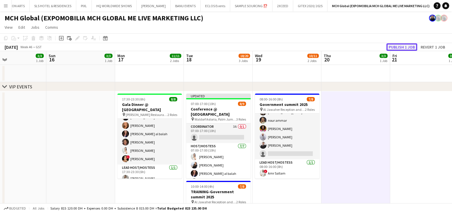
click at [400, 45] on button "Publish 1 job" at bounding box center [401, 46] width 31 height 7
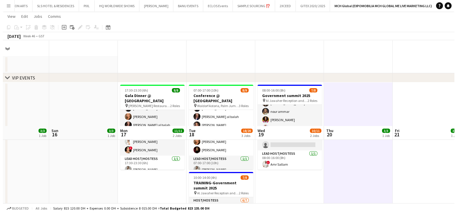
scroll to position [0, 0]
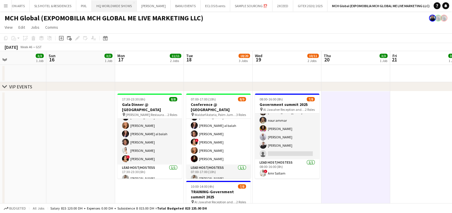
click at [102, 5] on button "HQ WORLDWIDE SHOWS Close" at bounding box center [114, 5] width 45 height 11
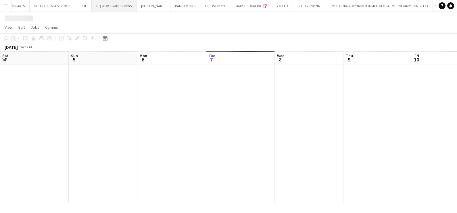
scroll to position [0, 137]
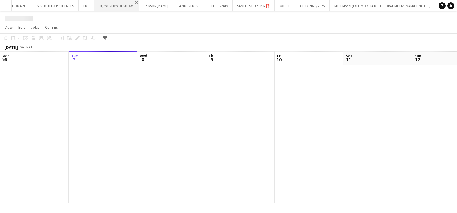
click at [135, 1] on app-icon "Close" at bounding box center [136, 2] width 2 height 2
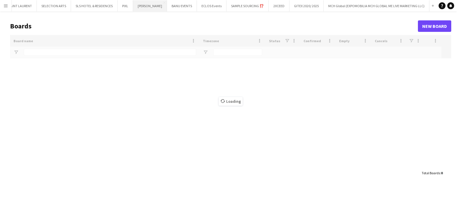
scroll to position [0, 51]
click at [438, 5] on app-icon "Add" at bounding box center [439, 6] width 2 height 2
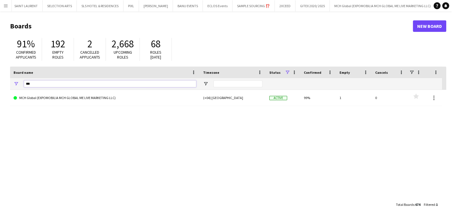
click at [85, 82] on input "***" at bounding box center [110, 84] width 172 height 7
click at [85, 83] on input "***" at bounding box center [110, 84] width 172 height 7
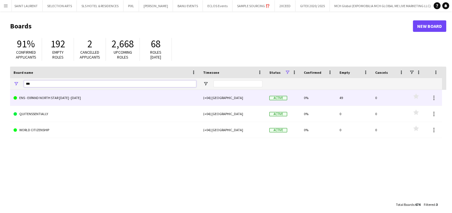
type input "***"
click at [79, 97] on link "ENS - EXPAND NORTH STAR 2023 -2025" at bounding box center [105, 98] width 183 height 16
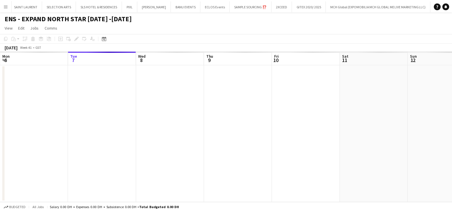
scroll to position [0, 117]
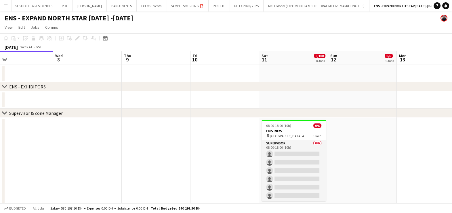
drag, startPoint x: 318, startPoint y: 151, endPoint x: 179, endPoint y: 153, distance: 139.8
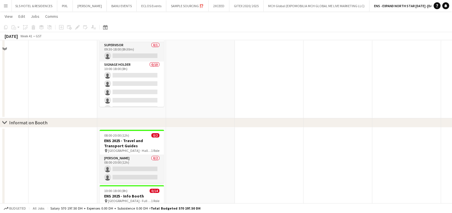
scroll to position [0, 0]
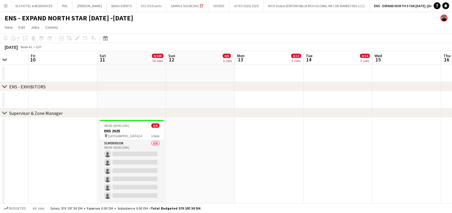
click at [3, 88] on icon "chevron-right" at bounding box center [4, 87] width 5 height 5
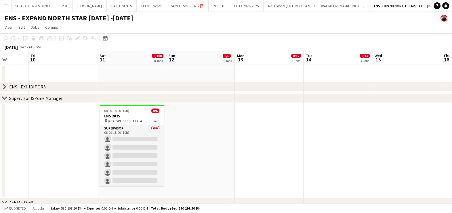
click at [3, 88] on icon "chevron-right" at bounding box center [4, 87] width 5 height 5
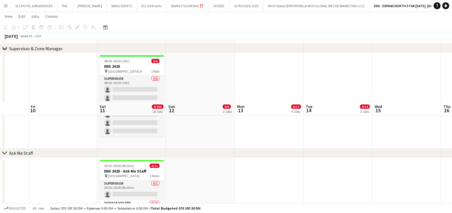
scroll to position [144, 0]
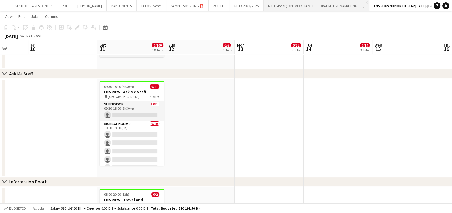
click at [366, 2] on app-icon "Close" at bounding box center [367, 2] width 2 height 2
drag, startPoint x: 429, startPoint y: 4, endPoint x: 427, endPoint y: 9, distance: 5.0
click at [436, 4] on button "Add" at bounding box center [438, 5] width 5 height 5
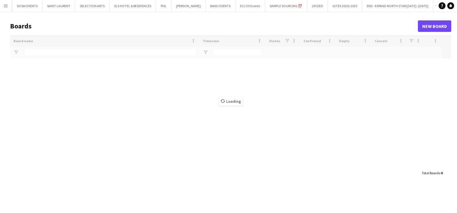
scroll to position [0, 11]
click at [343, 3] on button "GITEX 2020/ 2025 Close" at bounding box center [352, 5] width 34 height 11
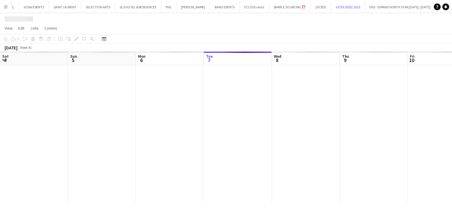
scroll to position [0, 137]
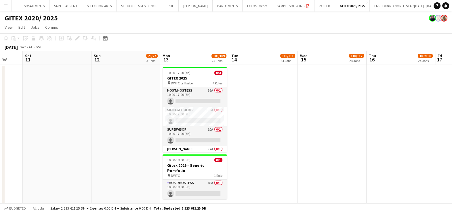
scroll to position [0, 146]
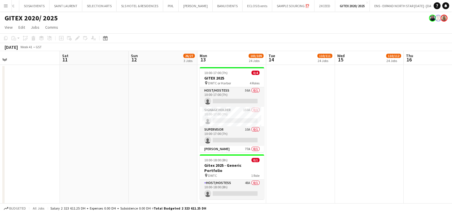
drag, startPoint x: 282, startPoint y: 129, endPoint x: 318, endPoint y: 129, distance: 36.5
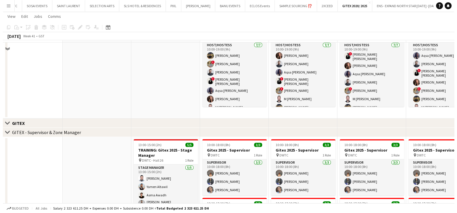
scroll to position [0, 0]
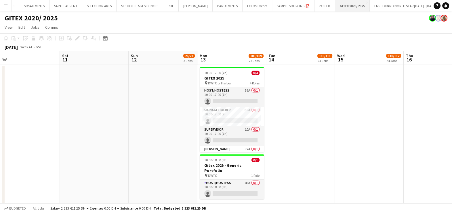
click at [362, 0] on button "GITEX 2020/ 2025 Close" at bounding box center [352, 5] width 35 height 11
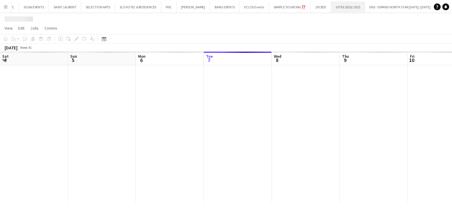
scroll to position [0, 137]
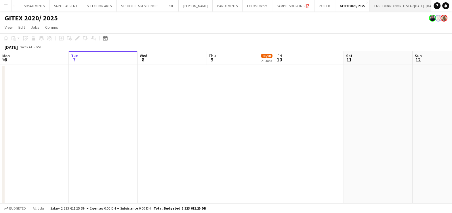
click at [437, 1] on app-icon "Close" at bounding box center [438, 2] width 2 height 2
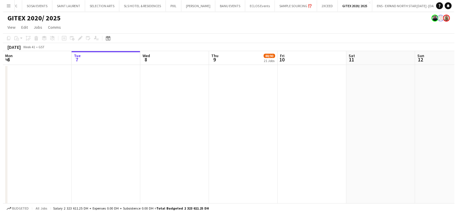
scroll to position [0, 0]
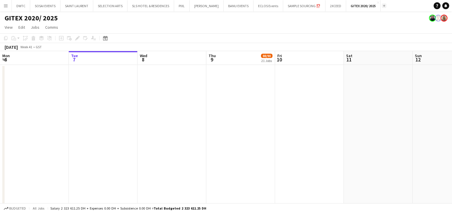
click at [383, 5] on app-icon "Add" at bounding box center [384, 6] width 2 height 2
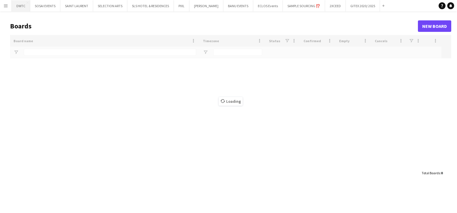
click at [16, 4] on button "DWTC Close" at bounding box center [21, 5] width 18 height 11
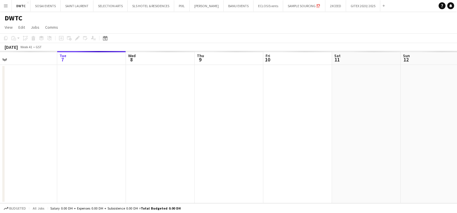
drag, startPoint x: 269, startPoint y: 120, endPoint x: 58, endPoint y: 120, distance: 212.0
click at [58, 120] on app-calendar-viewport "Sat 4 Sun 5 Mon 6 Tue 7 Wed 8 Thu 9 Fri 10 Sat 11 Sun 12 Mon 13 Tue 14 Wed 15" at bounding box center [228, 127] width 457 height 152
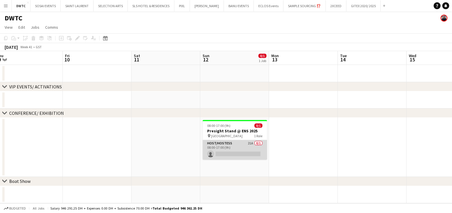
click at [237, 147] on app-card-role "Host/Hostess 21A 0/1 08:00-17:00 (9h) single-neutral-actions" at bounding box center [234, 150] width 64 height 20
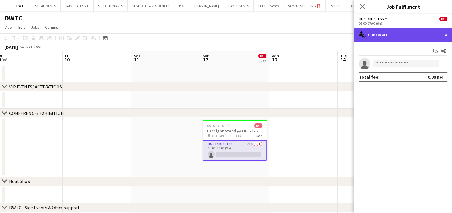
click at [391, 28] on div "single-neutral-actions-check-2 Confirmed" at bounding box center [403, 35] width 98 height 14
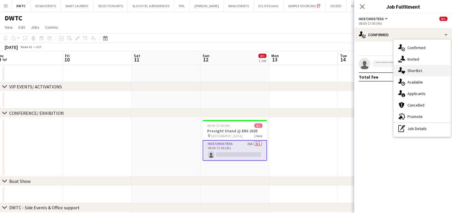
click at [411, 73] on span "Shortlist" at bounding box center [414, 70] width 15 height 5
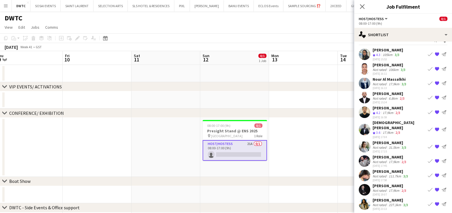
scroll to position [0, 0]
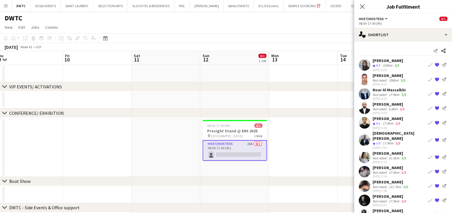
click at [388, 94] on div "17.9km" at bounding box center [393, 95] width 13 height 4
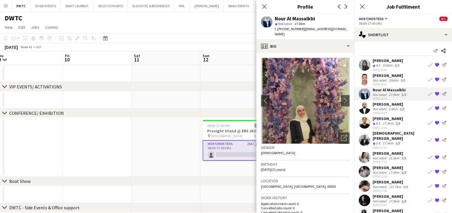
click at [428, 94] on app-icon "Book crew" at bounding box center [430, 94] width 5 height 5
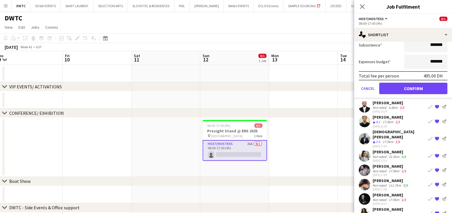
scroll to position [144, 0]
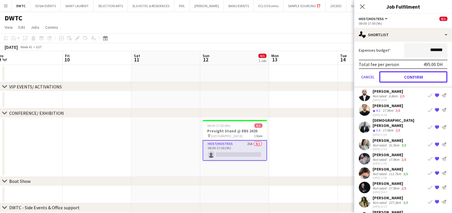
drag, startPoint x: 407, startPoint y: 76, endPoint x: 402, endPoint y: 84, distance: 9.5
click at [407, 76] on button "Confirm" at bounding box center [413, 77] width 68 height 12
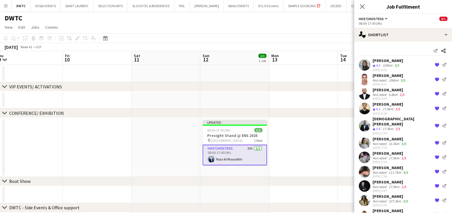
click at [249, 154] on app-card-role "Host/Hostess 20A 1/1 08:00-17:00 (9h) Nour Al Massalkhi" at bounding box center [234, 155] width 64 height 21
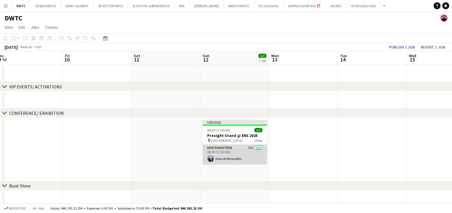
click at [256, 155] on app-card-role "Host/Hostess 20A 1/1 08:00-17:00 (9h) Nour Al Massalkhi" at bounding box center [234, 155] width 64 height 20
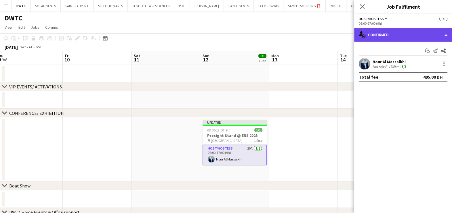
click at [385, 35] on div "single-neutral-actions-check-2 Confirmed" at bounding box center [403, 35] width 98 height 14
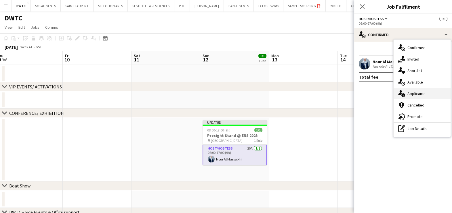
click at [404, 91] on icon "single-neutral-actions-information" at bounding box center [401, 93] width 7 height 7
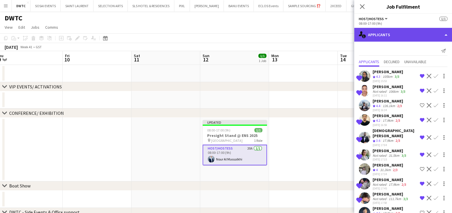
click at [393, 32] on div "single-neutral-actions-information Applicants" at bounding box center [403, 35] width 98 height 14
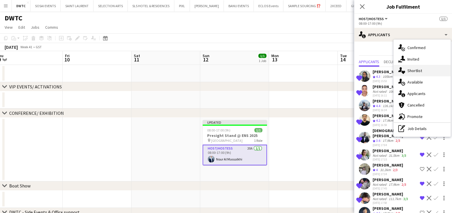
click at [412, 73] on span "Shortlist" at bounding box center [414, 70] width 15 height 5
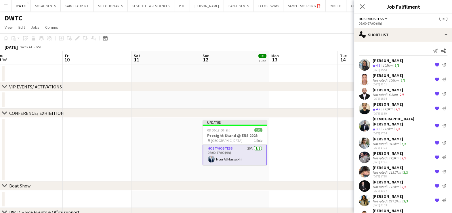
click at [236, 158] on app-card-role "Host/Hostess 20A 1/1 08:00-17:00 (9h) Nour Al Massalkhi" at bounding box center [234, 155] width 64 height 21
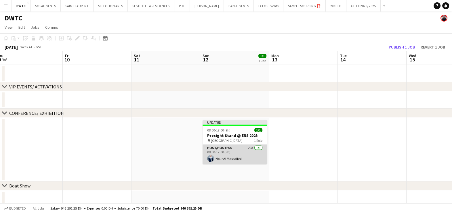
click at [236, 158] on app-card-role "Host/Hostess 20A 1/1 08:00-17:00 (9h) Nour Al Massalkhi" at bounding box center [234, 155] width 64 height 20
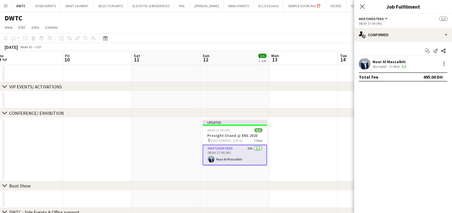
click at [384, 64] on div "Not rated" at bounding box center [379, 66] width 15 height 4
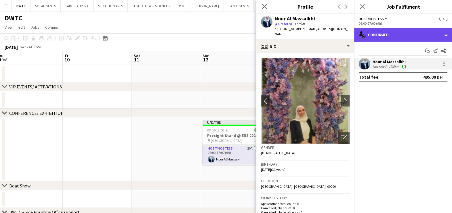
click at [394, 33] on div "single-neutral-actions-check-2 Confirmed" at bounding box center [403, 35] width 98 height 14
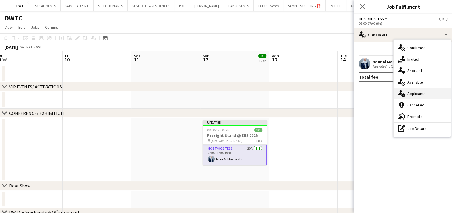
click at [409, 94] on span "Applicants" at bounding box center [416, 93] width 18 height 5
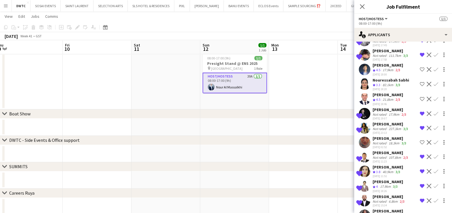
scroll to position [152, 0]
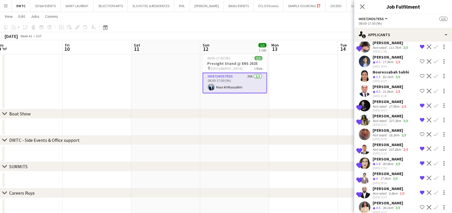
click at [251, 85] on app-card-role "Host/Hostess 20A 1/1 08:00-17:00 (9h) Nour Al Massalkhi" at bounding box center [234, 83] width 64 height 21
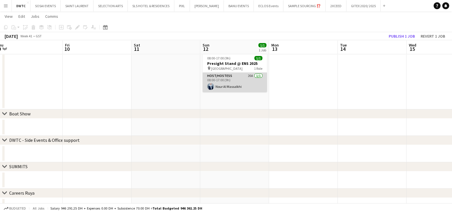
click at [251, 85] on app-card-role "Host/Hostess 20A 1/1 08:00-17:00 (9h) Nour Al Massalkhi" at bounding box center [234, 83] width 64 height 20
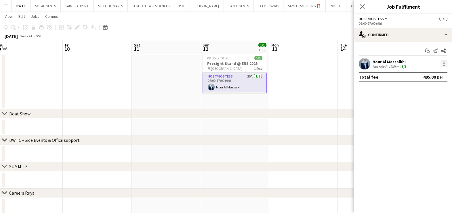
click at [442, 66] on div at bounding box center [443, 63] width 7 height 7
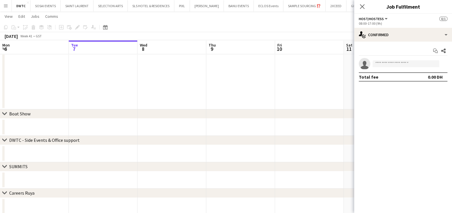
scroll to position [0, 212]
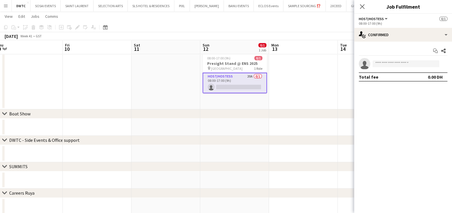
click at [243, 85] on app-card-role "Host/Hostess 20A 0/1 08:00-17:00 (9h) single-neutral-actions" at bounding box center [234, 83] width 64 height 21
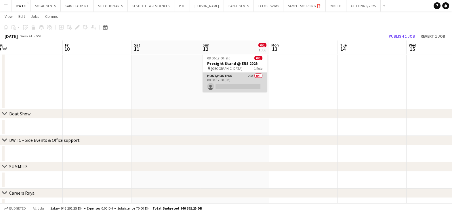
click at [243, 85] on app-card-role "Host/Hostess 20A 0/1 08:00-17:00 (9h) single-neutral-actions" at bounding box center [234, 83] width 64 height 20
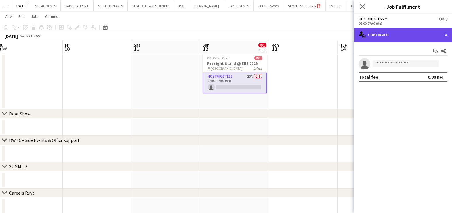
click at [383, 34] on div "single-neutral-actions-check-2 Confirmed" at bounding box center [403, 35] width 98 height 14
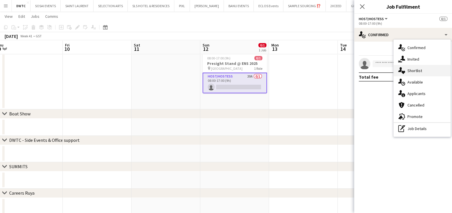
click at [417, 69] on span "Shortlist" at bounding box center [414, 70] width 15 height 5
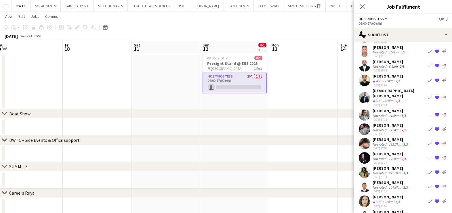
scroll to position [38, 0]
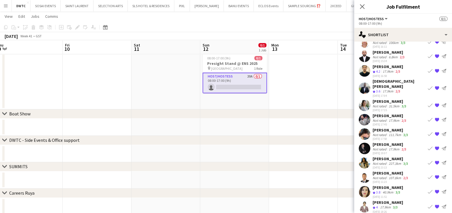
click at [428, 190] on app-icon "Book crew" at bounding box center [430, 192] width 5 height 5
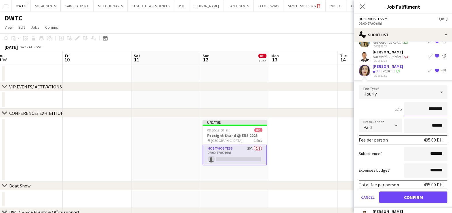
scroll to position [167, 0]
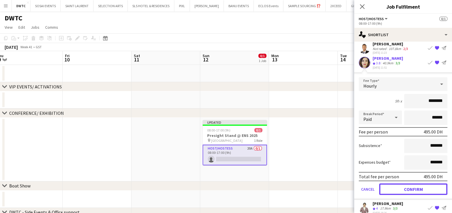
click at [416, 184] on button "Confirm" at bounding box center [413, 190] width 68 height 12
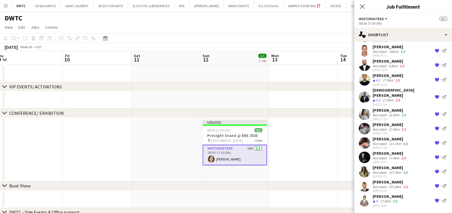
scroll to position [23, 0]
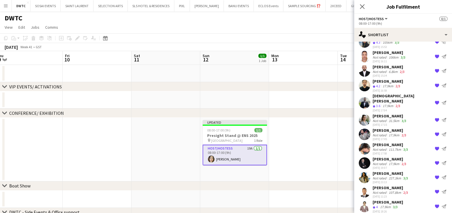
click at [298, 155] on app-date-cell at bounding box center [303, 150] width 69 height 64
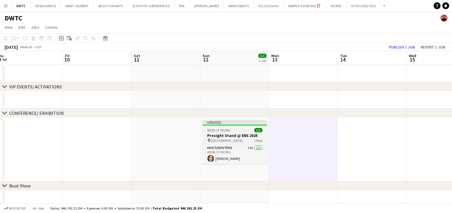
click at [240, 131] on div "08:00-17:00 (9h) 1/1" at bounding box center [234, 130] width 64 height 4
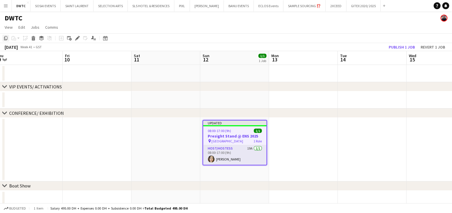
click at [4, 39] on icon at bounding box center [5, 38] width 3 height 4
click at [310, 141] on app-date-cell at bounding box center [303, 150] width 69 height 64
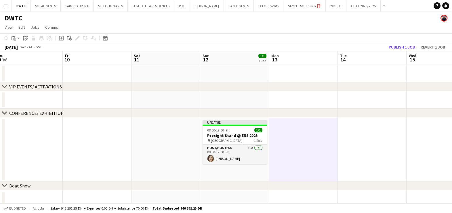
click at [401, 138] on app-date-cell at bounding box center [372, 150] width 69 height 64
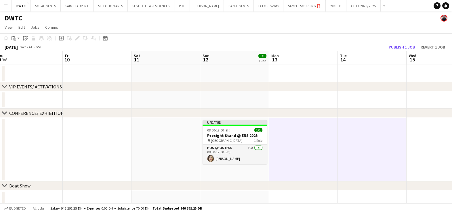
scroll to position [0, 212]
click at [441, 137] on app-date-cell at bounding box center [441, 150] width 69 height 64
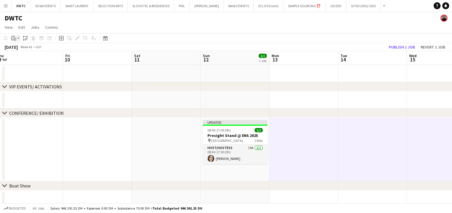
click at [17, 39] on app-action-btn "Paste" at bounding box center [15, 38] width 10 height 7
click at [28, 61] on link "Paste with crew Ctrl+Shift+V" at bounding box center [42, 58] width 54 height 5
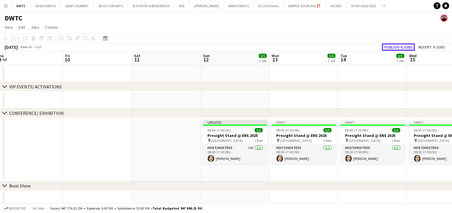
click at [392, 46] on button "Publish 4 jobs" at bounding box center [398, 46] width 33 height 7
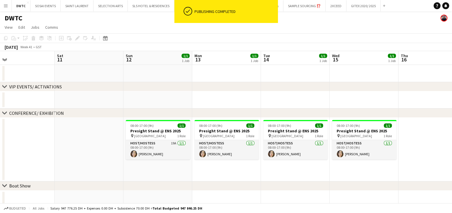
scroll to position [0, 183]
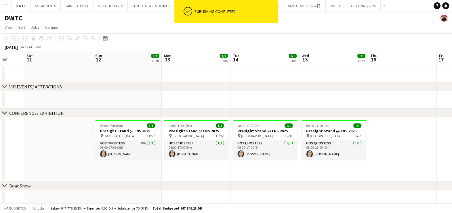
drag, startPoint x: 374, startPoint y: 100, endPoint x: 269, endPoint y: 100, distance: 104.7
click at [269, 100] on app-calendar-viewport "Wed 8 Thu 9 Fri 10 Sat 11 Sun 12 1/1 1 Job Mon 13 1/1 1 Job Tue 14 1/1 1 Job We…" at bounding box center [226, 195] width 452 height 289
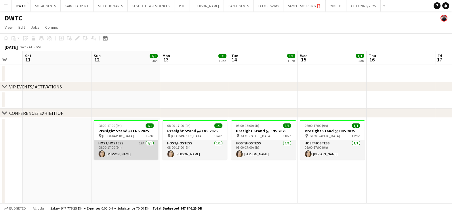
click at [134, 153] on app-card-role "Host/Hostess 19A [DATE] 08:00-17:00 (9h) [PERSON_NAME]" at bounding box center [126, 150] width 64 height 20
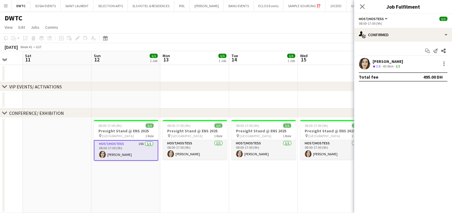
click at [393, 59] on div "[PERSON_NAME]" at bounding box center [387, 61] width 30 height 5
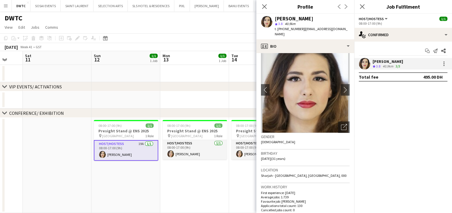
scroll to position [0, 0]
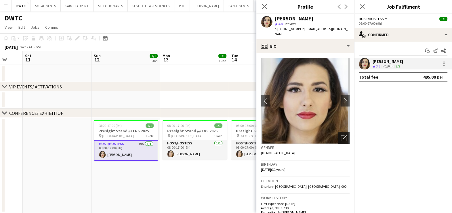
click at [338, 133] on div "Open photos pop-in" at bounding box center [344, 139] width 12 height 12
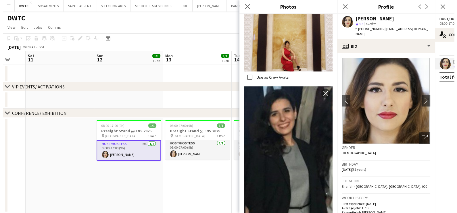
scroll to position [1570, 0]
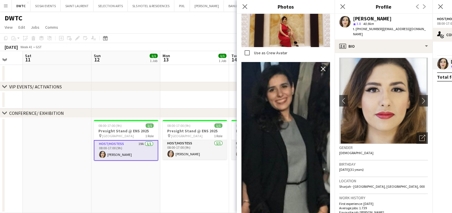
click at [207, 196] on app-date-cell "08:00-17:00 (9h) 1/1 Presight Stand @ ENS 2025 pin [GEOGRAPHIC_DATA] 1 Role Hos…" at bounding box center [194, 165] width 69 height 95
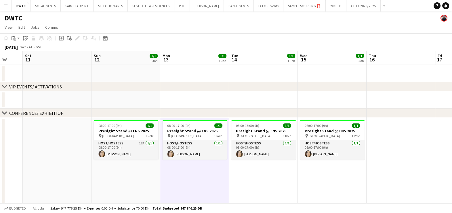
drag, startPoint x: 247, startPoint y: 20, endPoint x: 229, endPoint y: 20, distance: 18.7
click at [229, 20] on div "DWTC" at bounding box center [226, 17] width 452 height 11
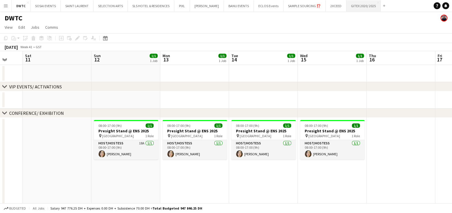
click at [357, 5] on button "GITEX 2020/ 2025 Close" at bounding box center [363, 5] width 34 height 11
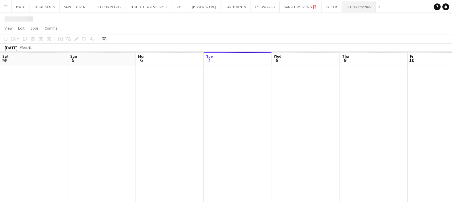
scroll to position [0, 137]
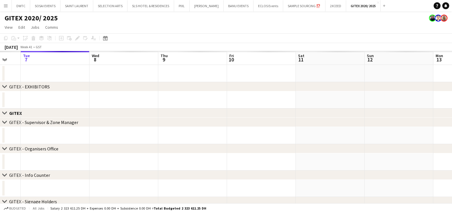
drag, startPoint x: 340, startPoint y: 92, endPoint x: 252, endPoint y: 92, distance: 88.3
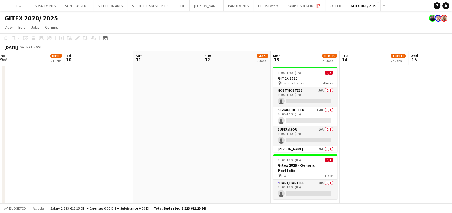
drag, startPoint x: 363, startPoint y: 98, endPoint x: 237, endPoint y: 93, distance: 125.8
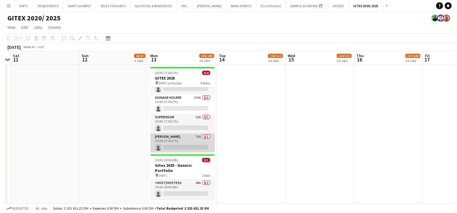
scroll to position [13, 0]
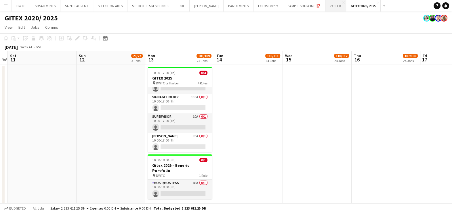
click at [331, 4] on button "2XCEED Close" at bounding box center [335, 5] width 21 height 11
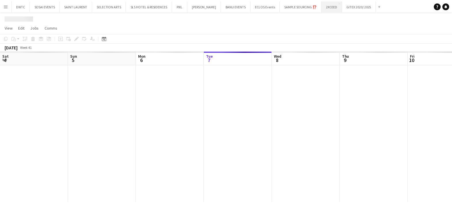
scroll to position [0, 137]
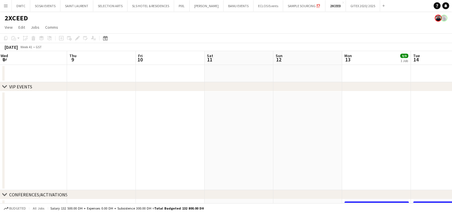
drag, startPoint x: 150, startPoint y: 133, endPoint x: 63, endPoint y: 134, distance: 86.6
click at [63, 134] on app-calendar-viewport "Sun 5 Mon 6 Tue 7 Wed 8 Thu 9 Fri 10 Sat 11 Sun 12 Mon 13 9/9 1 Job Tue 14 21/2…" at bounding box center [226, 174] width 452 height 247
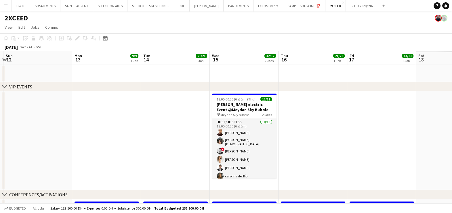
drag, startPoint x: 141, startPoint y: 118, endPoint x: 0, endPoint y: 121, distance: 141.2
click at [0, 121] on html "Menu Boards Boards Boards All jobs Status Workforce Workforce My Workforce Recr…" at bounding box center [226, 154] width 452 height 308
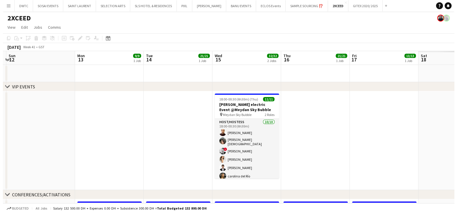
scroll to position [0, 233]
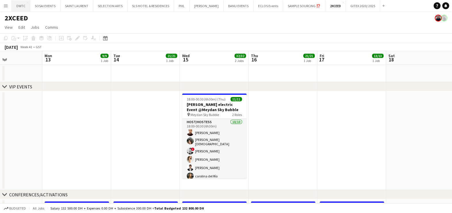
click at [19, 8] on button "DWTC Close" at bounding box center [21, 5] width 18 height 11
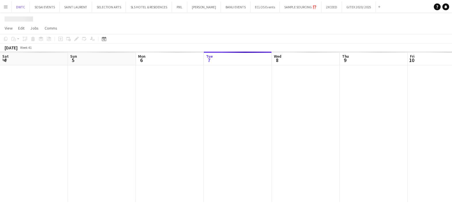
scroll to position [0, 137]
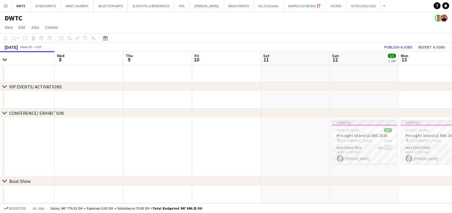
drag, startPoint x: 296, startPoint y: 140, endPoint x: 139, endPoint y: 141, distance: 157.3
click at [142, 141] on app-calendar-viewport "Sat 4 Sun 5 Mon 6 Tue 7 Wed 8 Thu 9 Fri 10 Sat 11 Sun 12 1/1 1 Job Mon 13 1/1 1…" at bounding box center [226, 193] width 452 height 285
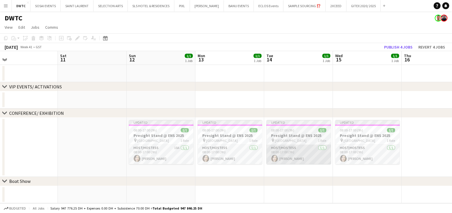
drag, startPoint x: 365, startPoint y: 156, endPoint x: 289, endPoint y: 159, distance: 75.4
click at [289, 159] on app-calendar-viewport "Tue 7 Wed 8 Thu 9 Fri 10 Sat 11 Sun 12 1/1 1 Job Mon 13 1/1 1 Job Tue 14 1/1 1 …" at bounding box center [226, 193] width 452 height 285
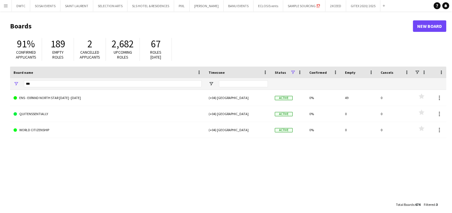
click at [81, 88] on div "***" at bounding box center [113, 84] width 178 height 12
click at [81, 84] on input "***" at bounding box center [113, 84] width 178 height 7
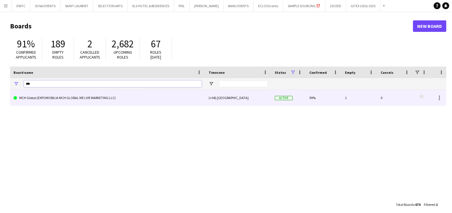
type input "***"
click at [83, 94] on link "MCH Global (EXPOMOBILIA MCH GLOBAL ME LIVE MARKETING LLC)" at bounding box center [108, 98] width 188 height 16
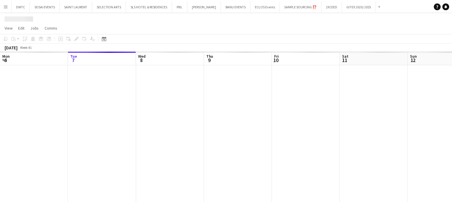
scroll to position [0, 53]
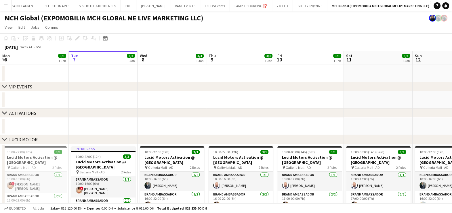
drag, startPoint x: 342, startPoint y: 115, endPoint x: 79, endPoint y: 115, distance: 262.3
click at [144, 115] on div "chevron-right ACTIVATIONS" at bounding box center [226, 113] width 452 height 9
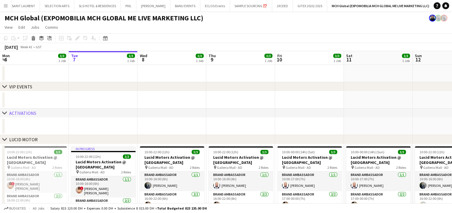
drag, startPoint x: 286, startPoint y: 135, endPoint x: 117, endPoint y: 134, distance: 169.1
click at [120, 134] on div "chevron-right VIP EVENTS chevron-right ACTIVATIONS chevron-right LUCID MOTOR ch…" at bounding box center [226, 196] width 452 height 291
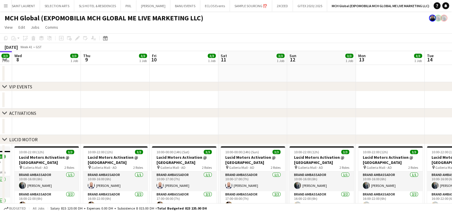
click at [152, 131] on app-calendar-viewport "Sat 4 3/3 1 Job Sun 5 3/3 1 Job Mon 6 3/3 1 Job Tue 7 3/3 1 Job Wed 8 3/3 1 Job…" at bounding box center [226, 196] width 452 height 291
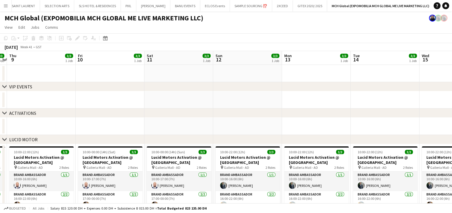
drag, startPoint x: 263, startPoint y: 128, endPoint x: 99, endPoint y: 129, distance: 163.6
click at [101, 128] on app-calendar-viewport "Mon 6 3/3 1 Job Tue 7 3/3 1 Job Wed 8 3/3 1 Job Thu 9 3/3 1 Job Fri 10 3/3 1 Jo…" at bounding box center [226, 196] width 452 height 291
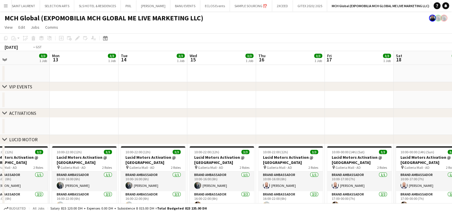
drag, startPoint x: 198, startPoint y: 127, endPoint x: 154, endPoint y: 128, distance: 44.9
click at [23, 127] on app-calendar-viewport "Thu 9 3/3 1 Job Fri 10 3/3 1 Job Sat 11 3/3 1 Job Sun 12 3/3 1 Job Mon 13 3/3 1…" at bounding box center [226, 196] width 452 height 291
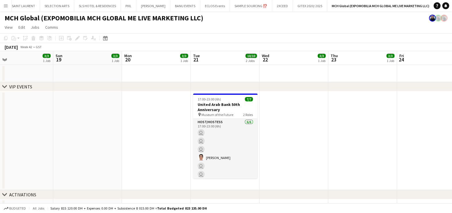
drag, startPoint x: 296, startPoint y: 128, endPoint x: 132, endPoint y: 129, distance: 164.5
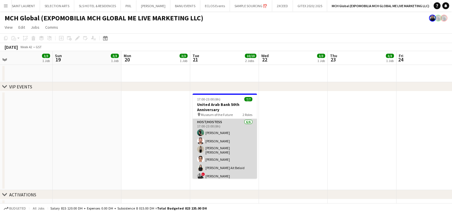
scroll to position [21, 0]
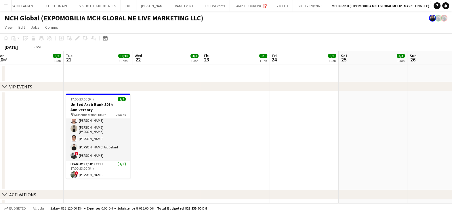
drag, startPoint x: 231, startPoint y: 140, endPoint x: 109, endPoint y: 140, distance: 121.7
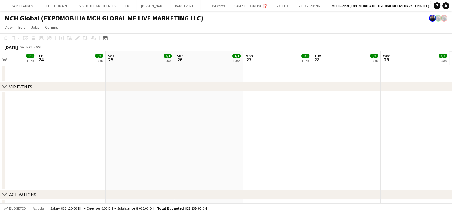
drag, startPoint x: 282, startPoint y: 140, endPoint x: 45, endPoint y: 139, distance: 237.0
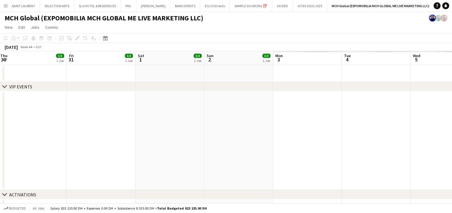
drag, startPoint x: 164, startPoint y: 140, endPoint x: 66, endPoint y: 140, distance: 97.8
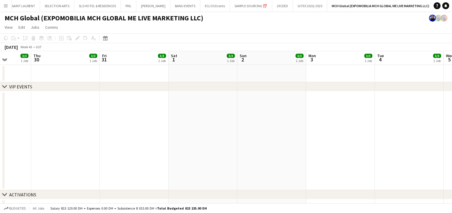
drag, startPoint x: 93, startPoint y: 135, endPoint x: 53, endPoint y: 135, distance: 40.3
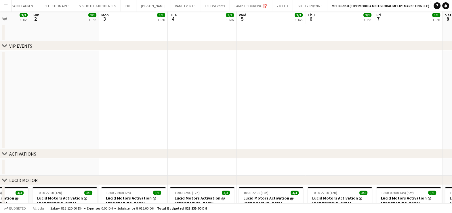
scroll to position [0, 0]
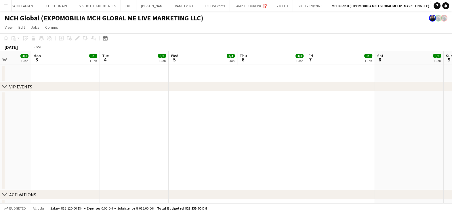
drag, startPoint x: 210, startPoint y: 127, endPoint x: 63, endPoint y: 129, distance: 147.3
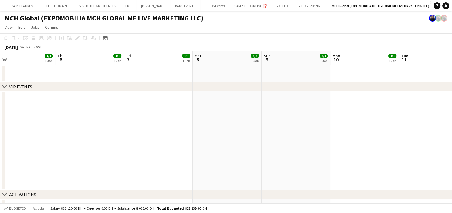
drag, startPoint x: 189, startPoint y: 139, endPoint x: 69, endPoint y: 142, distance: 120.3
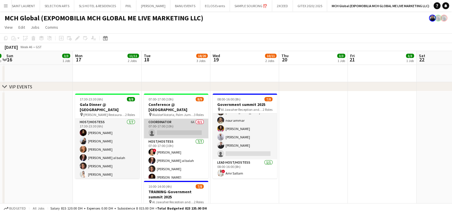
click at [178, 125] on app-card-role "Coordinator 6A 0/1 07:00-17:00 (10h) single-neutral-actions" at bounding box center [176, 129] width 64 height 20
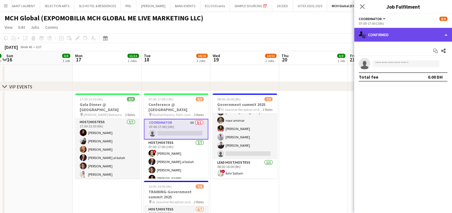
click at [394, 35] on div "single-neutral-actions-check-2 Confirmed" at bounding box center [403, 35] width 98 height 14
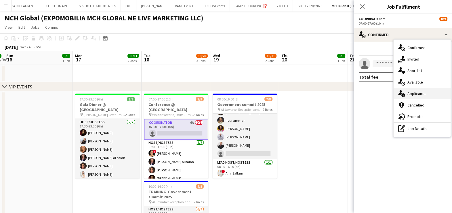
click at [422, 91] on span "Applicants" at bounding box center [416, 93] width 18 height 5
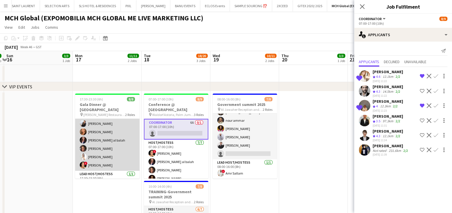
scroll to position [24, 0]
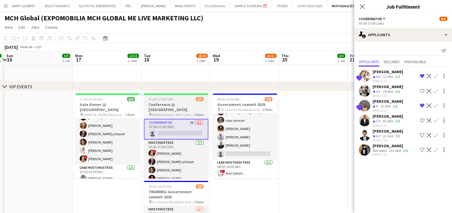
click at [179, 106] on h3 "Conference @ [GEOGRAPHIC_DATA]" at bounding box center [176, 107] width 64 height 10
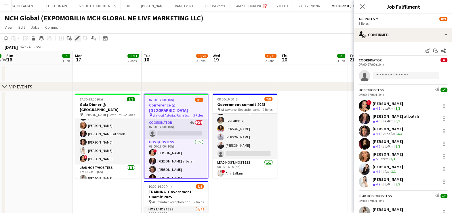
click at [76, 39] on icon at bounding box center [77, 38] width 3 height 3
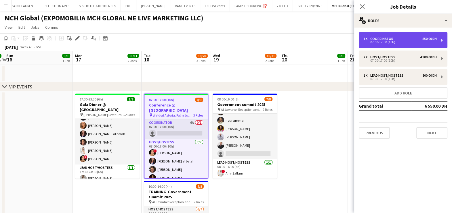
click at [397, 41] on div "07:00-17:00 (10h)" at bounding box center [399, 42] width 73 height 3
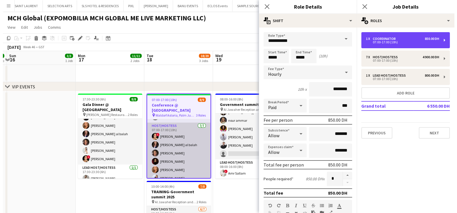
scroll to position [0, 0]
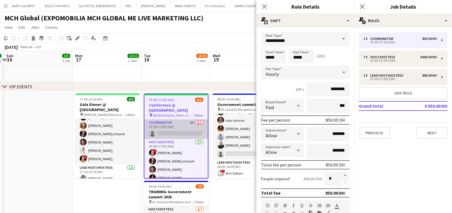
click at [162, 120] on app-card-role "Coordinator 6A 0/1 07:00-17:00 (10h) single-neutral-actions" at bounding box center [175, 130] width 63 height 20
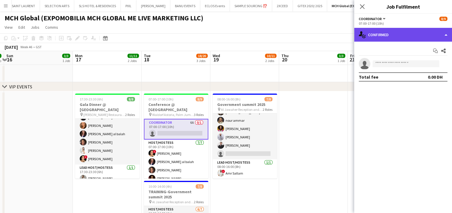
click at [387, 32] on div "single-neutral-actions-check-2 Confirmed" at bounding box center [403, 35] width 98 height 14
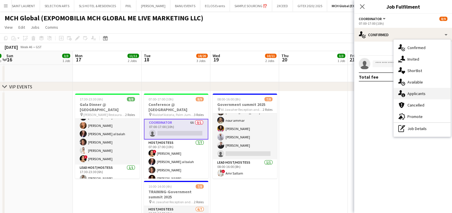
click at [423, 93] on span "Applicants" at bounding box center [416, 93] width 18 height 5
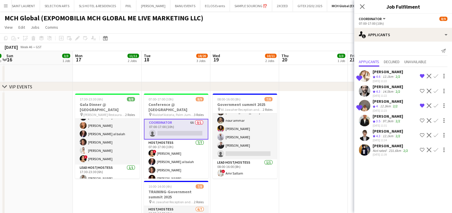
click at [316, 137] on app-date-cell at bounding box center [313, 184] width 69 height 186
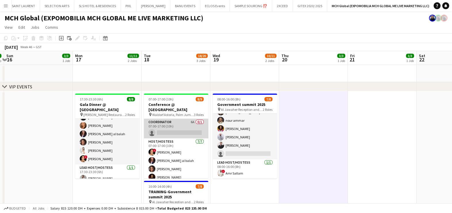
click at [173, 126] on app-card-role "Coordinator 6A 0/1 07:00-17:00 (10h) single-neutral-actions" at bounding box center [176, 129] width 64 height 20
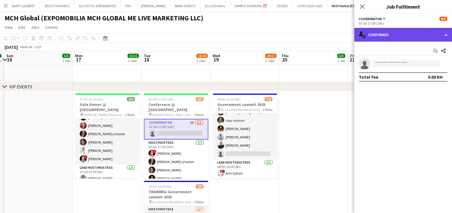
click at [391, 34] on div "single-neutral-actions-check-2 Confirmed" at bounding box center [403, 35] width 98 height 14
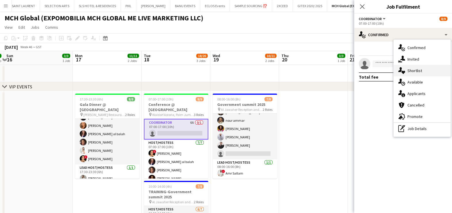
click at [423, 70] on div "single-neutral-actions-heart Shortlist" at bounding box center [421, 71] width 57 height 12
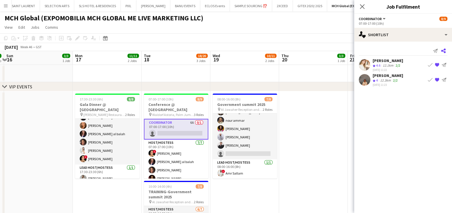
click at [444, 50] on icon "Share" at bounding box center [443, 51] width 5 height 5
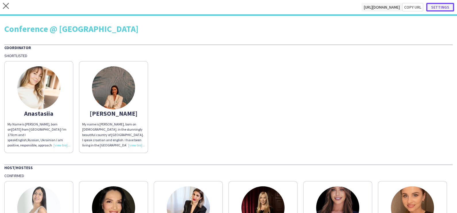
click at [442, 9] on button "Settings" at bounding box center [441, 7] width 28 height 9
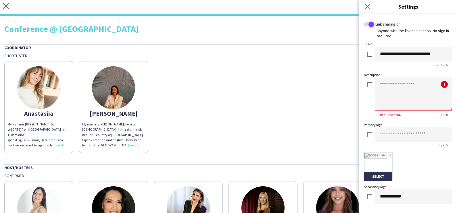
click at [395, 84] on textarea at bounding box center [414, 94] width 77 height 33
click at [395, 82] on textarea at bounding box center [414, 94] width 77 height 33
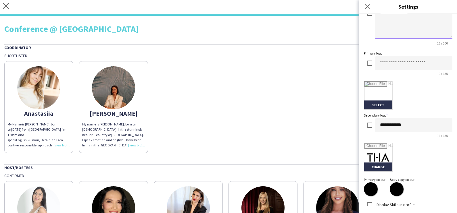
scroll to position [123, 0]
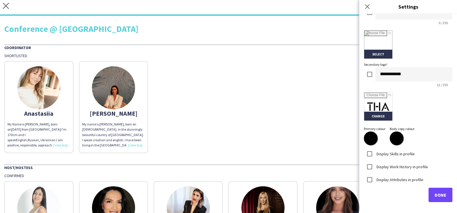
type textarea "**********"
click at [435, 195] on span "Done" at bounding box center [441, 195] width 12 height 6
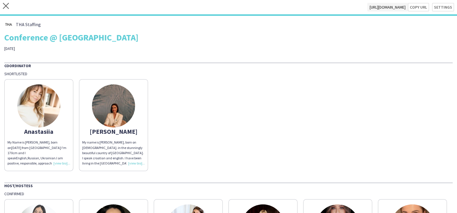
click at [262, 89] on div "Anastasiia My Name is Anastasia, born on 6 Feb 1987 from Ukraine I'm 170cm and …" at bounding box center [228, 123] width 449 height 95
click at [414, 4] on button "Copy url" at bounding box center [415, 7] width 27 height 9
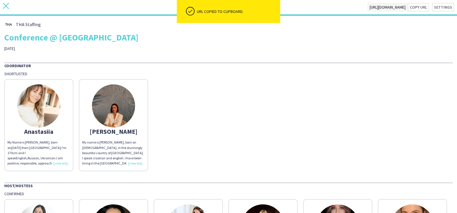
click at [7, 5] on icon "close" at bounding box center [6, 6] width 6 height 6
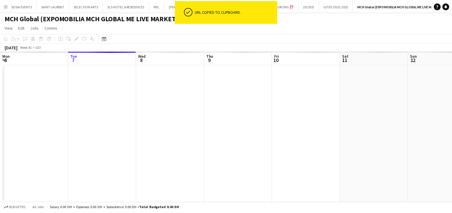
scroll to position [0, 46]
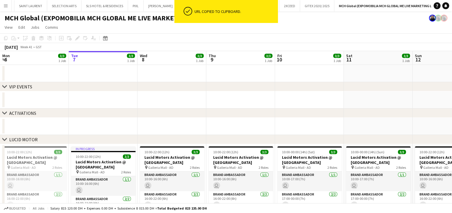
drag, startPoint x: 334, startPoint y: 116, endPoint x: 143, endPoint y: 114, distance: 190.7
click at [120, 117] on div "chevron-right ACTIVATIONS" at bounding box center [226, 113] width 452 height 9
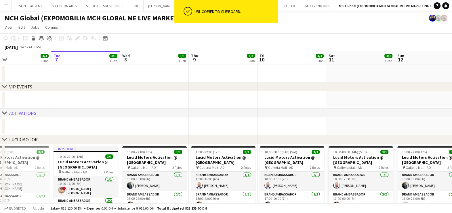
drag, startPoint x: 346, startPoint y: 75, endPoint x: 126, endPoint y: 88, distance: 221.0
click at [132, 86] on div "chevron-right VIP EVENTS chevron-right ACTIVATIONS chevron-right LUCID MOTOR ch…" at bounding box center [226, 196] width 452 height 291
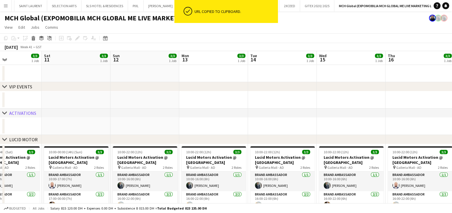
drag, startPoint x: 211, startPoint y: 106, endPoint x: 111, endPoint y: 112, distance: 100.2
click at [95, 111] on div "chevron-right VIP EVENTS chevron-right ACTIVATIONS chevron-right LUCID MOTOR ch…" at bounding box center [226, 196] width 452 height 291
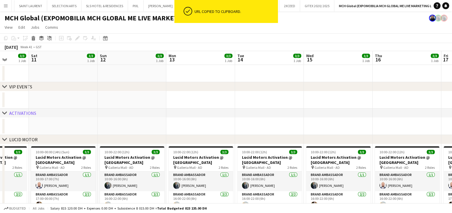
drag, startPoint x: 116, startPoint y: 109, endPoint x: 108, endPoint y: 110, distance: 8.7
click at [108, 110] on div "chevron-right VIP EVENTS chevron-right ACTIVATIONS chevron-right LUCID MOTOR ch…" at bounding box center [226, 196] width 452 height 291
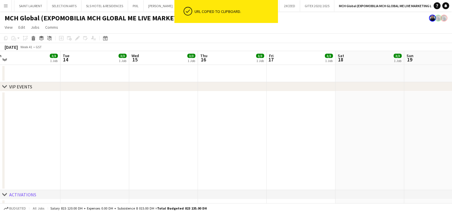
drag, startPoint x: 283, startPoint y: 110, endPoint x: 91, endPoint y: 110, distance: 192.1
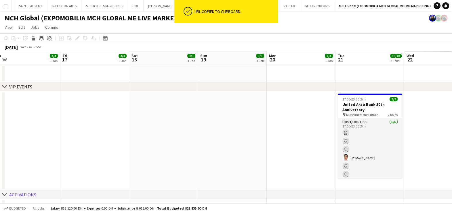
scroll to position [0, 197]
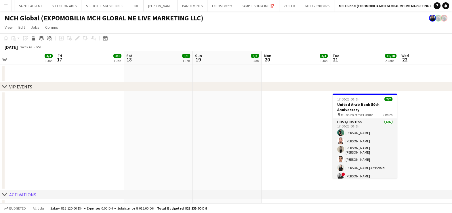
drag, startPoint x: 339, startPoint y: 137, endPoint x: 202, endPoint y: 121, distance: 137.8
click at [0, 137] on html "Menu Boards Boards Boards All jobs Status Workforce Workforce My Workforce Recr…" at bounding box center [226, 216] width 452 height 433
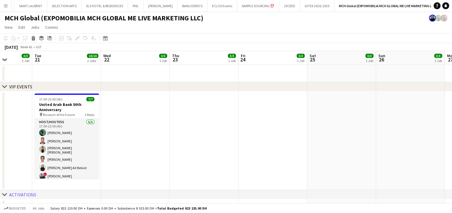
drag, startPoint x: 372, startPoint y: 122, endPoint x: 14, endPoint y: 125, distance: 358.9
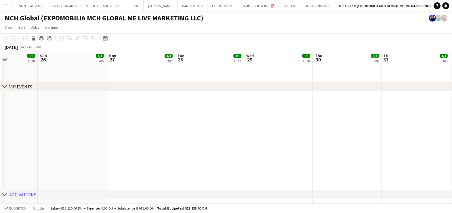
drag, startPoint x: 269, startPoint y: 116, endPoint x: -1, endPoint y: 118, distance: 270.3
click at [0, 118] on html "Menu Boards Boards Boards All jobs Status Workforce Workforce My Workforce Recr…" at bounding box center [226, 216] width 452 height 433
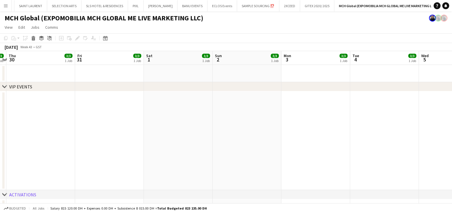
drag, startPoint x: 104, startPoint y: 119, endPoint x: 14, endPoint y: 120, distance: 89.2
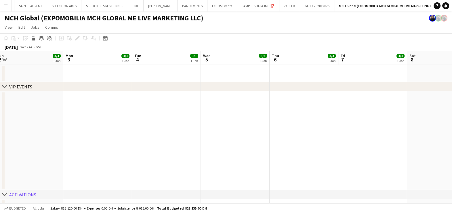
drag, startPoint x: 306, startPoint y: 118, endPoint x: 18, endPoint y: 119, distance: 287.9
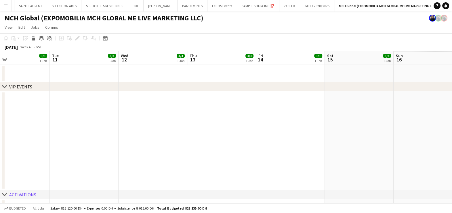
click at [0, 120] on html "Menu Boards Boards Boards All jobs Status Workforce Workforce My Workforce Recr…" at bounding box center [226, 216] width 452 height 433
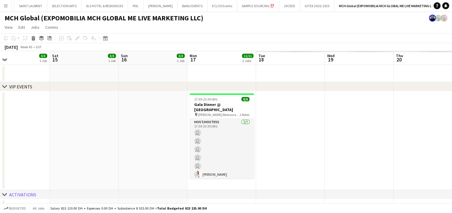
scroll to position [0, 156]
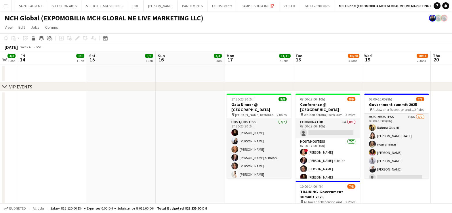
drag, startPoint x: 324, startPoint y: 156, endPoint x: 133, endPoint y: 152, distance: 191.6
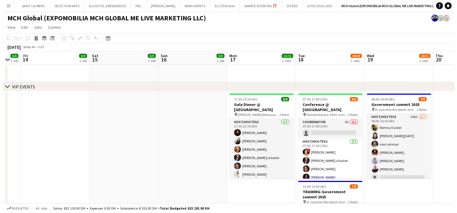
scroll to position [0, 205]
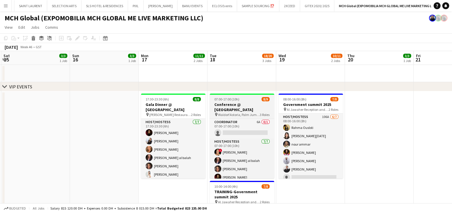
click at [234, 97] on span "07:00-17:00 (10h)" at bounding box center [226, 99] width 25 height 4
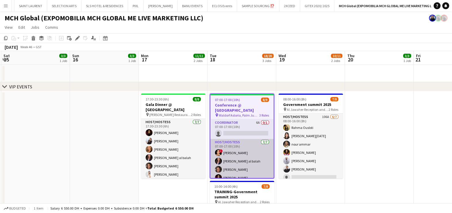
click at [236, 150] on app-card-role "Host/Hostess 7/7 07:00-17:00 (10h) ! Carolina Alvarez Maha Rawda al balah Souha…" at bounding box center [241, 174] width 63 height 70
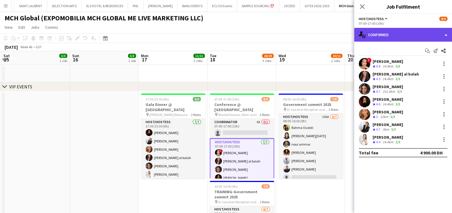
click at [418, 36] on div "single-neutral-actions-check-2 Confirmed" at bounding box center [403, 35] width 98 height 14
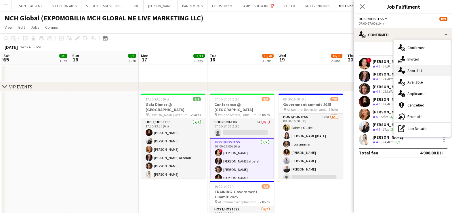
click at [426, 69] on div "single-neutral-actions-heart Shortlist" at bounding box center [421, 71] width 57 height 12
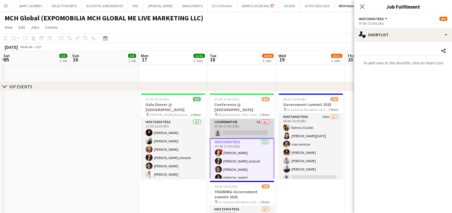
click at [235, 121] on app-card-role "Coordinator 6A 0/1 07:00-17:00 (10h) single-neutral-actions" at bounding box center [242, 129] width 64 height 20
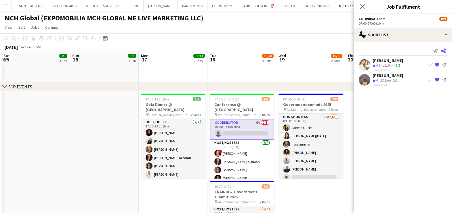
click at [444, 50] on icon "Share" at bounding box center [443, 51] width 5 height 5
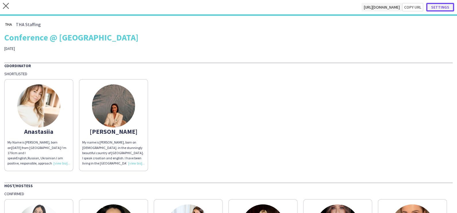
click at [447, 4] on button "Settings" at bounding box center [441, 7] width 28 height 9
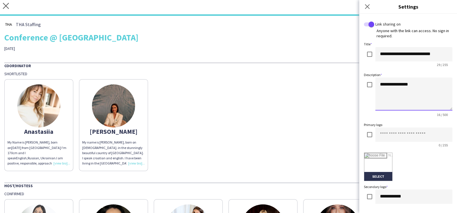
click at [385, 84] on textarea "**********" at bounding box center [414, 94] width 77 height 33
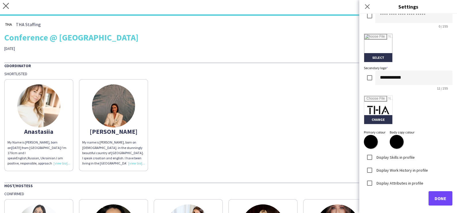
scroll to position [123, 0]
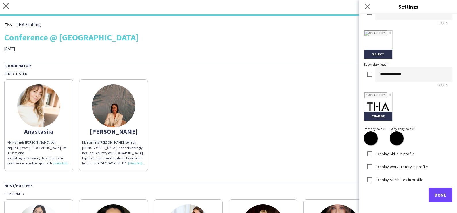
type textarea "**********"
click at [435, 192] on span "Done" at bounding box center [441, 195] width 12 height 6
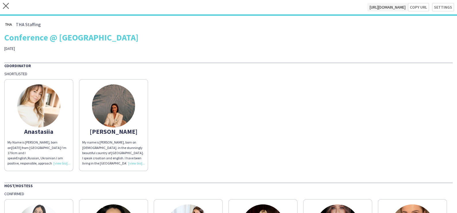
click at [277, 148] on div "Anastasiia My Name is Anastasia, born on 6 Feb 1987 from Ukraine I'm 170cm and …" at bounding box center [228, 123] width 449 height 95
click at [416, 7] on button "Copy url" at bounding box center [415, 7] width 27 height 9
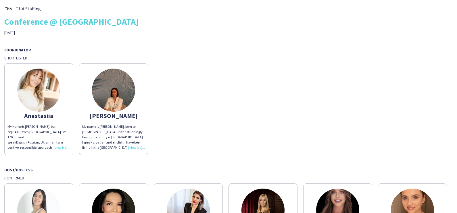
click at [41, 86] on img at bounding box center [38, 90] width 43 height 43
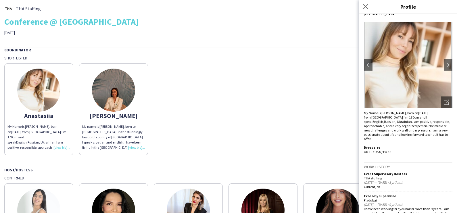
scroll to position [24, 0]
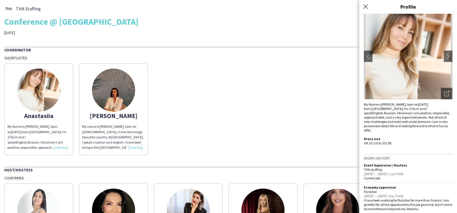
click at [270, 111] on div "[PERSON_NAME] My Name is [PERSON_NAME], born on [DEMOGRAPHIC_DATA] from [DEMOGR…" at bounding box center [228, 108] width 449 height 95
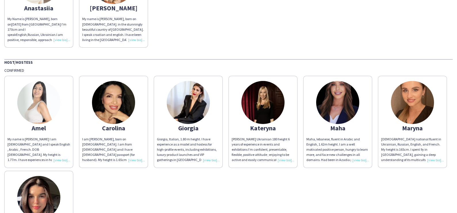
scroll to position [0, 0]
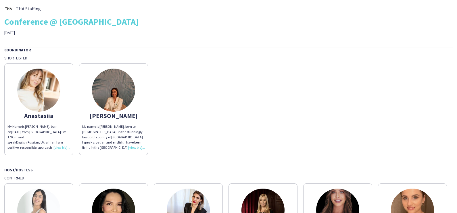
click at [105, 108] on img at bounding box center [113, 90] width 43 height 43
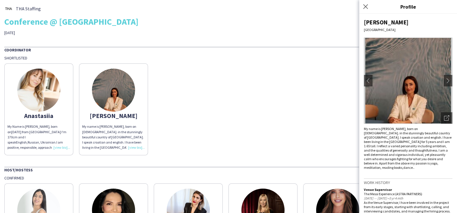
click at [41, 90] on img at bounding box center [38, 90] width 43 height 43
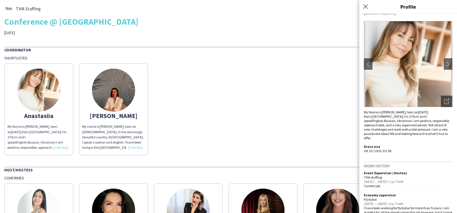
scroll to position [24, 0]
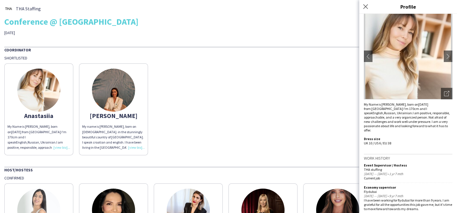
click at [253, 106] on div "[PERSON_NAME] My Name is [PERSON_NAME], born on [DEMOGRAPHIC_DATA] from [DEMOGR…" at bounding box center [228, 108] width 449 height 95
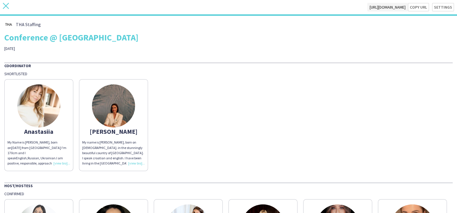
click at [4, 7] on icon at bounding box center [6, 6] width 6 height 6
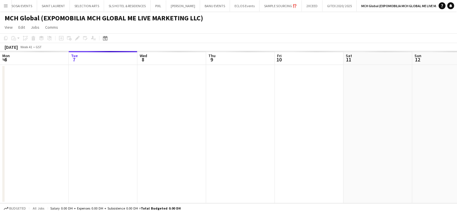
scroll to position [0, 46]
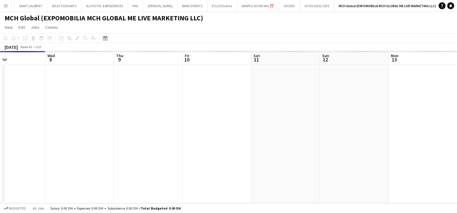
drag, startPoint x: 144, startPoint y: 119, endPoint x: 32, endPoint y: 123, distance: 111.4
click at [32, 123] on app-calendar-viewport "Sat 4 Sun 5 Mon 6 Tue 7 Wed 8 Thu 9 Fri 10 Sat 11 Sun 12 Mon 13 Tue 14 Wed 15" at bounding box center [228, 127] width 457 height 152
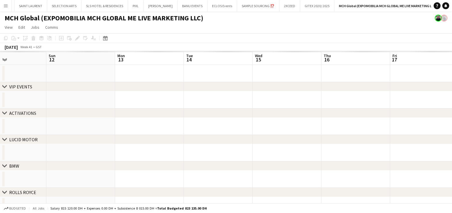
click at [0, 139] on html "Menu Boards Boards Boards All jobs Status Workforce Workforce My Workforce Recr…" at bounding box center [226, 138] width 452 height 277
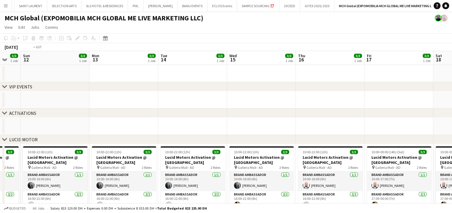
drag, startPoint x: 295, startPoint y: 108, endPoint x: 7, endPoint y: 113, distance: 288.2
click at [0, 112] on html "Menu Boards Boards Boards All jobs Status Workforce Workforce My Workforce Recr…" at bounding box center [226, 176] width 452 height 352
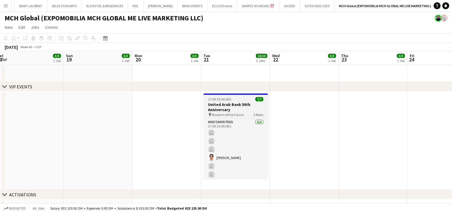
drag, startPoint x: 77, startPoint y: 103, endPoint x: 207, endPoint y: 109, distance: 130.4
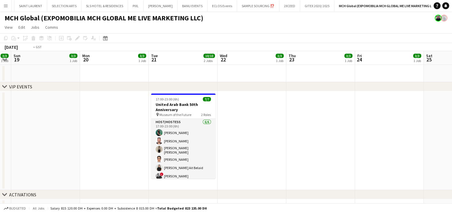
drag, startPoint x: 257, startPoint y: 137, endPoint x: 226, endPoint y: 143, distance: 31.9
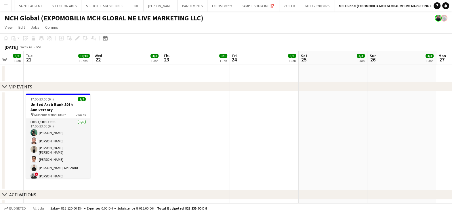
drag, startPoint x: 384, startPoint y: 143, endPoint x: 124, endPoint y: 147, distance: 260.3
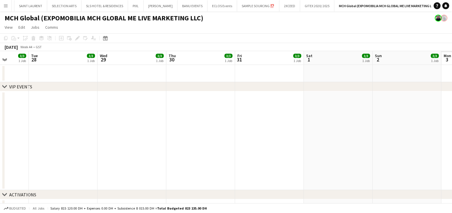
drag, startPoint x: 231, startPoint y: 148, endPoint x: 279, endPoint y: 147, distance: 48.3
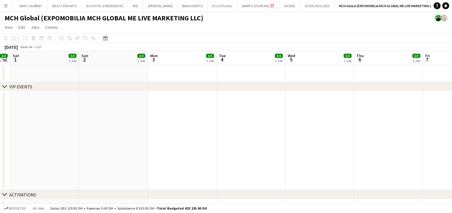
drag, startPoint x: 27, startPoint y: 150, endPoint x: 0, endPoint y: 150, distance: 27.0
click at [0, 150] on html "Menu Boards Boards Boards All jobs Status Workforce Workforce My Workforce Recr…" at bounding box center [226, 216] width 452 height 433
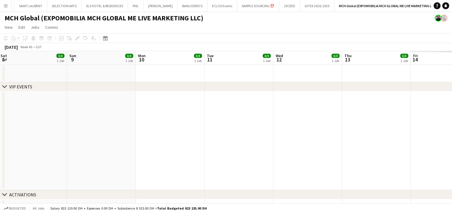
drag, startPoint x: 315, startPoint y: 152, endPoint x: 0, endPoint y: 154, distance: 314.9
click at [0, 154] on html "Menu Boards Boards Boards All jobs Status Workforce Workforce My Workforce Recr…" at bounding box center [226, 216] width 452 height 433
drag, startPoint x: 173, startPoint y: 144, endPoint x: 17, endPoint y: 144, distance: 155.9
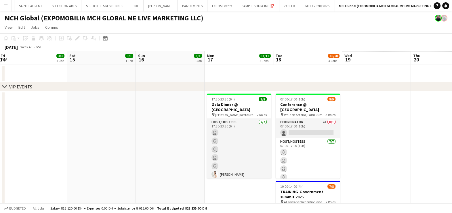
scroll to position [0, 165]
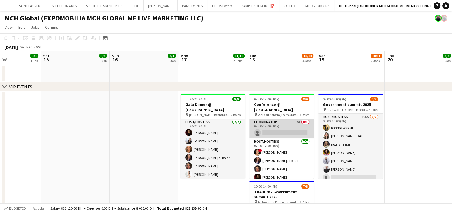
click at [279, 122] on app-card-role "Coordinator 7A 0/1 07:00-17:00 (10h) single-neutral-actions" at bounding box center [281, 129] width 64 height 20
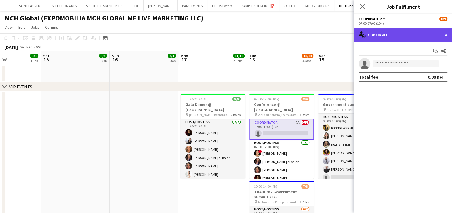
click at [402, 34] on div "single-neutral-actions-check-2 Confirmed" at bounding box center [403, 35] width 98 height 14
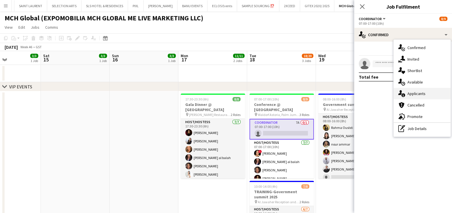
click at [416, 98] on div "single-neutral-actions-information Applicants" at bounding box center [421, 94] width 57 height 12
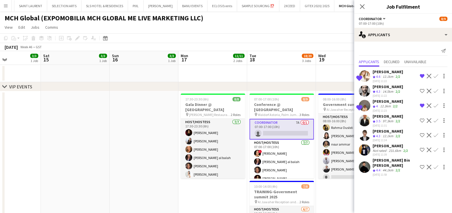
click at [378, 74] on div "[PERSON_NAME]" at bounding box center [387, 71] width 30 height 5
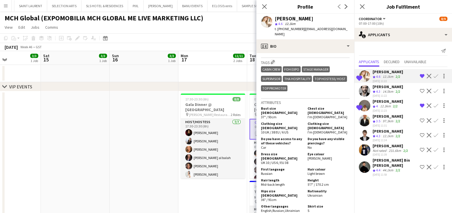
scroll to position [304, 0]
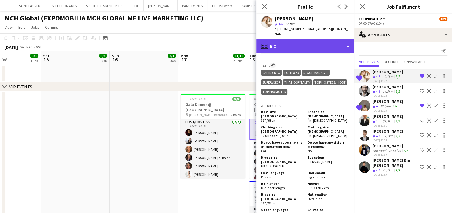
click at [319, 40] on div "profile Bio" at bounding box center [305, 46] width 98 height 14
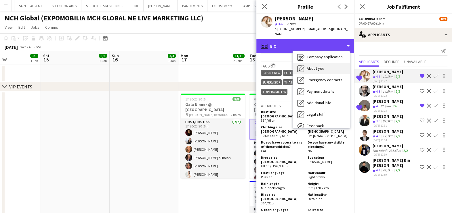
scroll to position [42, 0]
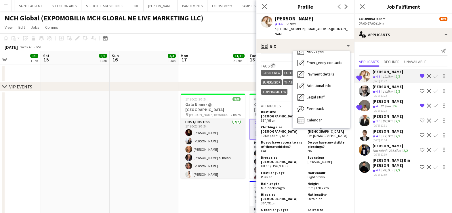
click at [382, 109] on div "12.3km" at bounding box center [385, 106] width 13 height 5
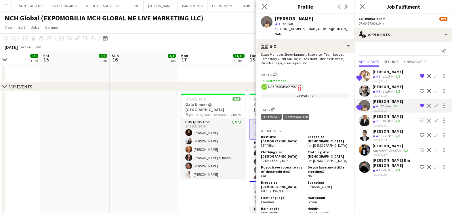
scroll to position [359, 0]
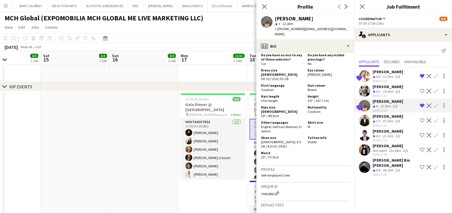
click at [133, 148] on app-date-cell at bounding box center [144, 184] width 69 height 186
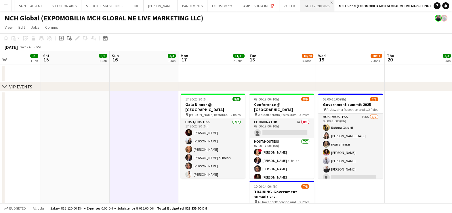
click at [330, 3] on app-icon "Close" at bounding box center [331, 2] width 2 height 2
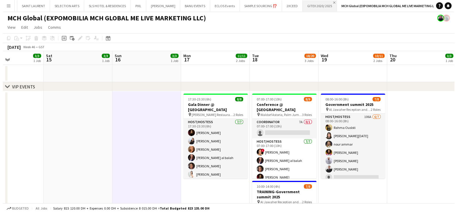
scroll to position [0, 24]
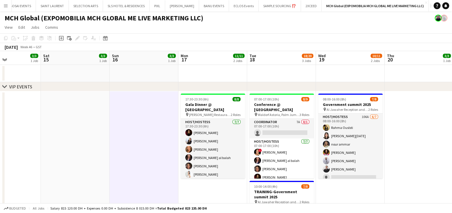
click at [431, 6] on app-icon "Add" at bounding box center [432, 6] width 2 height 2
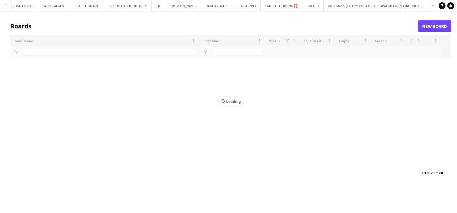
scroll to position [0, 16]
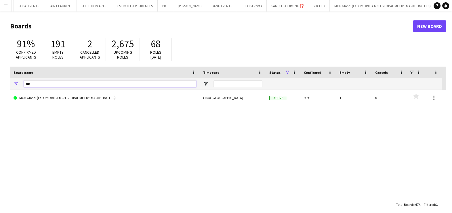
click at [58, 83] on input "***" at bounding box center [110, 84] width 172 height 7
click at [58, 84] on input "***" at bounding box center [110, 84] width 172 height 7
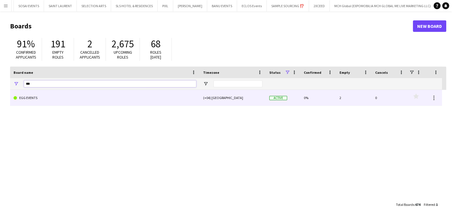
type input "***"
click at [56, 100] on link "EGG EVENTS" at bounding box center [105, 98] width 183 height 16
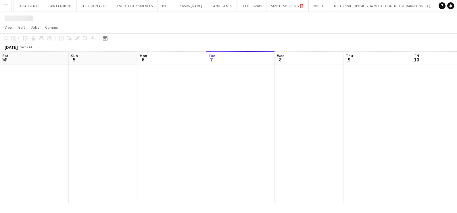
scroll to position [0, 44]
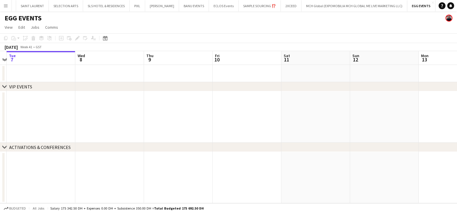
drag, startPoint x: 213, startPoint y: 106, endPoint x: 21, endPoint y: 108, distance: 192.4
click at [23, 108] on app-calendar-viewport "Sat 4 Sun 5 Mon 6 Tue 7 Wed 8 Thu 9 Fri 10 Sat 11 Sun 12 Mon 13 Tue 14 Wed 15" at bounding box center [228, 127] width 457 height 152
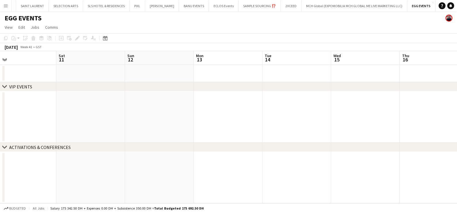
drag, startPoint x: 307, startPoint y: 114, endPoint x: 94, endPoint y: 117, distance: 212.6
click at [93, 115] on app-calendar-viewport "Tue 7 Wed 8 Thu 9 Fri 10 Sat 11 Sun 12 Mon 13 Tue 14 Wed 15 Thu 16 Fri 17 Sat 18" at bounding box center [228, 127] width 457 height 152
drag, startPoint x: 152, startPoint y: 121, endPoint x: 190, endPoint y: 122, distance: 37.4
click at [95, 122] on app-calendar-viewport "Mon 13 Tue 14 Wed 15 Thu 16 Fri 17 Sat 18 Sun 19 Mon 20 Tue 21 Wed 22 Thu 23 Fr…" at bounding box center [228, 127] width 457 height 152
drag, startPoint x: 255, startPoint y: 125, endPoint x: 78, endPoint y: 126, distance: 177.2
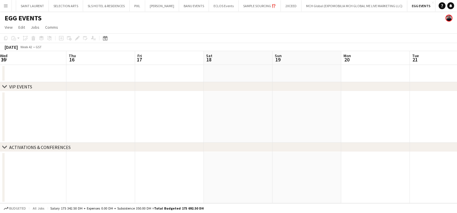
click at [80, 126] on app-calendar-viewport "Mon 13 Tue 14 Wed 15 Thu 16 Fri 17 Sat 18 Sun 19 Mon 20 Tue 21 Wed 22 Thu 23 Fr…" at bounding box center [228, 127] width 457 height 152
drag, startPoint x: 306, startPoint y: 128, endPoint x: 165, endPoint y: 129, distance: 141.2
click at [105, 128] on app-calendar-viewport "Fri 17 Sat 18 Sun 19 Mon 20 Tue 21 Wed 22 Thu 23 Fri 24 Sat 25 Sun 26 Mon 27 Tu…" at bounding box center [228, 127] width 457 height 152
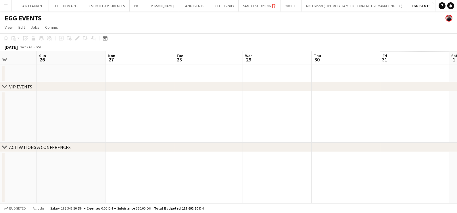
drag, startPoint x: 364, startPoint y: 131, endPoint x: 118, endPoint y: 131, distance: 245.6
click at [119, 131] on app-calendar-viewport "Thu 23 Fri 24 Sat 25 Sun 26 Mon 27 Tue 28 Wed 29 Thu 30 Fri 31 Sat 1 Sun 2 Mon 3" at bounding box center [228, 127] width 457 height 152
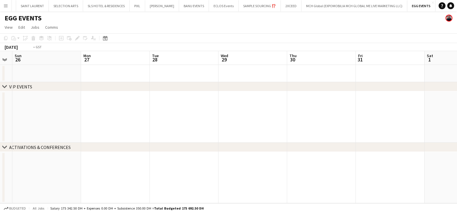
drag, startPoint x: 189, startPoint y: 131, endPoint x: 97, endPoint y: 132, distance: 92.0
click at [97, 132] on app-calendar-viewport "Thu 23 Fri 24 Sat 25 Sun 26 Mon 27 Tue 28 Wed 29 Thu 30 Fri 31 Sat 1 Sun 2 Mon 3" at bounding box center [228, 127] width 457 height 152
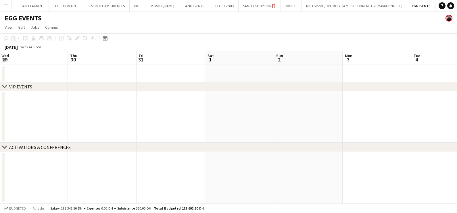
drag, startPoint x: 332, startPoint y: 115, endPoint x: 230, endPoint y: 117, distance: 101.8
click at [152, 116] on app-calendar-viewport "Sun 26 Mon 27 Tue 28 Wed 29 Thu 30 Fri 31 Sat 1 Sun 2 Mon 3 Tue 4 Wed 5 Thu 6" at bounding box center [228, 127] width 457 height 152
drag, startPoint x: 171, startPoint y: 113, endPoint x: 227, endPoint y: 115, distance: 55.5
click at [149, 114] on app-calendar-viewport "Sat 1 Sun 2 Mon 3 Tue 4 Wed 5 Thu 6 Fri 7 Sat 8 Sun 9 Mon 10 Tue 11 Wed 12" at bounding box center [228, 127] width 457 height 152
drag, startPoint x: 410, startPoint y: 115, endPoint x: 175, endPoint y: 116, distance: 234.4
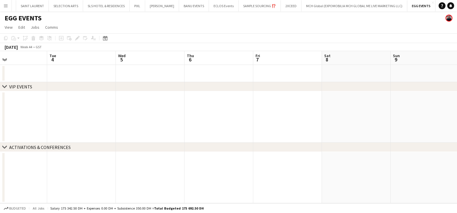
click at [175, 116] on app-calendar-viewport "Sat 1 Sun 2 Mon 3 Tue 4 Wed 5 Thu 6 Fri 7 Sat 8 Sun 9 Mon 10 Tue 11 Wed 12" at bounding box center [228, 127] width 457 height 152
drag, startPoint x: 305, startPoint y: 120, endPoint x: 113, endPoint y: 125, distance: 191.3
click at [112, 123] on app-calendar-viewport "Wed 5 Thu 6 Fri 7 Sat 8 Sun 9 Mon 10 Tue 11 Wed 12 Thu 13 Fri 14 Sat 15 Sun 16" at bounding box center [228, 127] width 457 height 152
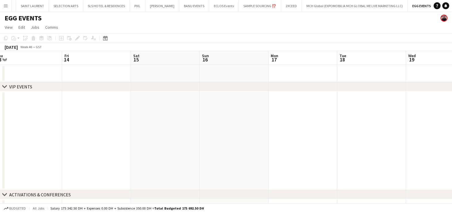
drag, startPoint x: 191, startPoint y: 121, endPoint x: 176, endPoint y: 123, distance: 15.3
click at [145, 122] on app-calendar-viewport "Mon 10 Tue 11 Wed 12 Thu 13 Fri 14 Sat 15 Sun 16 Mon 17 Tue 18 Wed 19 Thu 20 0/…" at bounding box center [226, 134] width 452 height 166
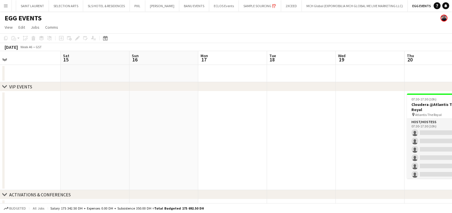
drag, startPoint x: 105, startPoint y: 132, endPoint x: 91, endPoint y: 133, distance: 13.8
click at [92, 133] on app-calendar-viewport "Tue 11 Wed 12 Thu 13 Fri 14 Sat 15 Sun 16 Mon 17 Tue 18 Wed 19 Thu 20 0/8 1 Job…" at bounding box center [226, 134] width 452 height 166
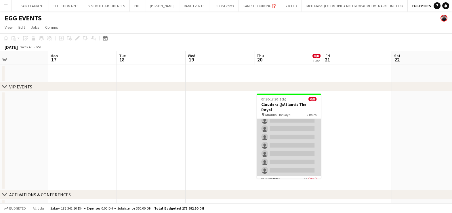
scroll to position [24, 0]
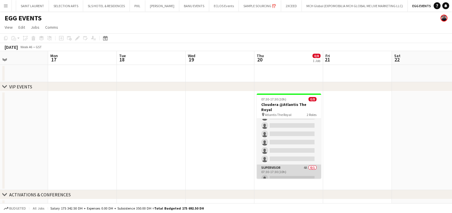
drag, startPoint x: 299, startPoint y: 169, endPoint x: 298, endPoint y: 165, distance: 3.6
click at [298, 169] on app-card-role "Supervisor 4A 0/1 07:30-17:30 (10h) single-neutral-actions" at bounding box center [289, 175] width 64 height 20
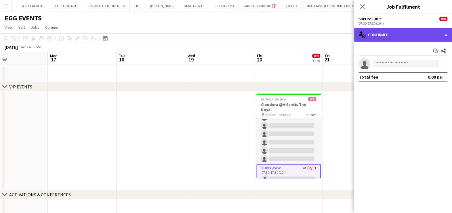
click at [394, 37] on div "single-neutral-actions-check-2 Confirmed" at bounding box center [403, 35] width 98 height 14
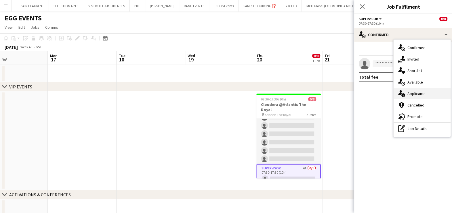
click at [414, 94] on span "Applicants" at bounding box center [416, 93] width 18 height 5
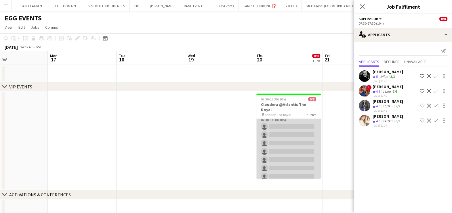
scroll to position [0, 0]
click at [271, 134] on app-card-role "Host/Hostess 9A 0/7 07:30-17:30 (10h) single-neutral-actions single-neutral-act…" at bounding box center [288, 154] width 64 height 70
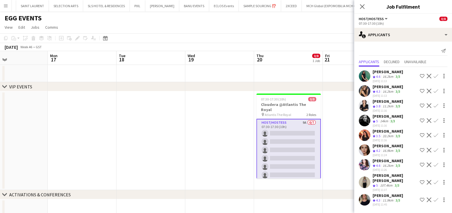
click at [198, 141] on app-date-cell at bounding box center [219, 140] width 69 height 99
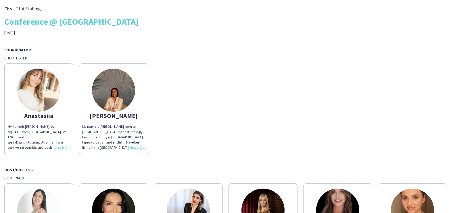
click at [105, 110] on app-share-pages-crew-card "[PERSON_NAME] My name is [PERSON_NAME], born on [DEMOGRAPHIC_DATA]. in the stun…" at bounding box center [113, 110] width 69 height 92
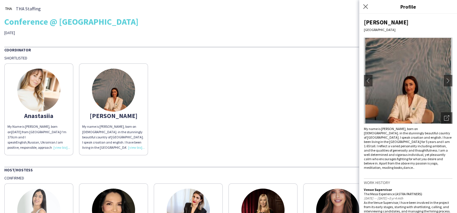
click at [49, 99] on img at bounding box center [38, 90] width 43 height 43
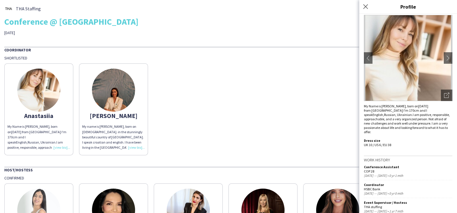
scroll to position [60, 0]
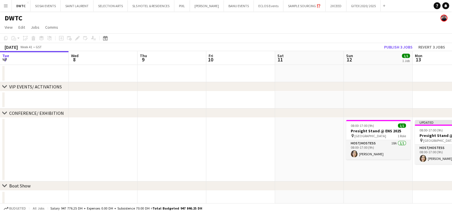
scroll to position [0, 243]
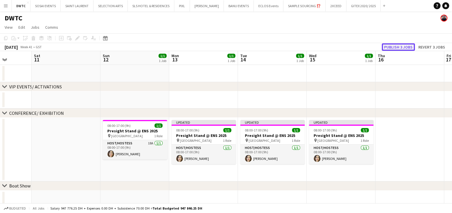
click at [385, 45] on button "Publish 3 jobs" at bounding box center [398, 46] width 33 height 7
